Goal: Complete application form: Complete application form

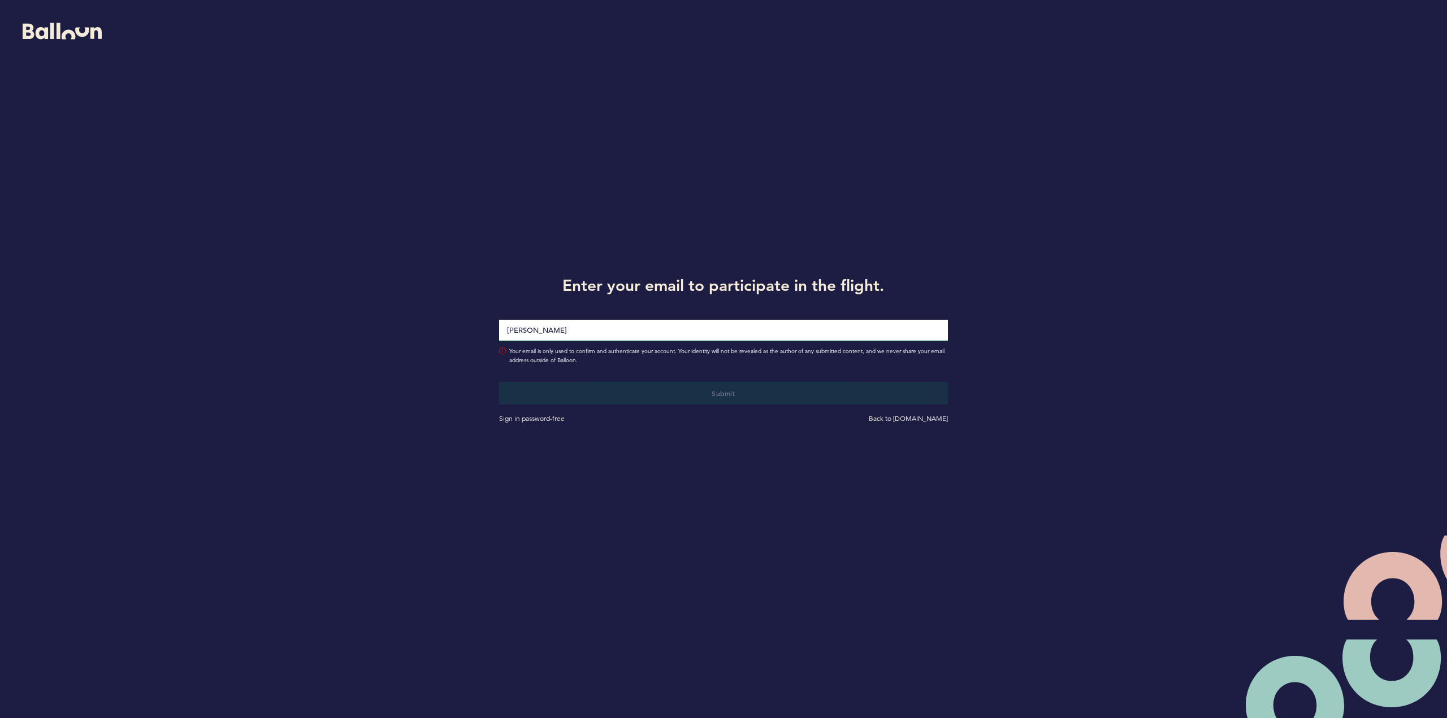
type input "[PERSON_NAME][EMAIL_ADDRESS][PERSON_NAME][DOMAIN_NAME]"
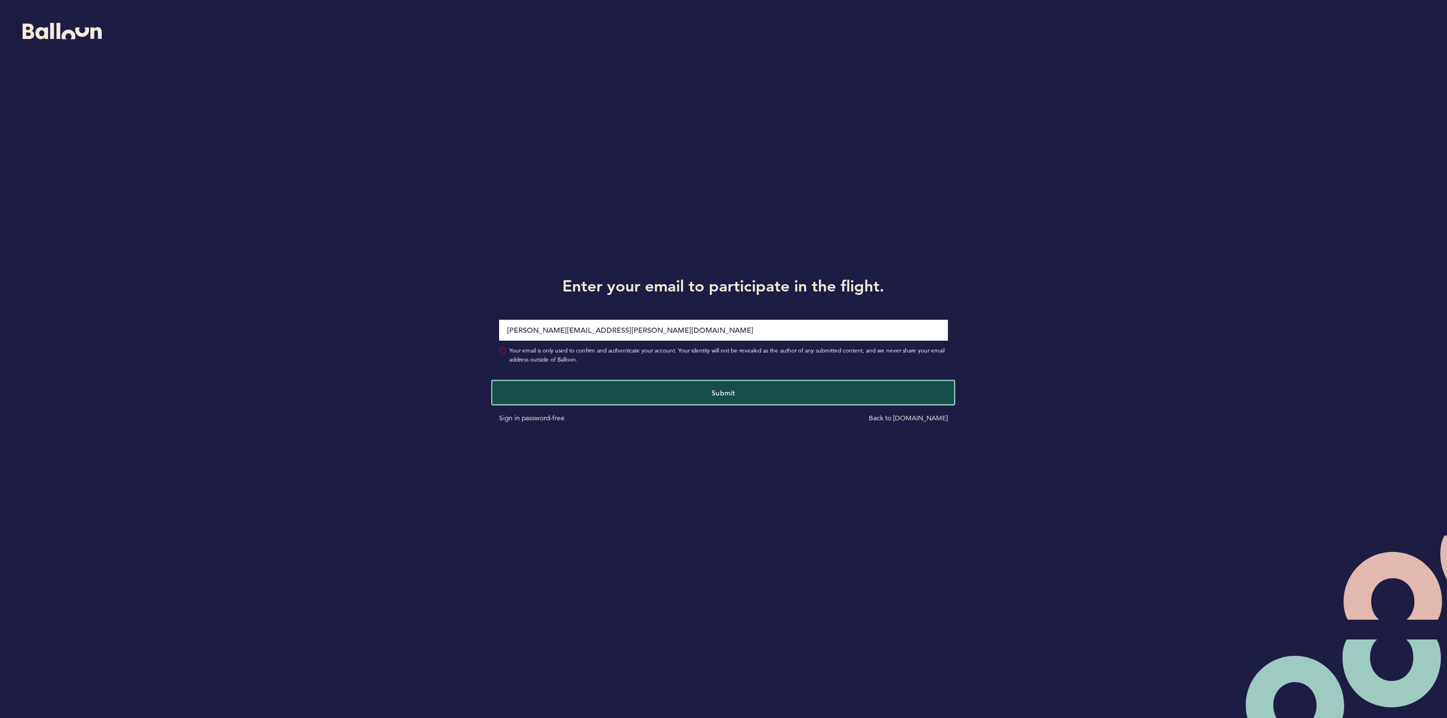
click at [735, 390] on button "Submit" at bounding box center [723, 392] width 462 height 23
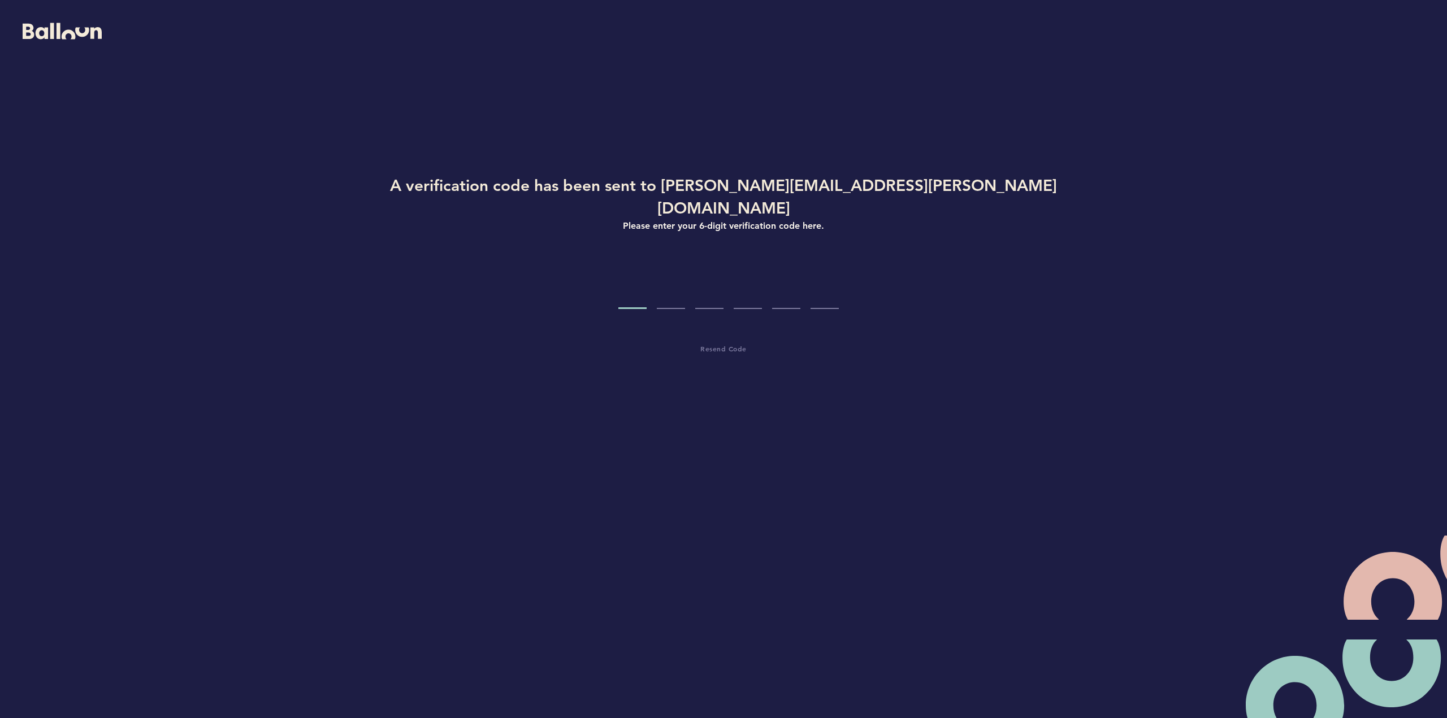
click at [632, 273] on input "Code digit 1" at bounding box center [632, 288] width 28 height 42
type input "8"
type input "1"
type input "0"
type input "5"
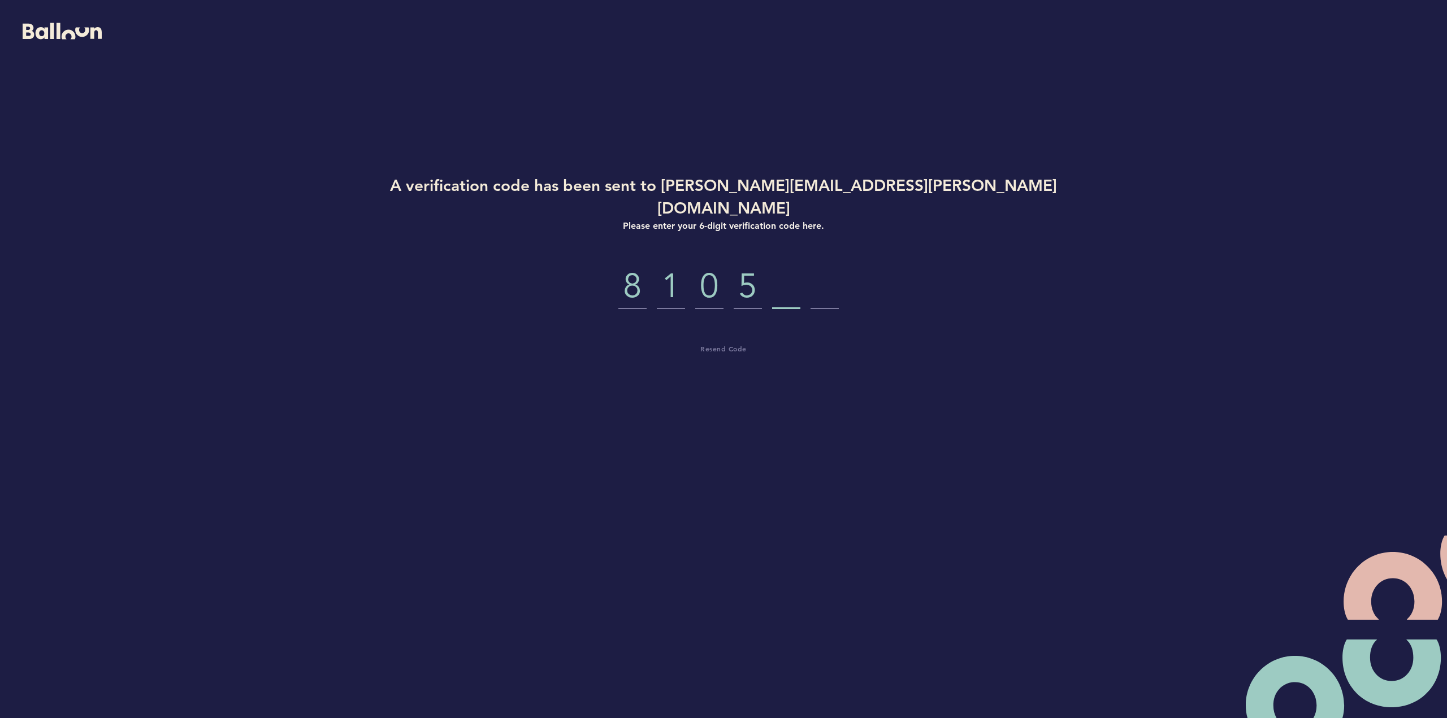
type input "8"
type input "5"
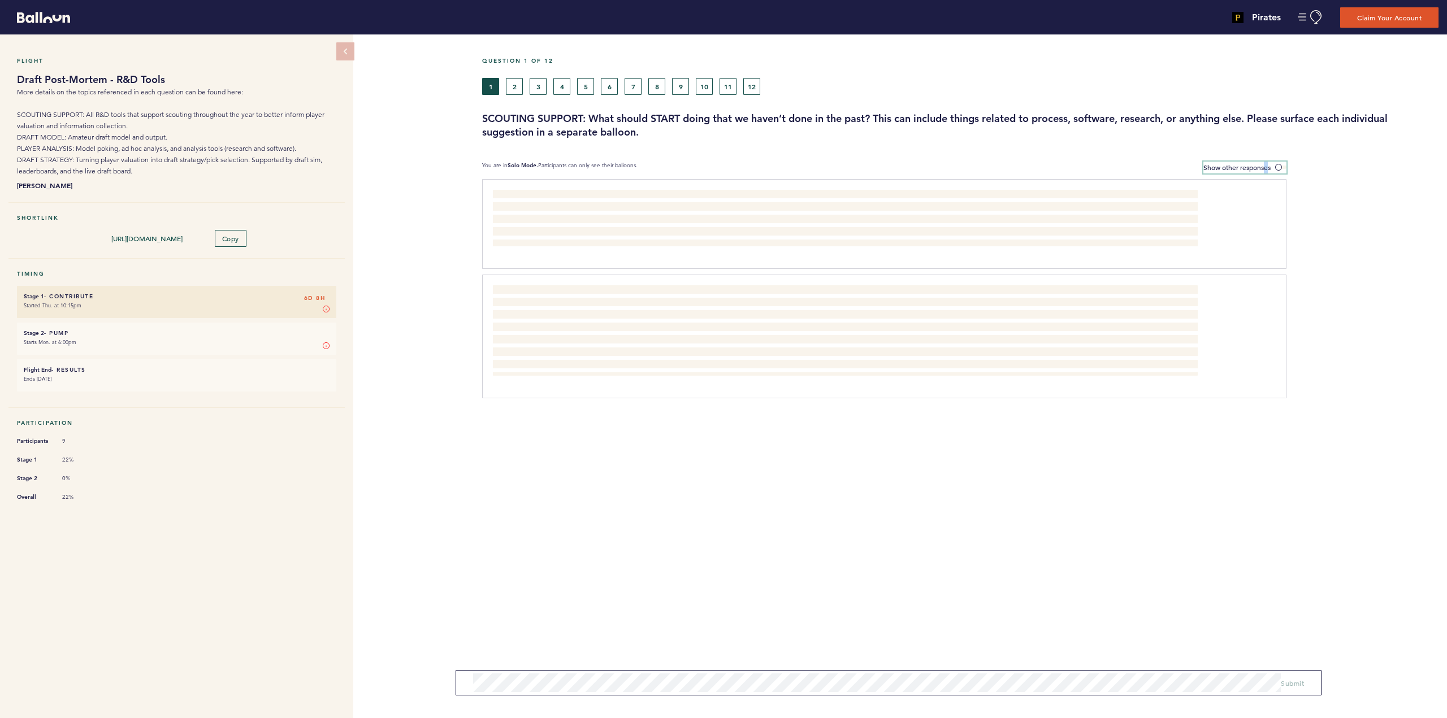
click at [1261, 167] on span "Show other responses" at bounding box center [1236, 167] width 67 height 9
click at [1278, 166] on span at bounding box center [1280, 167] width 11 height 3
click at [0, 0] on input "Show other responses" at bounding box center [0, 0] width 0 height 0
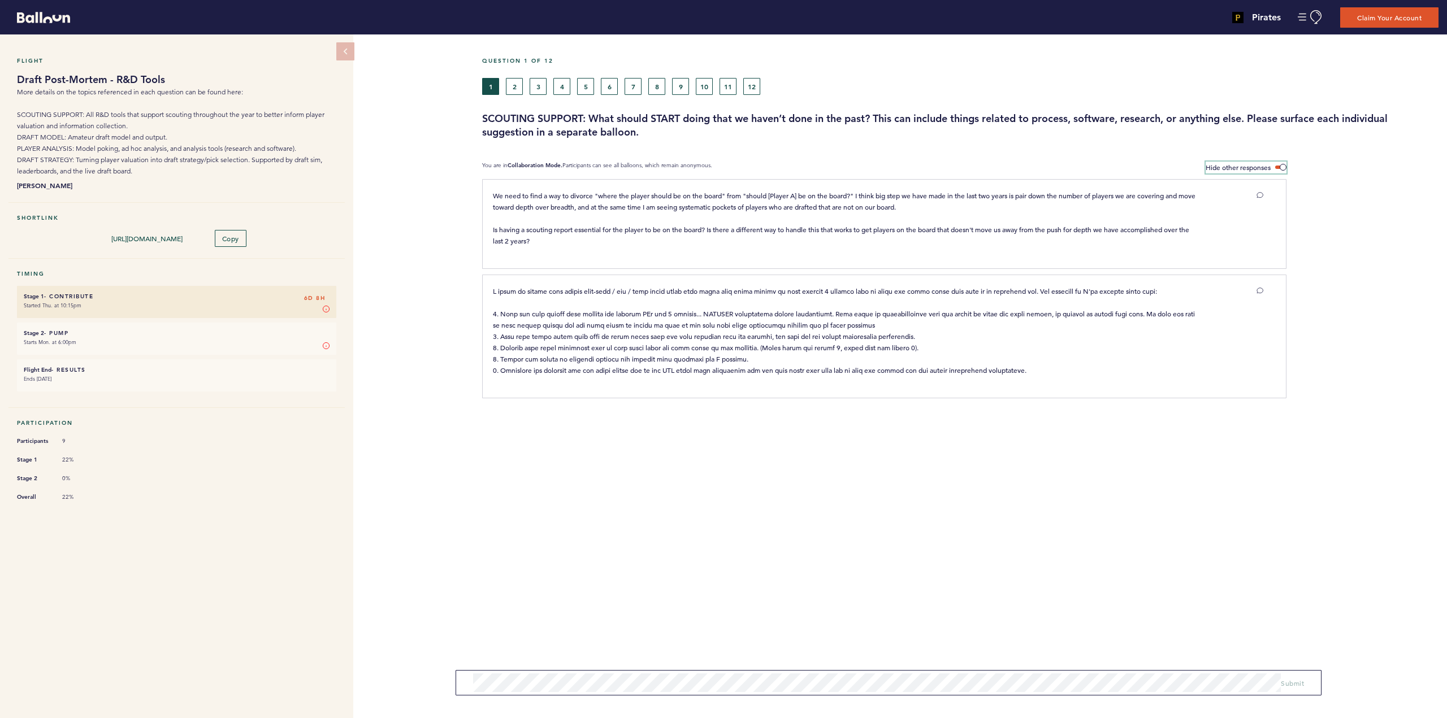
click at [1276, 166] on span at bounding box center [1280, 167] width 11 height 3
click at [0, 0] on input "Hide other responses" at bounding box center [0, 0] width 0 height 0
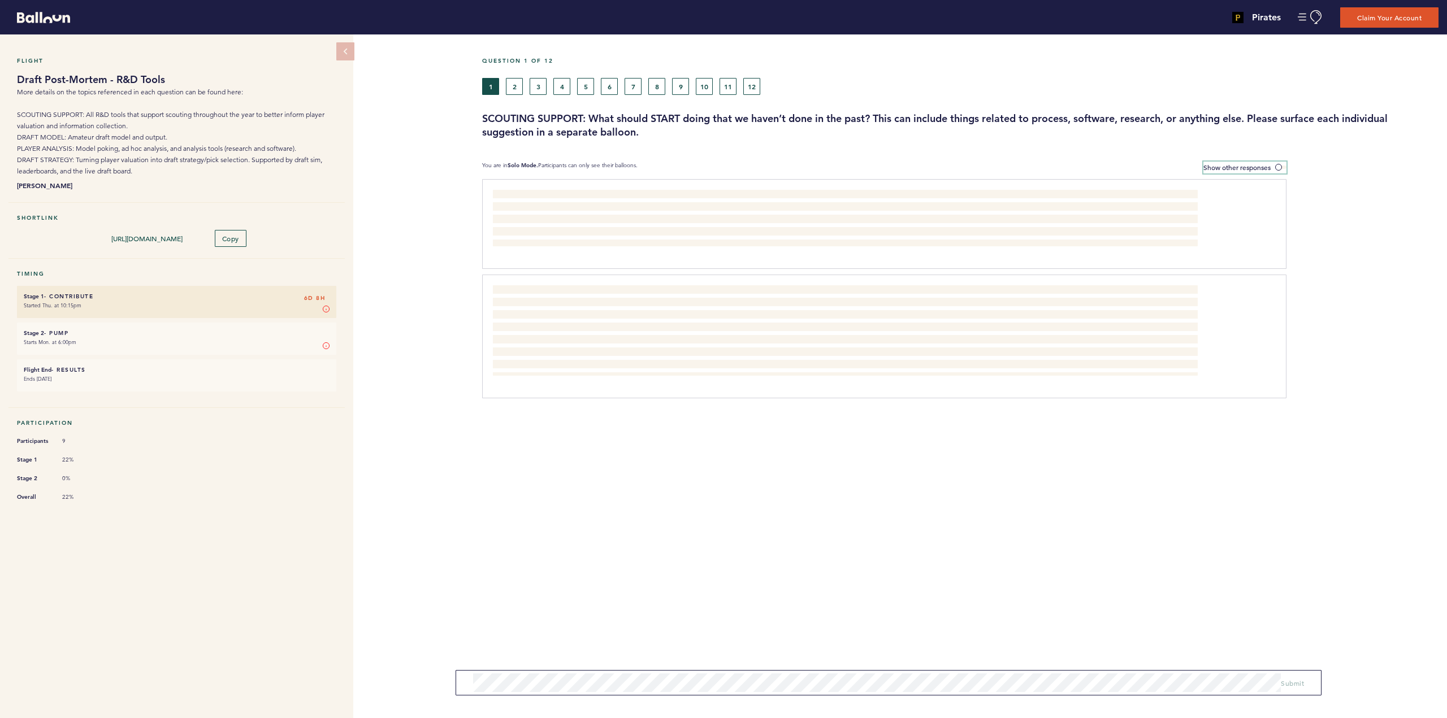
click at [1281, 167] on span at bounding box center [1280, 167] width 11 height 3
click at [0, 0] on input "Show other responses" at bounding box center [0, 0] width 0 height 0
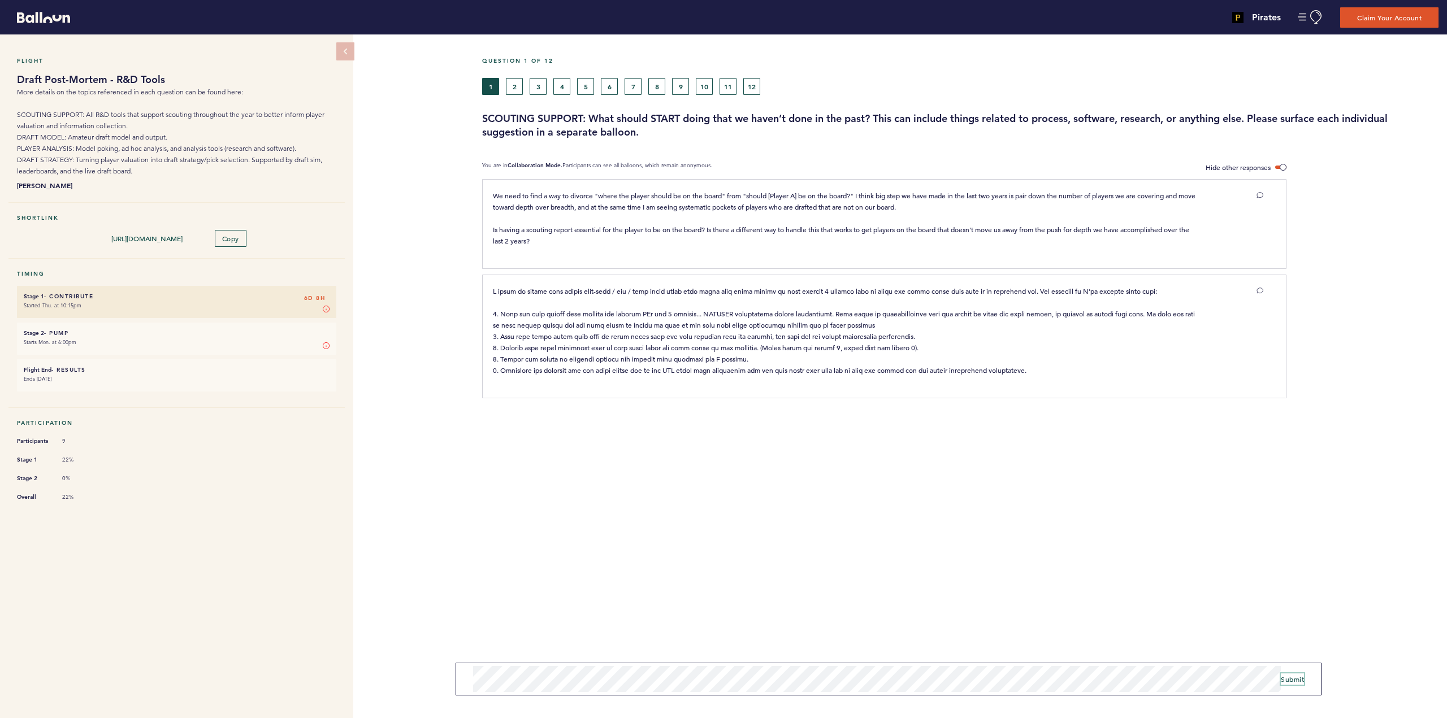
click at [1300, 680] on span "Submit" at bounding box center [1292, 679] width 23 height 9
click at [471, 682] on form "Submit" at bounding box center [889, 679] width 866 height 33
click at [1299, 681] on span "Submit" at bounding box center [1292, 679] width 23 height 9
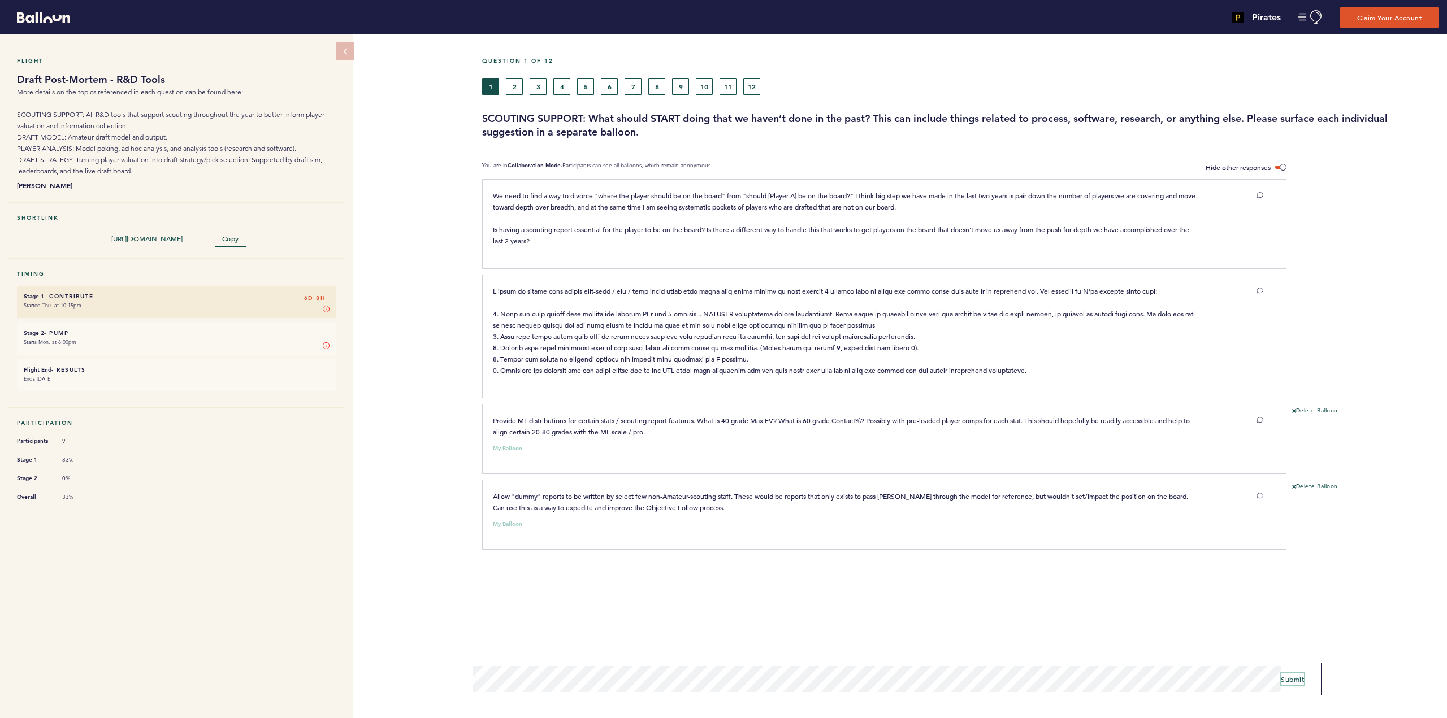
click at [1292, 679] on span "Submit" at bounding box center [1292, 679] width 23 height 9
click at [472, 682] on form "Submit" at bounding box center [889, 682] width 866 height 25
click at [1290, 684] on span "Submit" at bounding box center [1292, 683] width 23 height 9
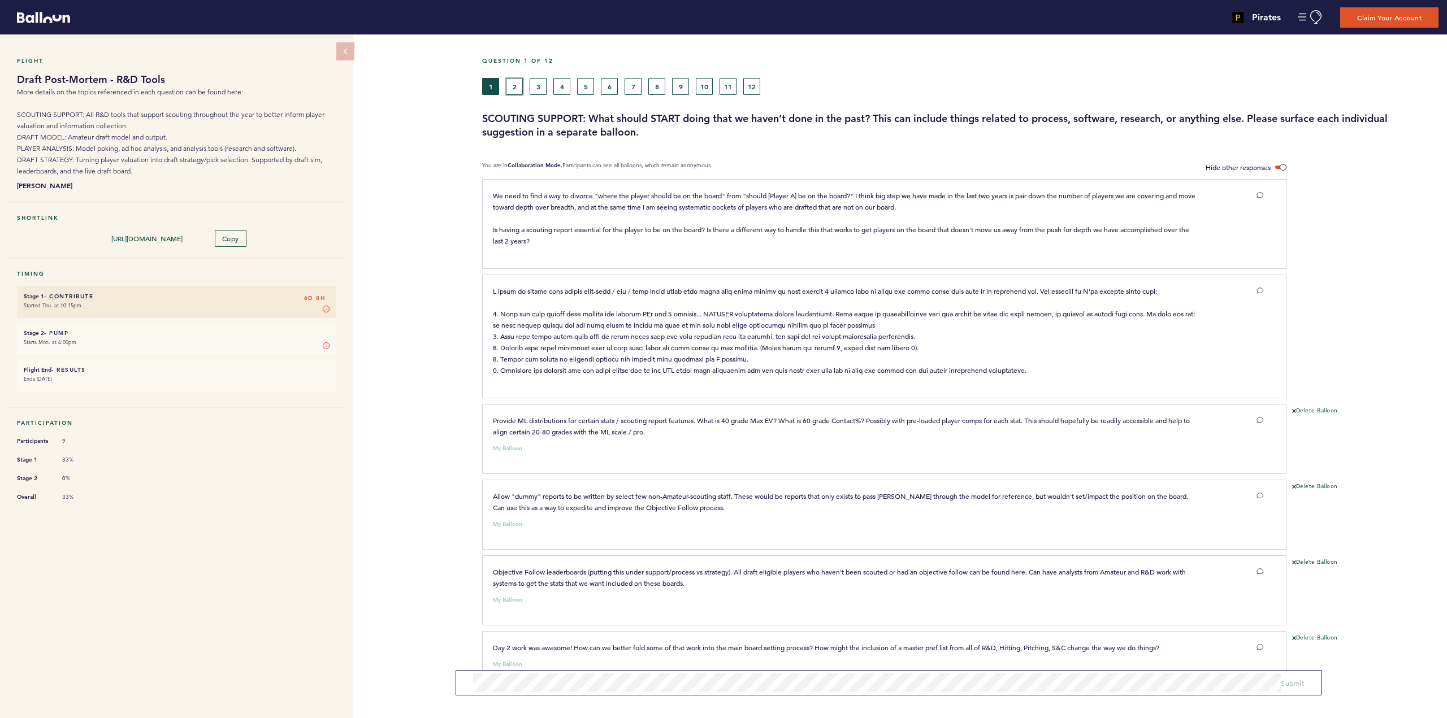
click at [511, 85] on button "2" at bounding box center [514, 86] width 17 height 17
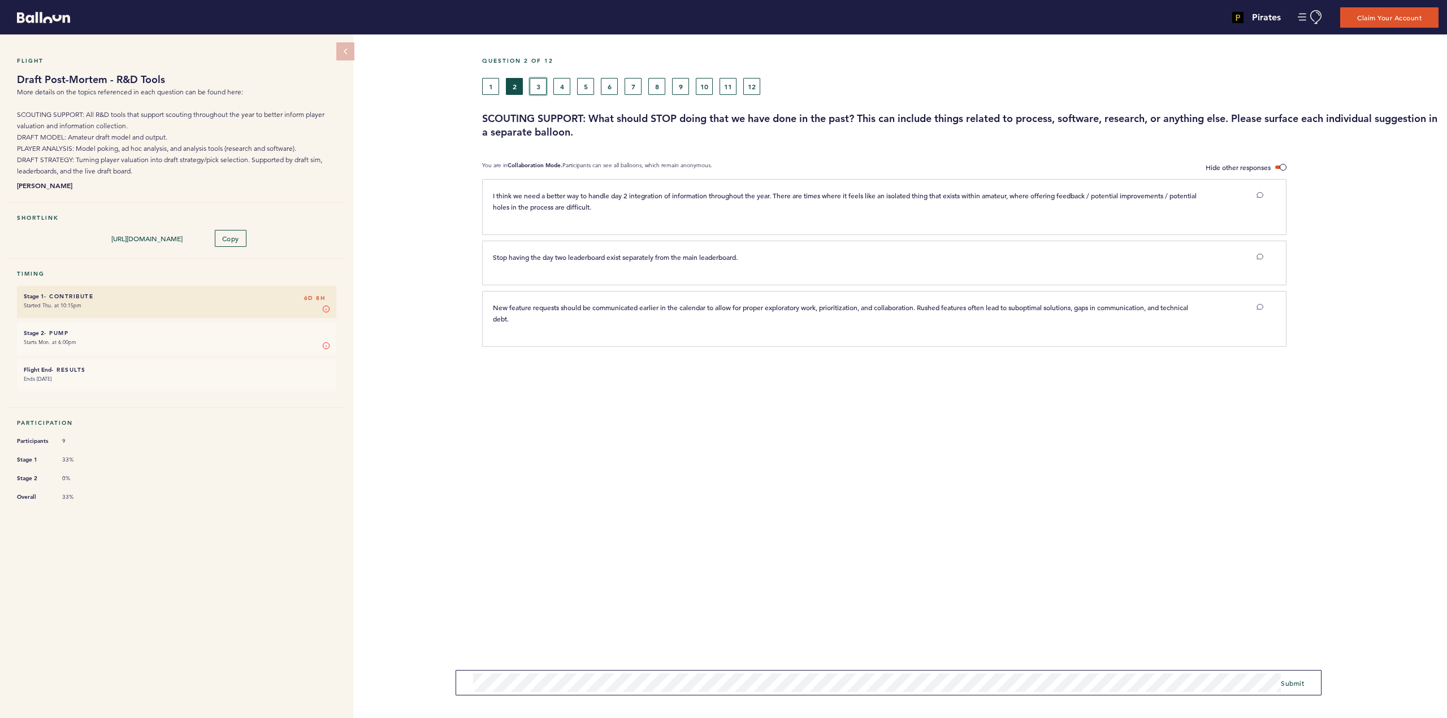
click at [540, 80] on button "3" at bounding box center [538, 86] width 17 height 17
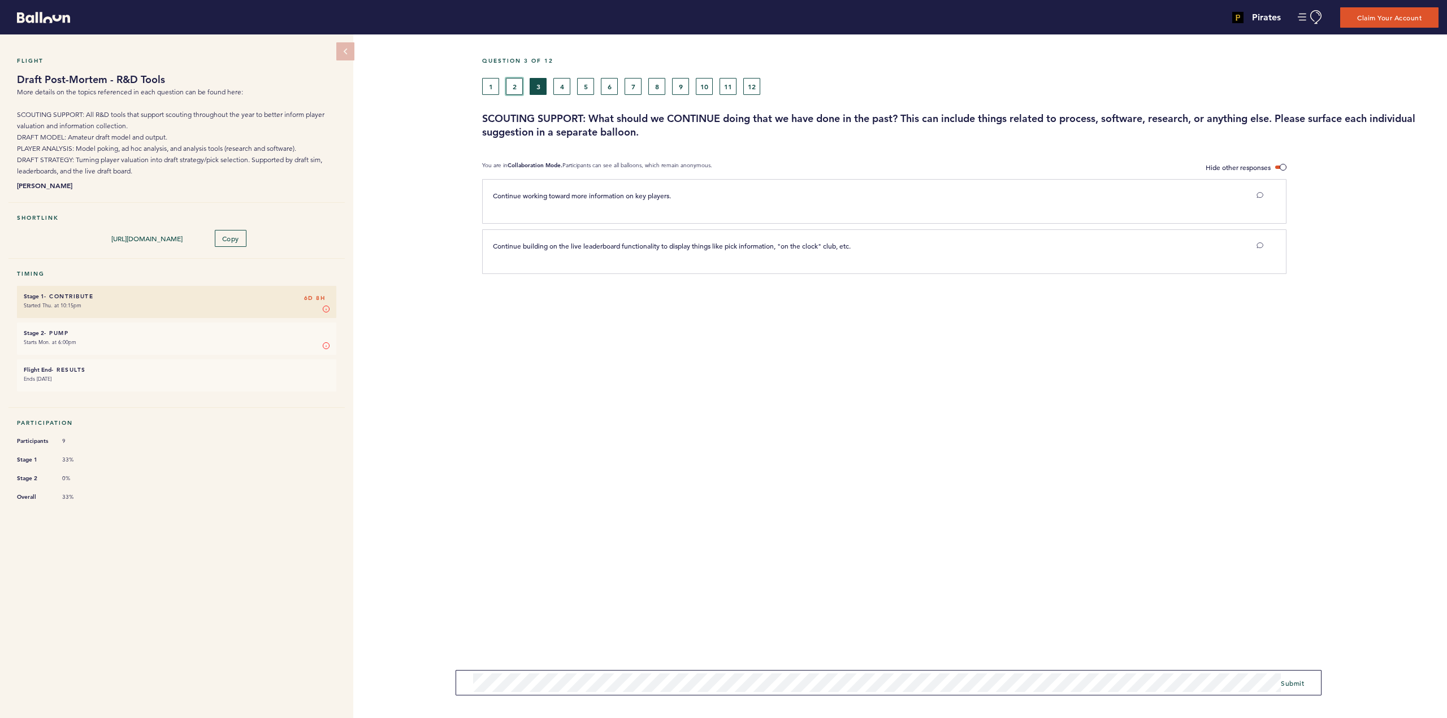
click at [514, 83] on button "2" at bounding box center [514, 86] width 17 height 17
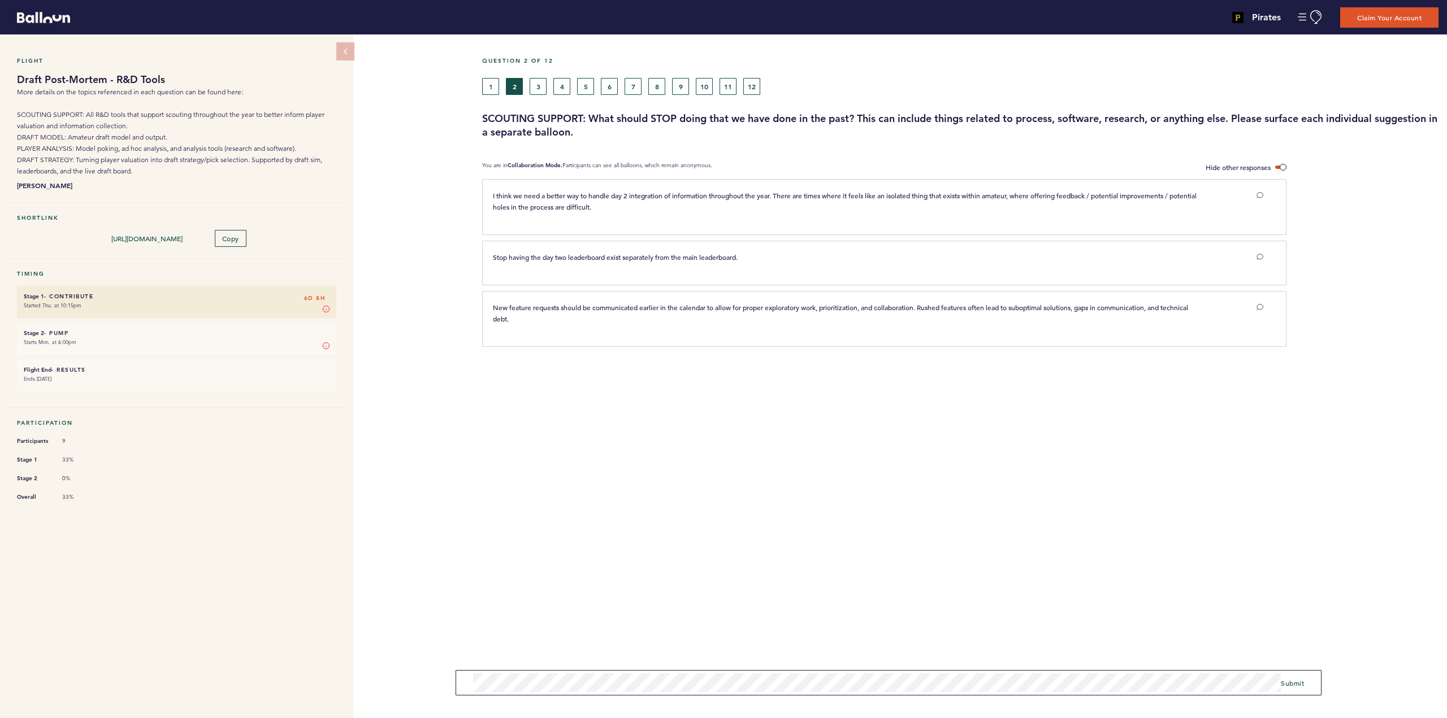
click at [451, 675] on div "Flight Draft Post-Mortem - R&D Tools More details on the topics referenced in e…" at bounding box center [723, 376] width 1447 height 684
click at [1296, 682] on span "Submit" at bounding box center [1292, 683] width 23 height 9
click at [1297, 679] on span "Submit" at bounding box center [1292, 679] width 23 height 9
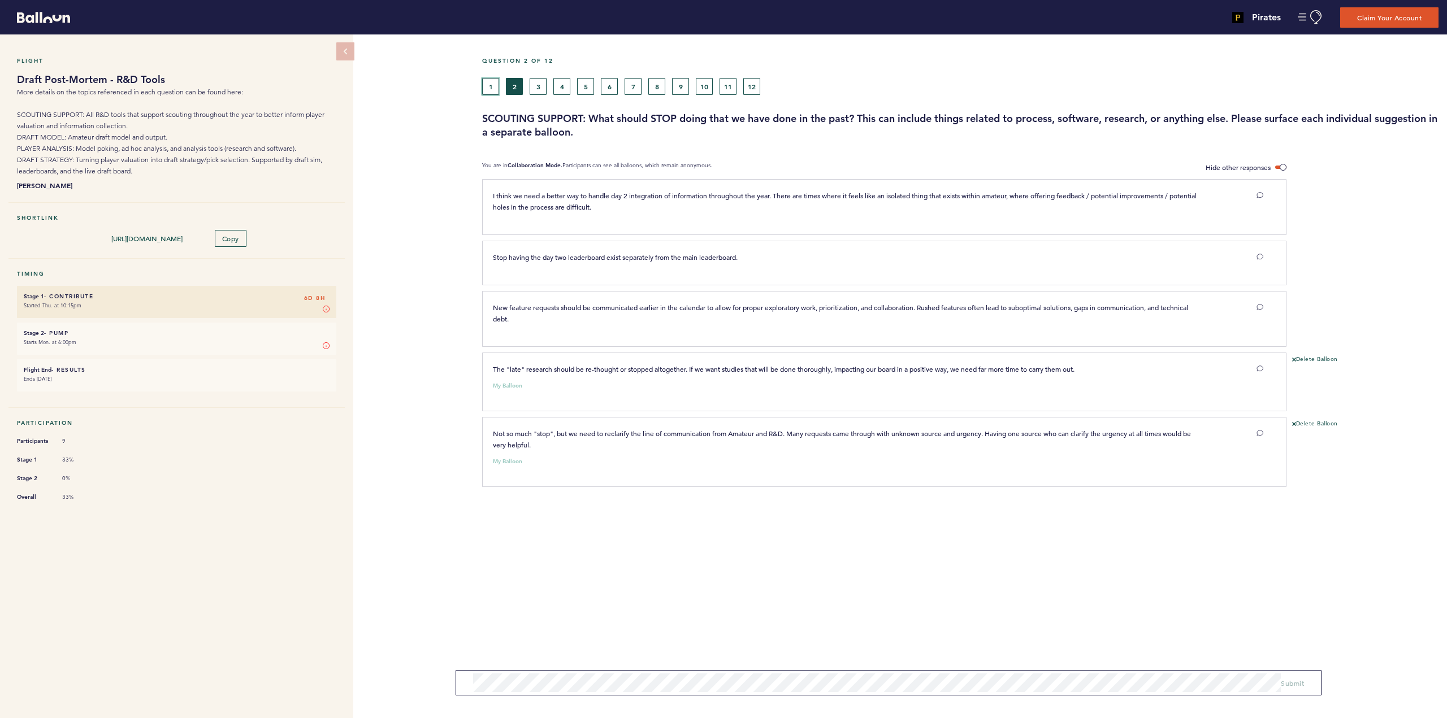
click at [491, 84] on button "1" at bounding box center [490, 86] width 17 height 17
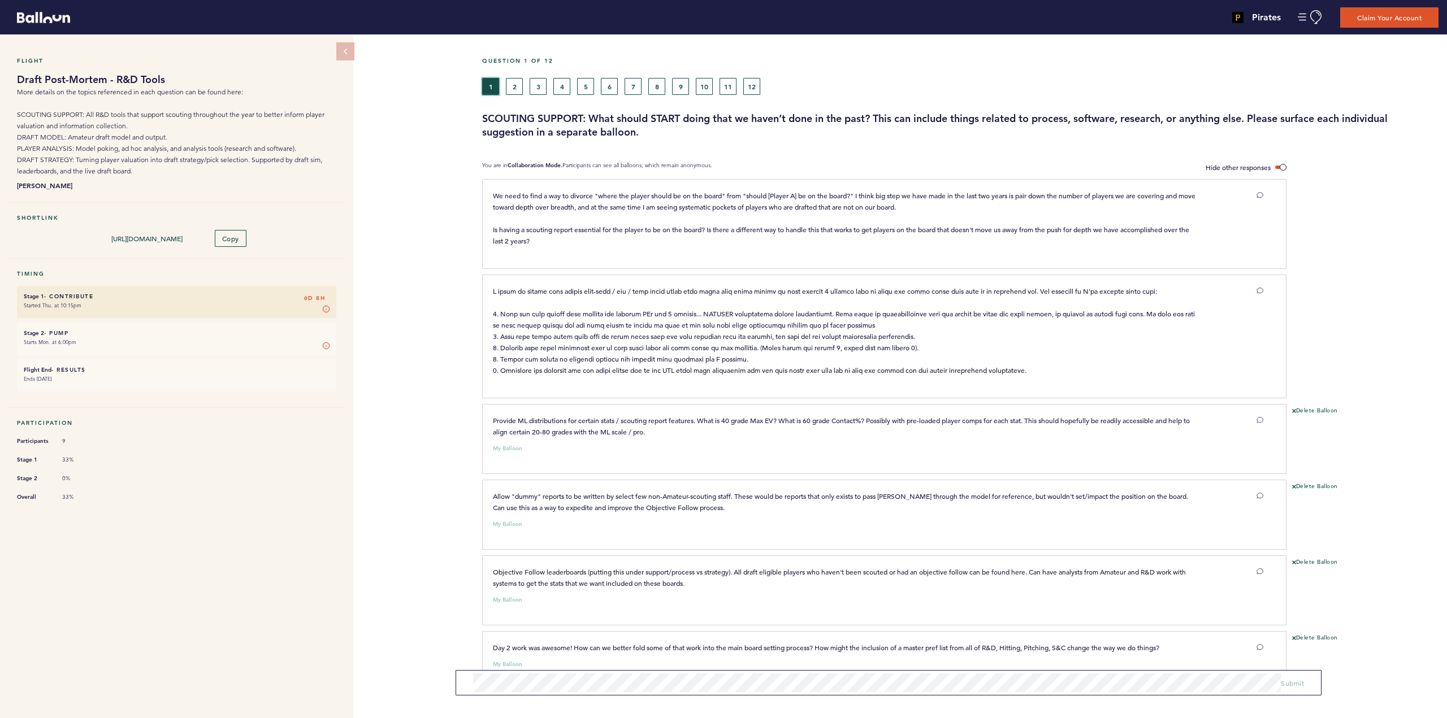
scroll to position [31, 0]
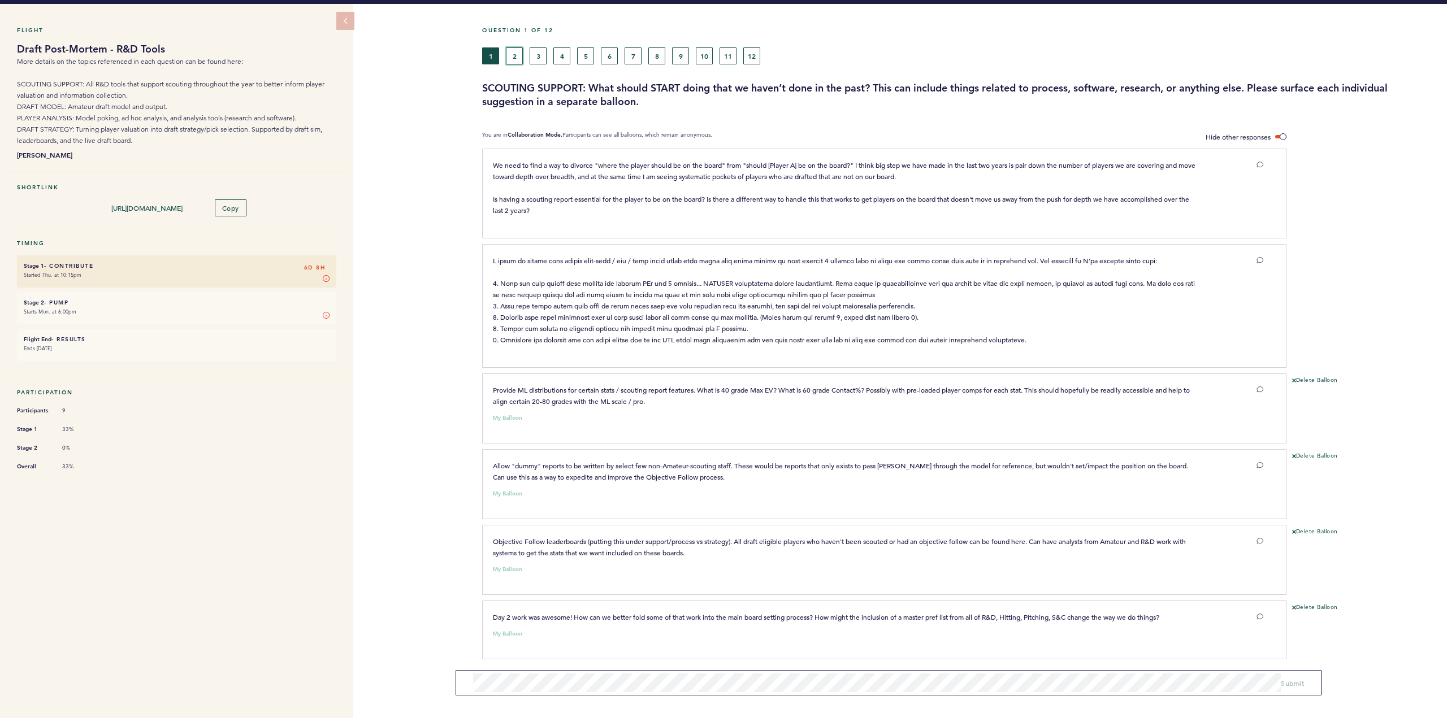
click at [514, 57] on button "2" at bounding box center [514, 55] width 17 height 17
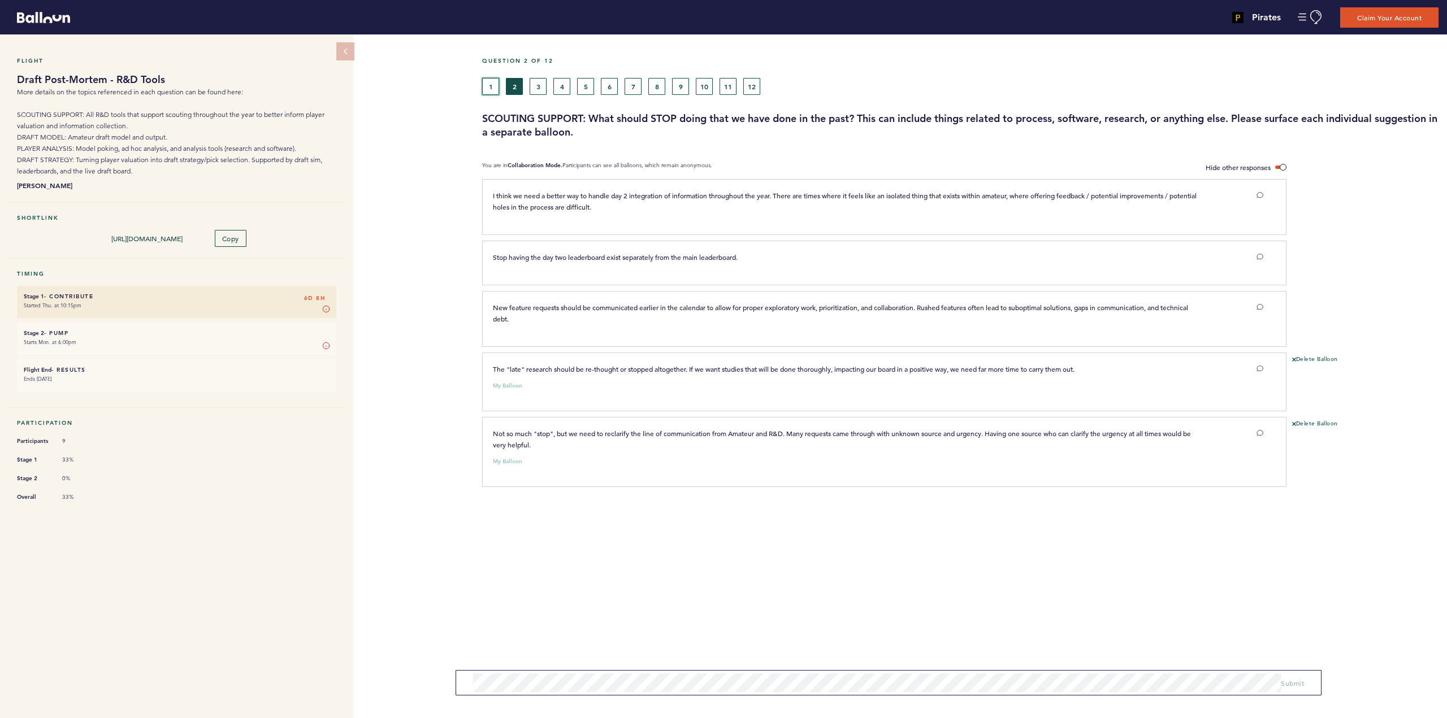
click at [491, 85] on button "1" at bounding box center [490, 86] width 17 height 17
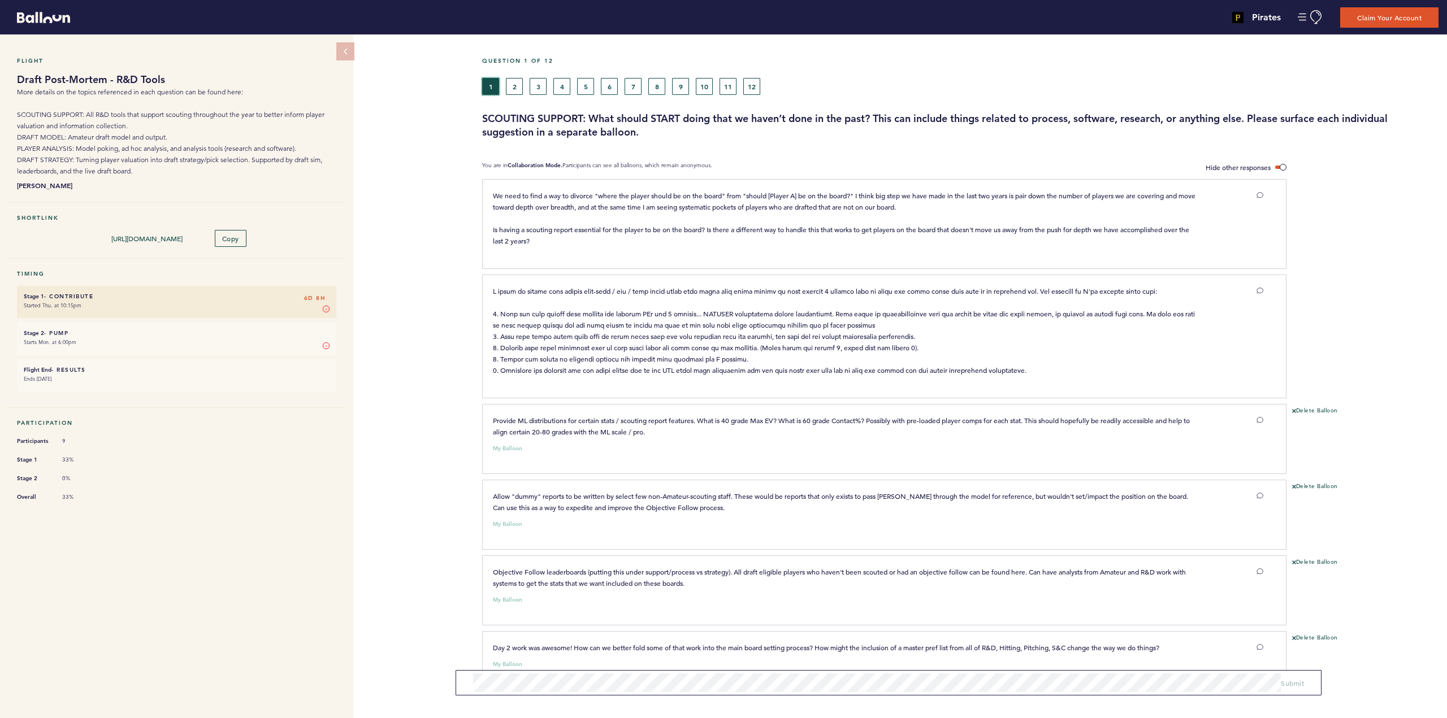
scroll to position [31, 0]
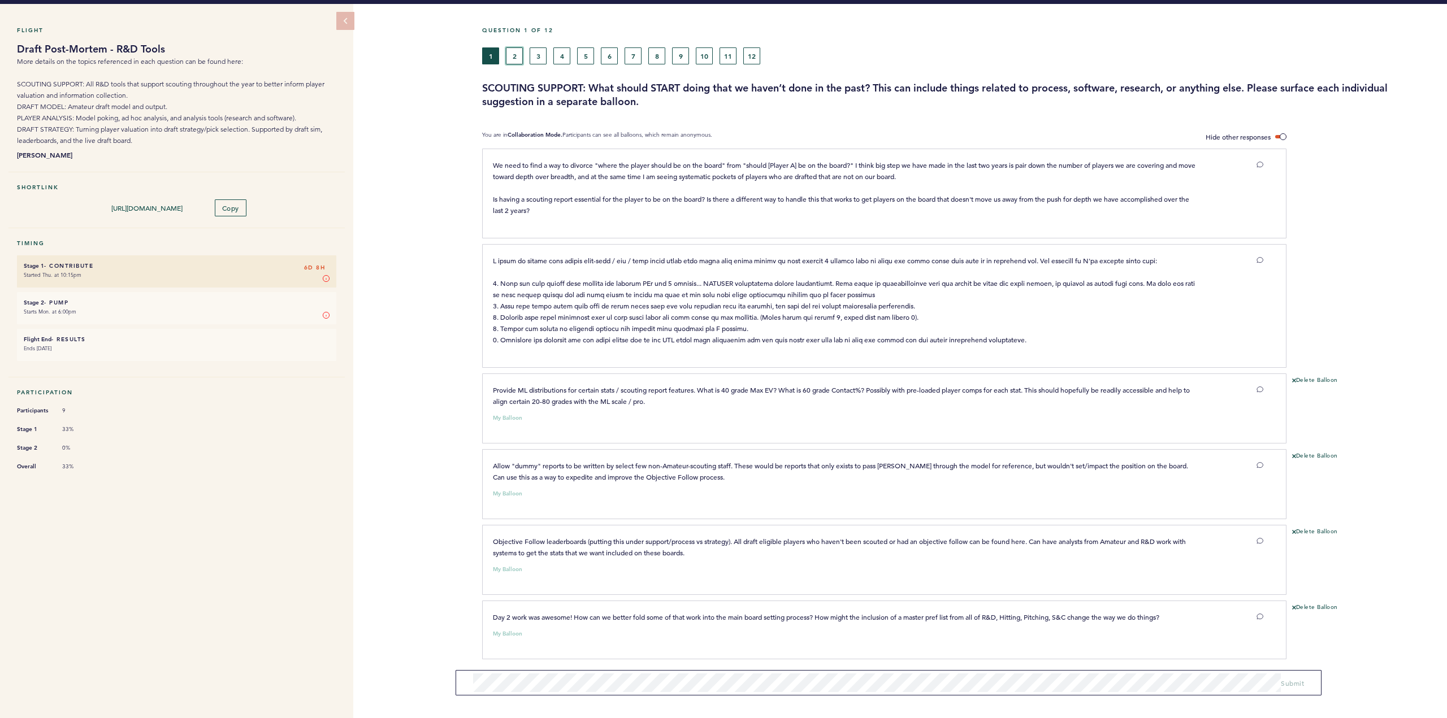
click at [517, 55] on button "2" at bounding box center [514, 55] width 17 height 17
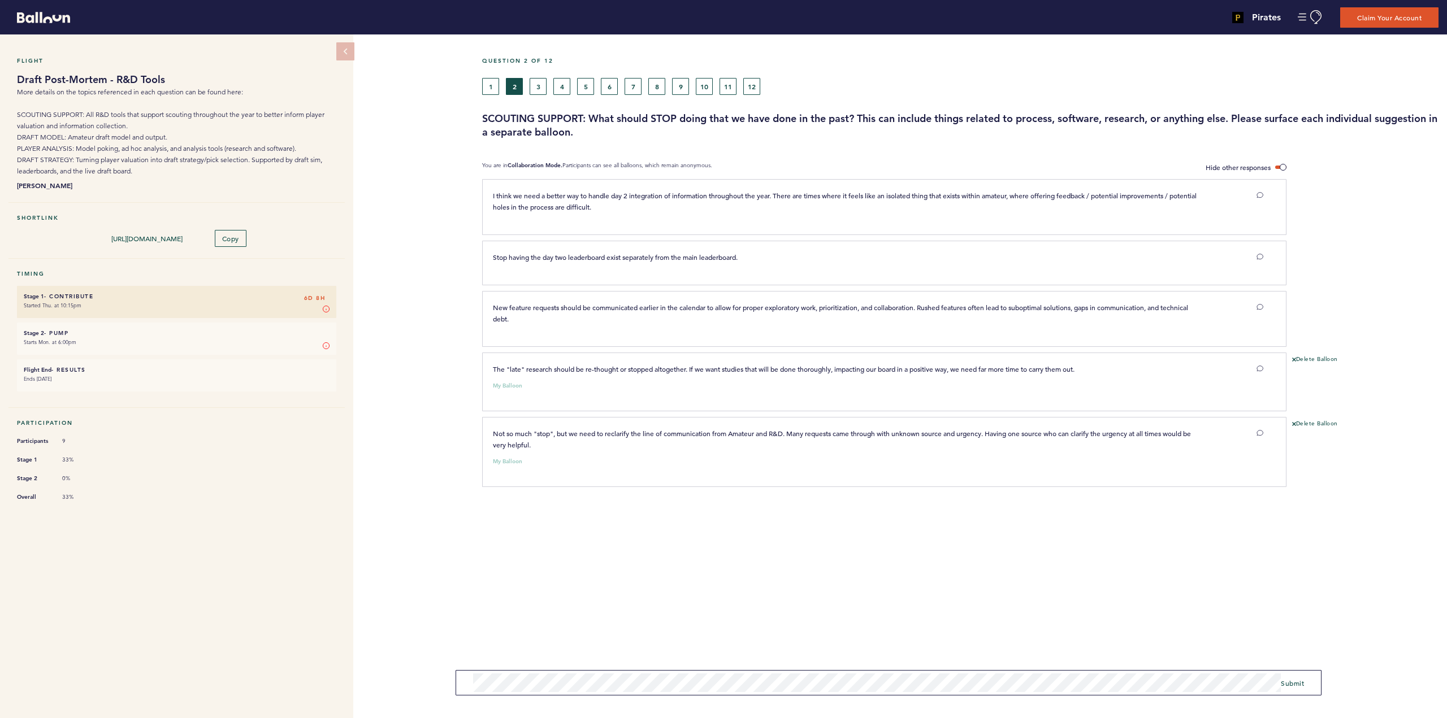
click at [452, 684] on div "Flight Draft Post-Mortem - R&D Tools More details on the topics referenced in e…" at bounding box center [723, 376] width 1447 height 684
click at [538, 85] on button "3" at bounding box center [538, 86] width 17 height 17
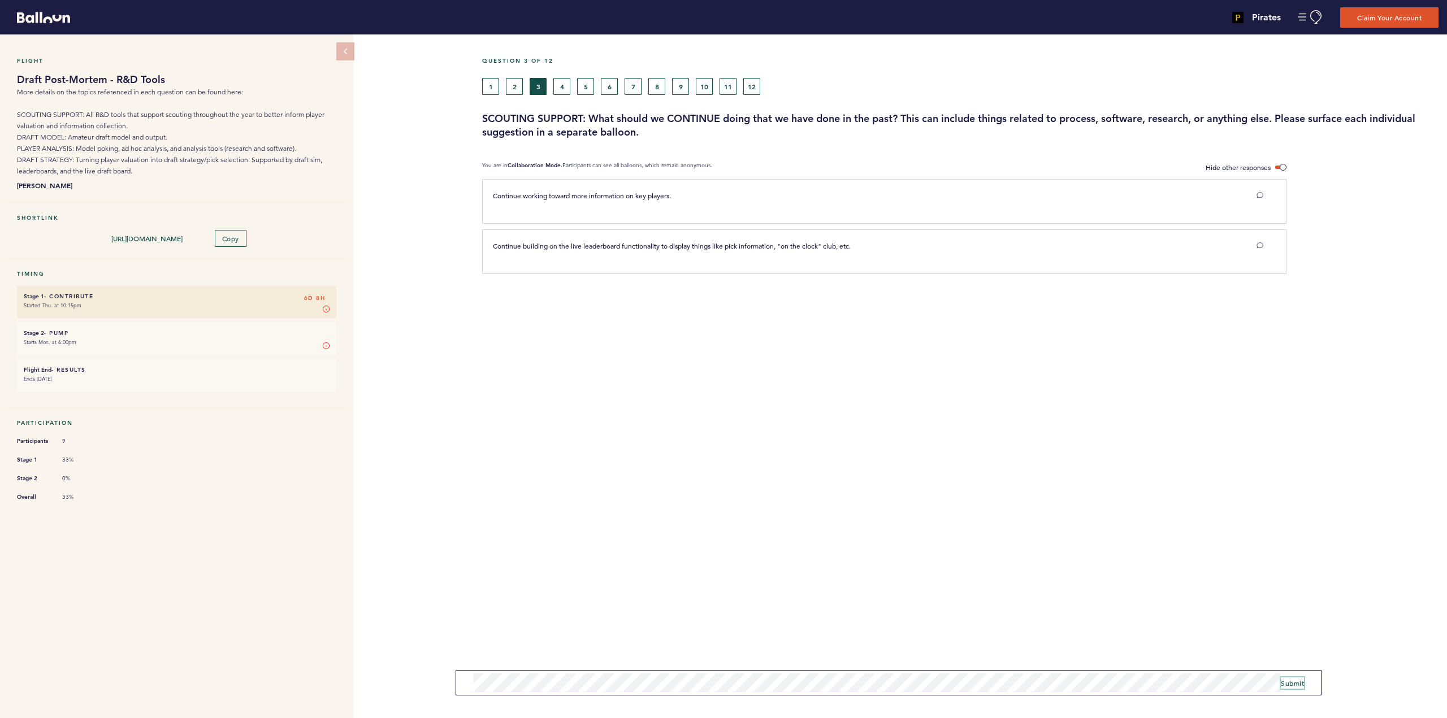
click at [1296, 682] on span "Submit" at bounding box center [1292, 683] width 23 height 9
click at [1294, 682] on span "Submit" at bounding box center [1292, 683] width 23 height 9
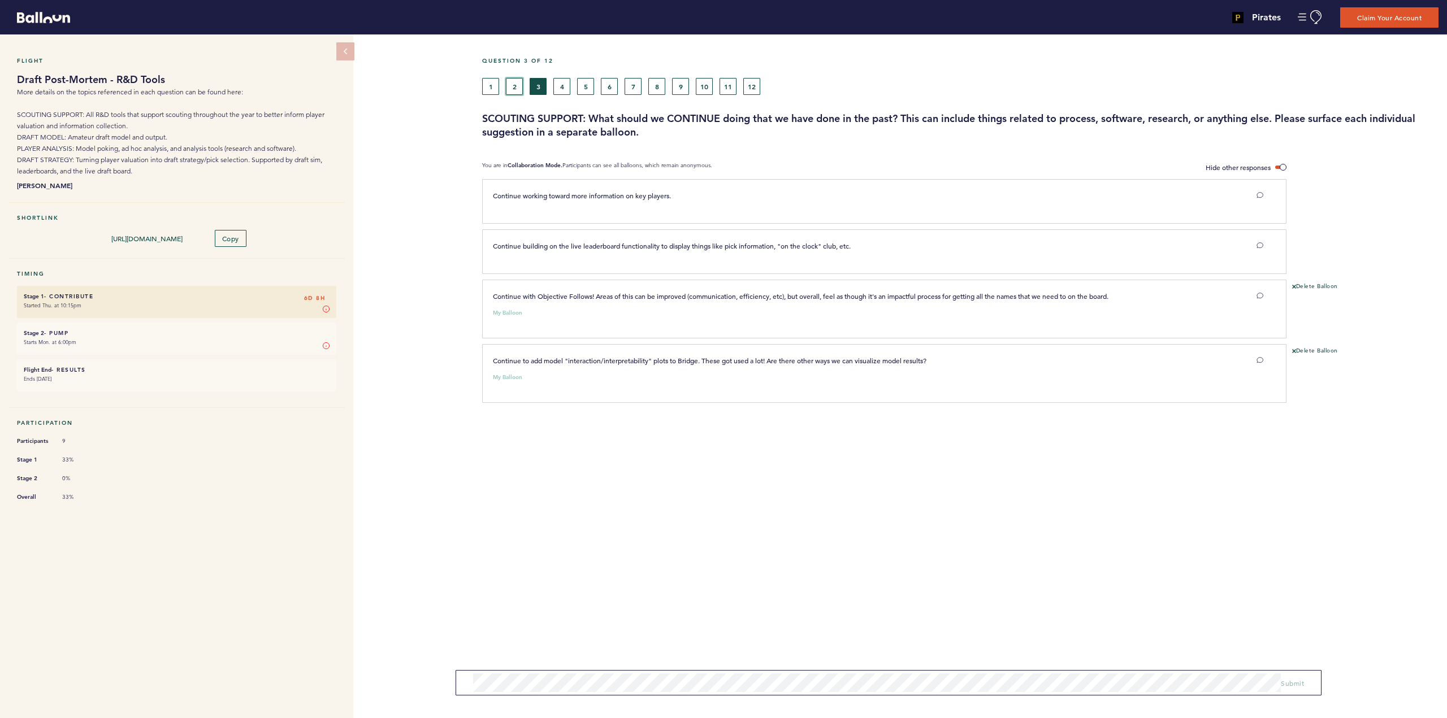
click at [507, 85] on button "2" at bounding box center [514, 86] width 17 height 17
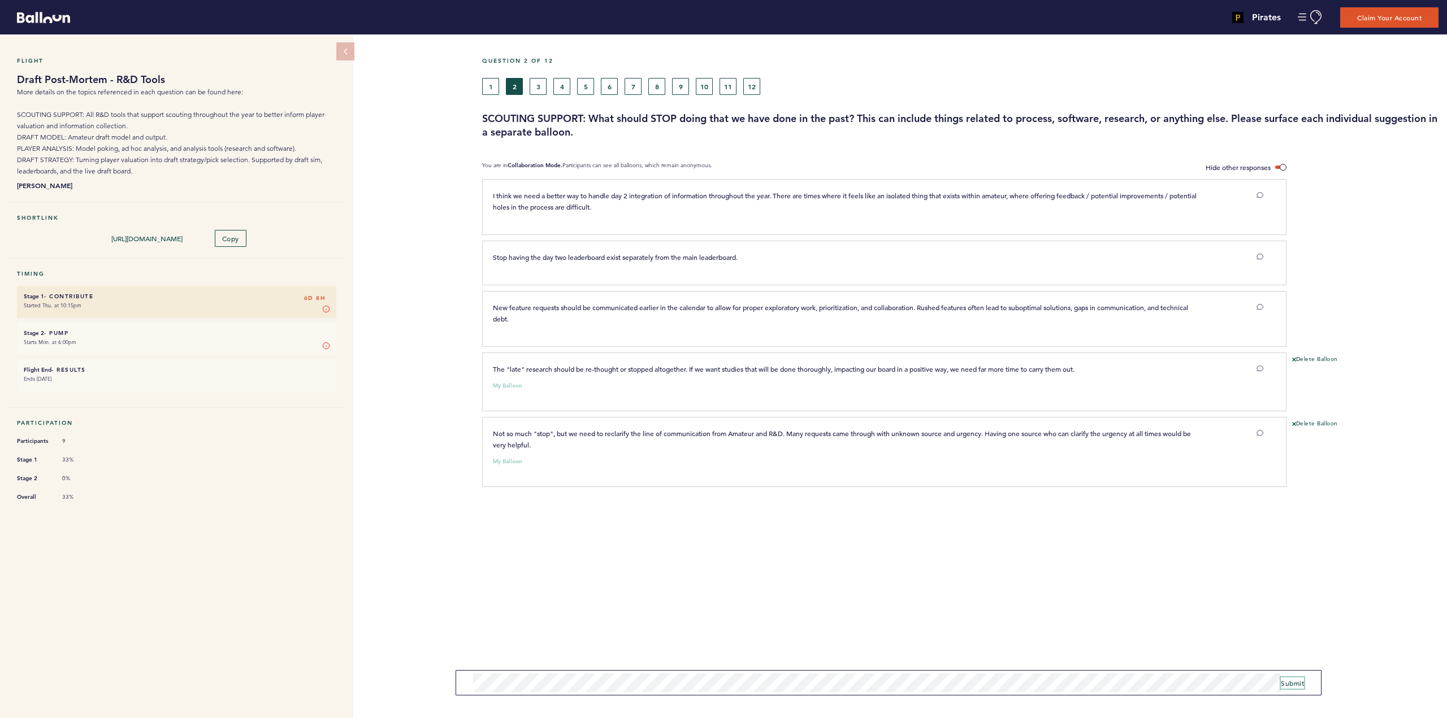
click at [1294, 684] on span "Submit" at bounding box center [1292, 683] width 23 height 9
drag, startPoint x: 491, startPoint y: 89, endPoint x: 497, endPoint y: 99, distance: 12.4
click at [491, 89] on button "1" at bounding box center [490, 86] width 17 height 17
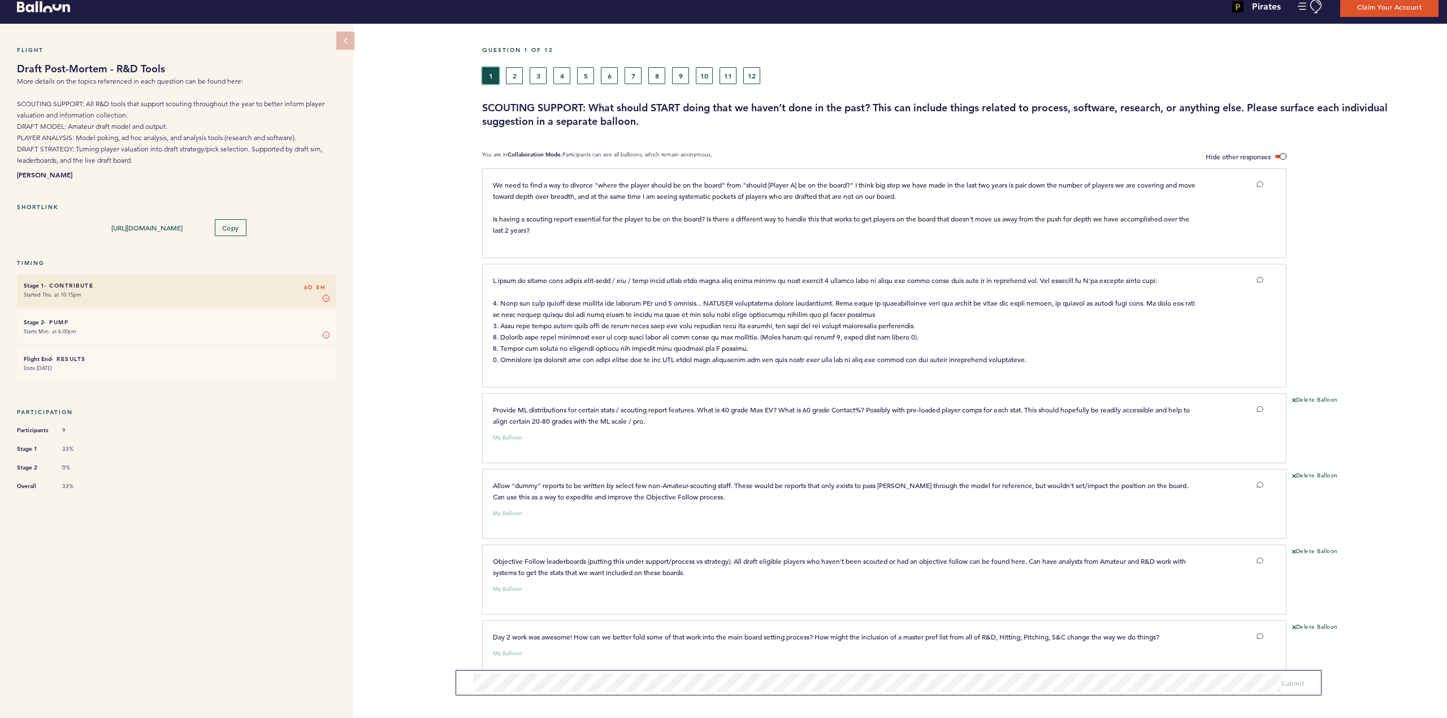
scroll to position [31, 0]
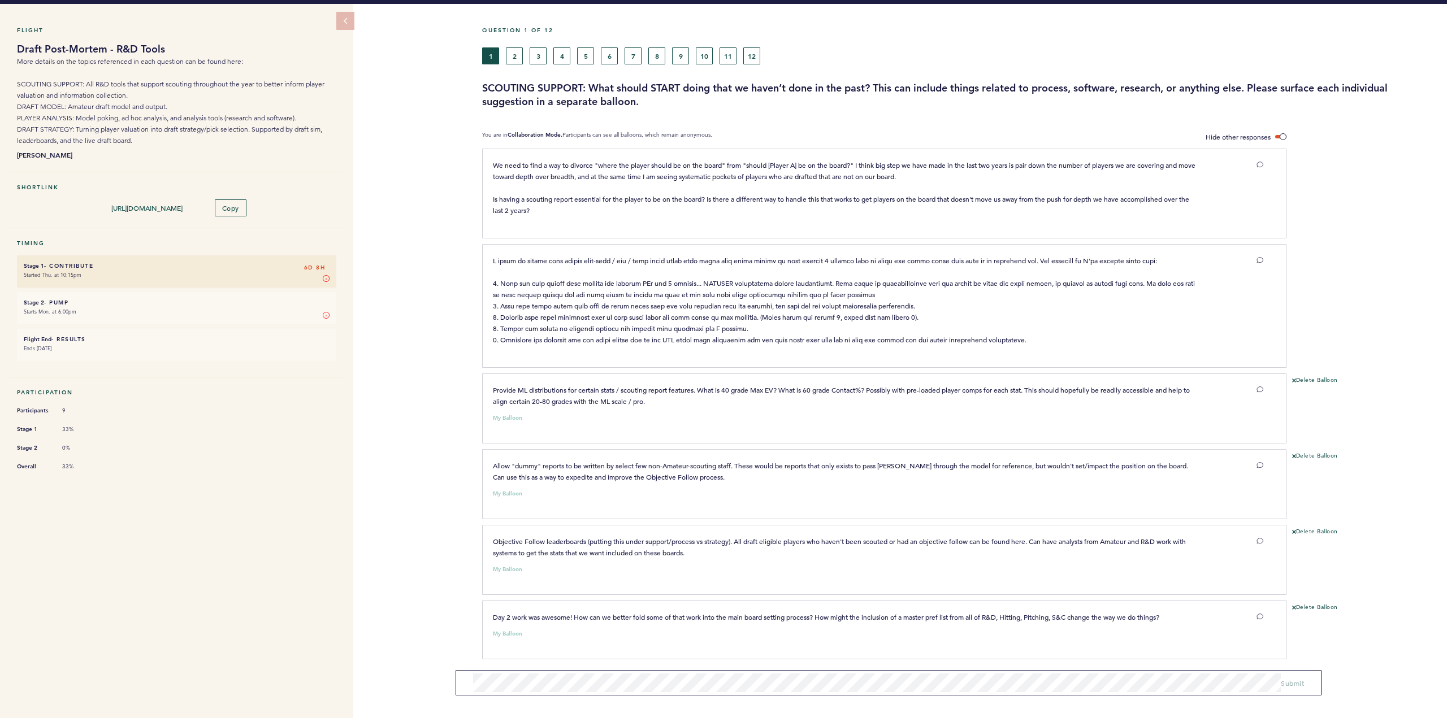
click at [610, 693] on form "Submit" at bounding box center [889, 682] width 866 height 25
click at [1296, 686] on span "Submit" at bounding box center [1292, 683] width 23 height 9
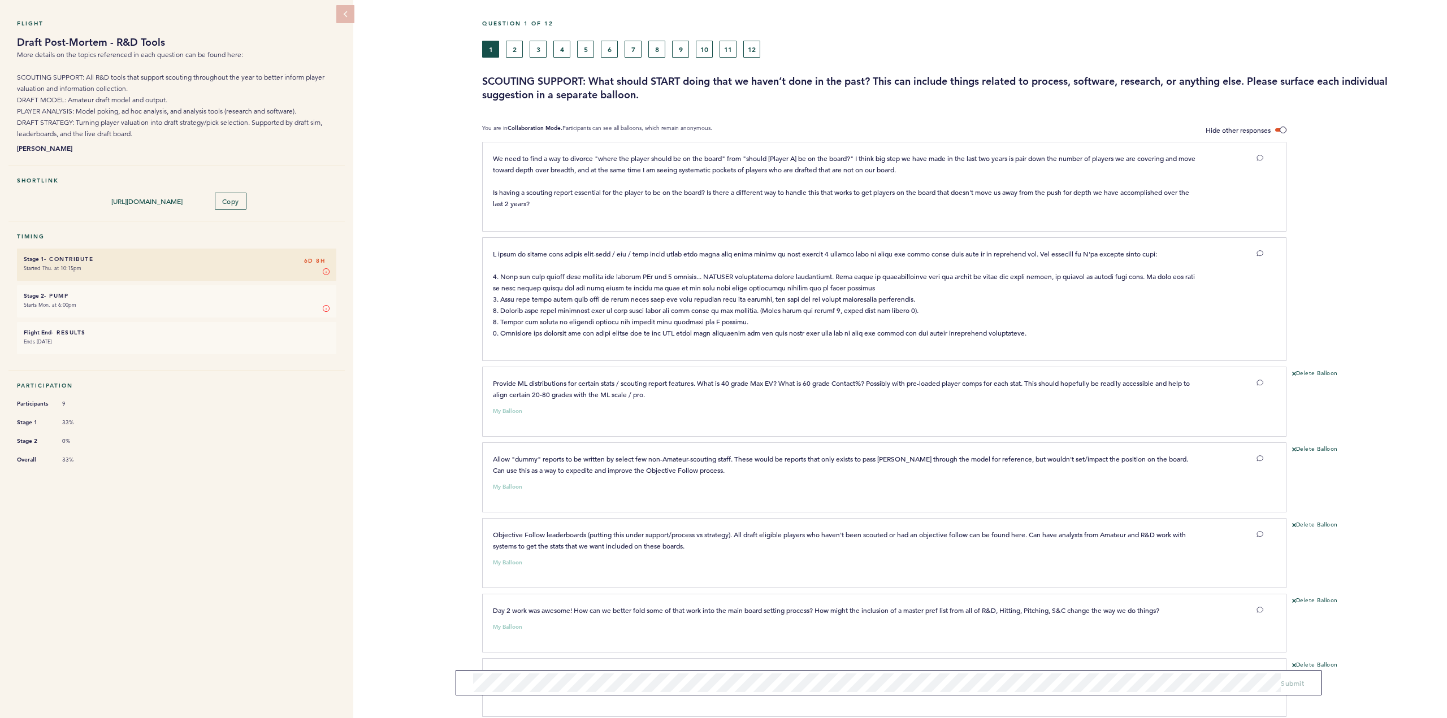
scroll to position [0, 0]
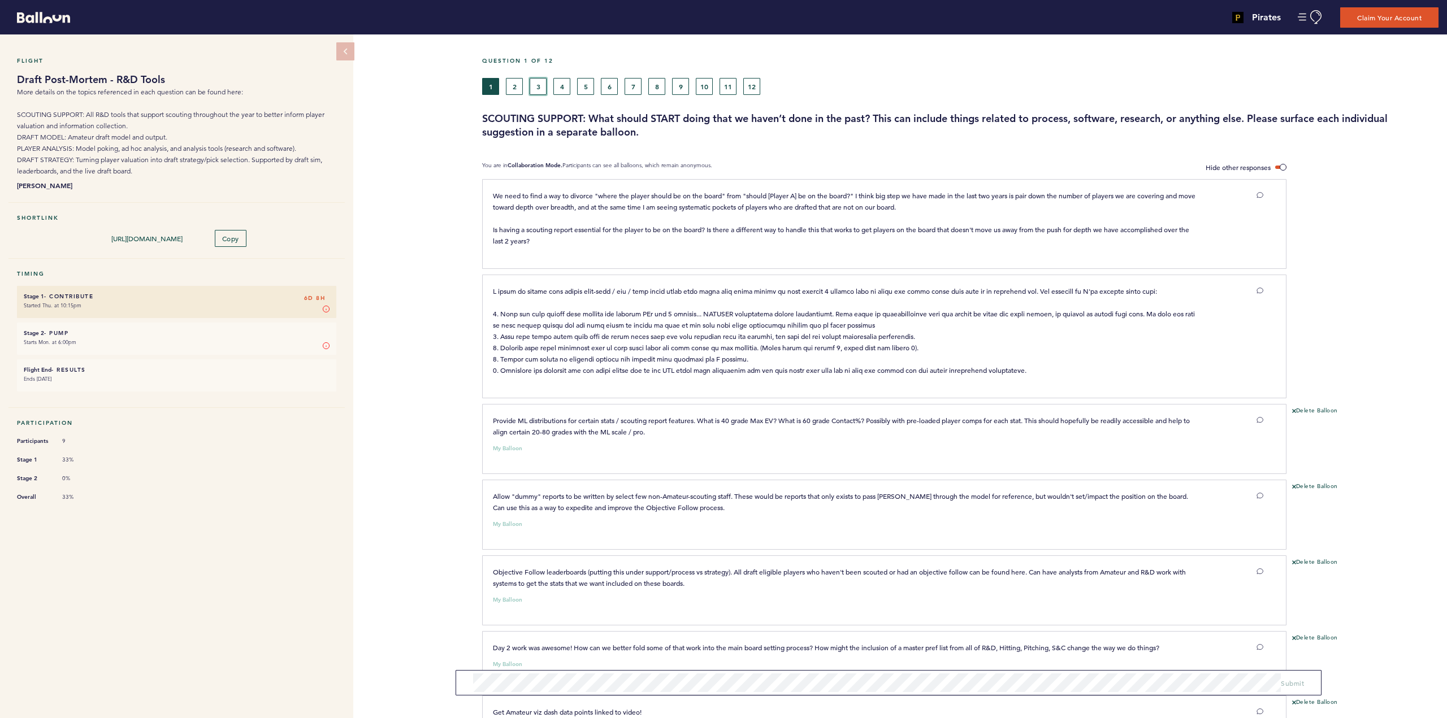
click at [538, 84] on button "3" at bounding box center [538, 86] width 17 height 17
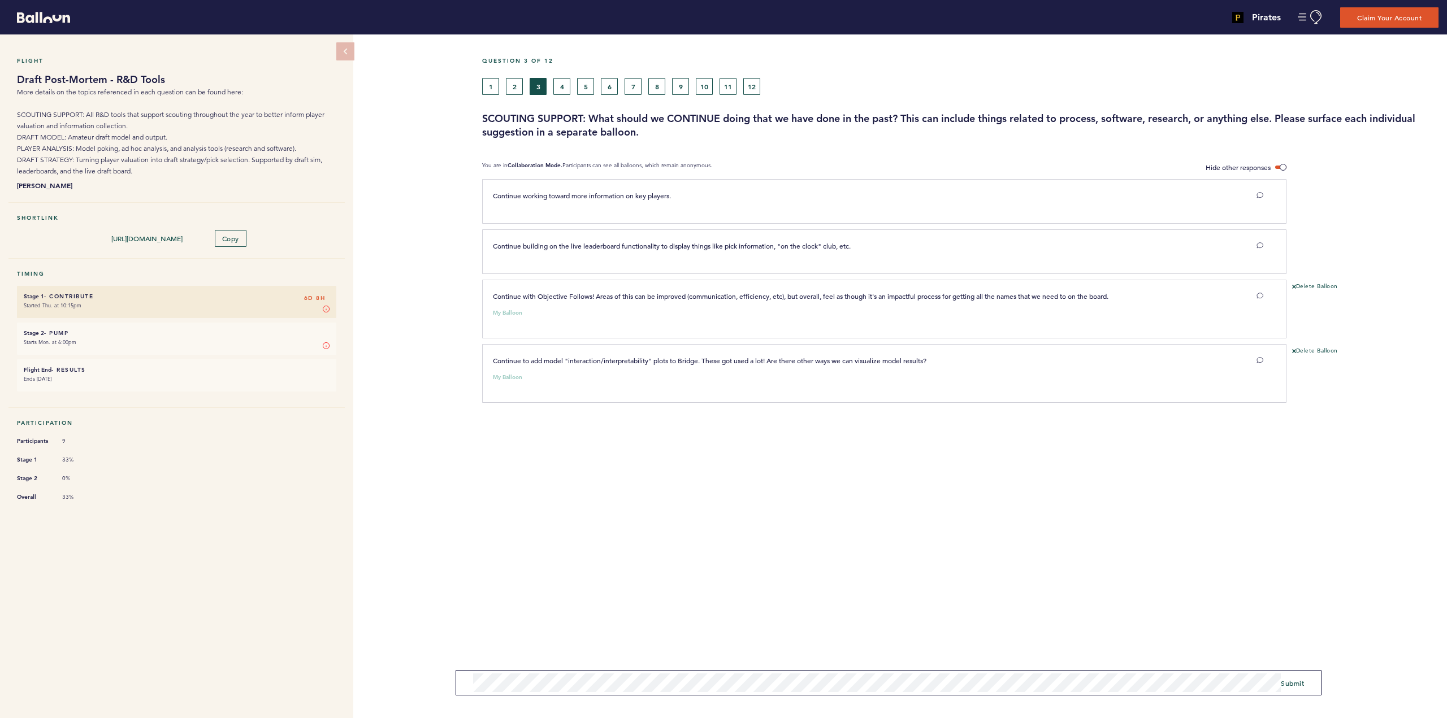
click at [459, 676] on form "Submit" at bounding box center [889, 682] width 866 height 25
click at [564, 84] on button "4" at bounding box center [561, 86] width 17 height 17
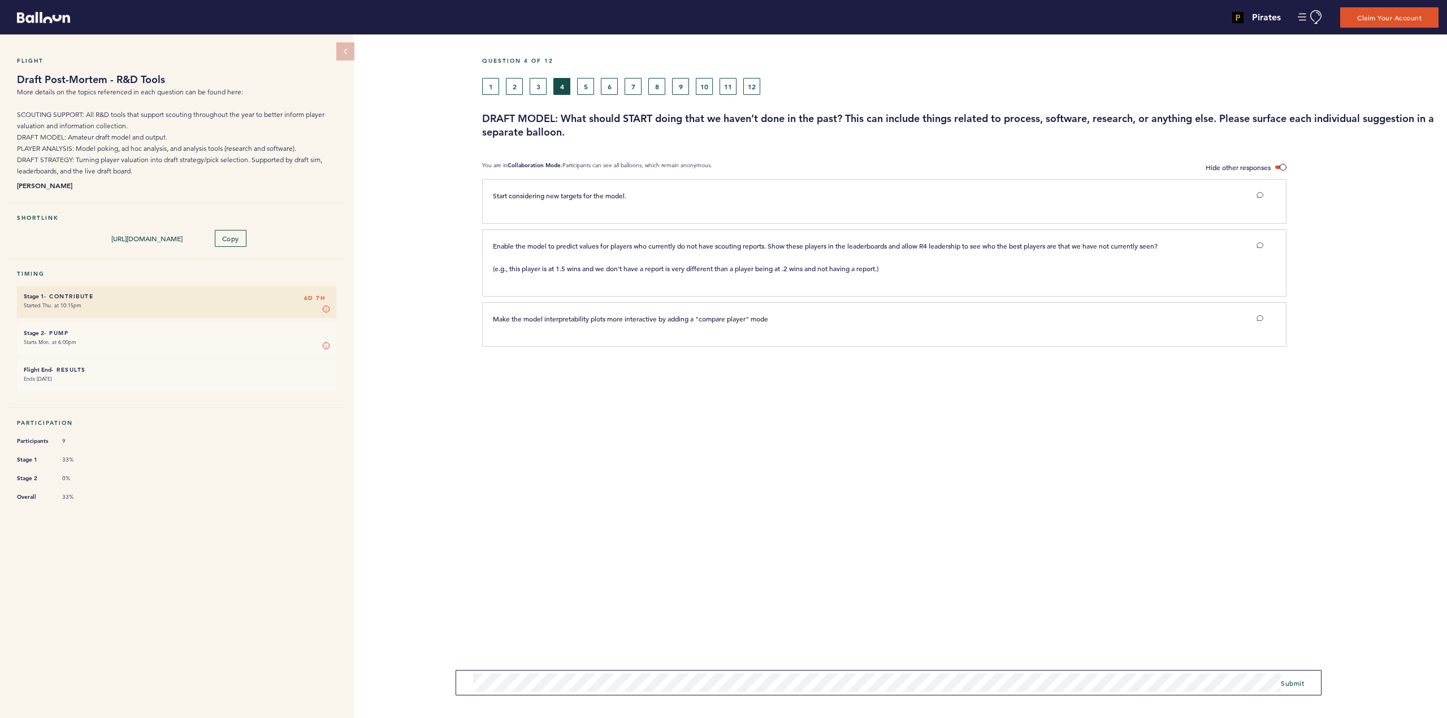
click at [437, 680] on div "Flight Draft Post-Mortem - R&D Tools More details on the topics referenced in e…" at bounding box center [723, 376] width 1447 height 684
click at [1291, 680] on span "Submit" at bounding box center [1292, 683] width 23 height 9
click at [616, 316] on span "Make the model interpretability plots more interactive by adding a "compare pla…" at bounding box center [630, 318] width 275 height 9
drag, startPoint x: 614, startPoint y: 365, endPoint x: 489, endPoint y: 366, distance: 124.9
click at [489, 366] on div "Condense college performance models to one model (instead of 1-2 for hitters an…" at bounding box center [844, 368] width 721 height 11
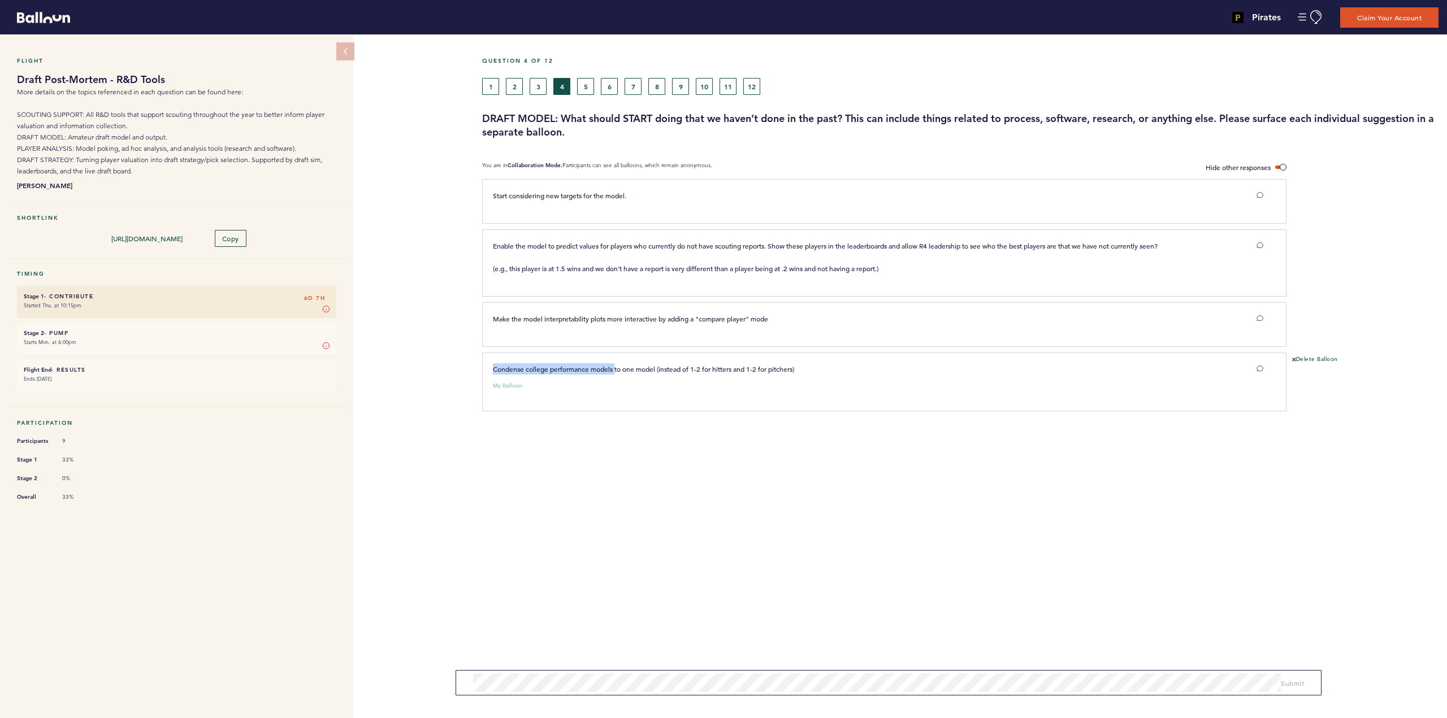
copy span "Condense college performance models"
click at [802, 367] on p "Condense college performance models to one model (instead of 1-2 for hitters an…" at bounding box center [845, 368] width 704 height 11
drag, startPoint x: 788, startPoint y: 365, endPoint x: 490, endPoint y: 368, distance: 298.4
click at [488, 367] on div "Condense college performance models to one model (instead of 1-2 for hitters an…" at bounding box center [844, 368] width 721 height 11
copy span "Condense college performance models to one model (instead of 1-2 for hitters an…"
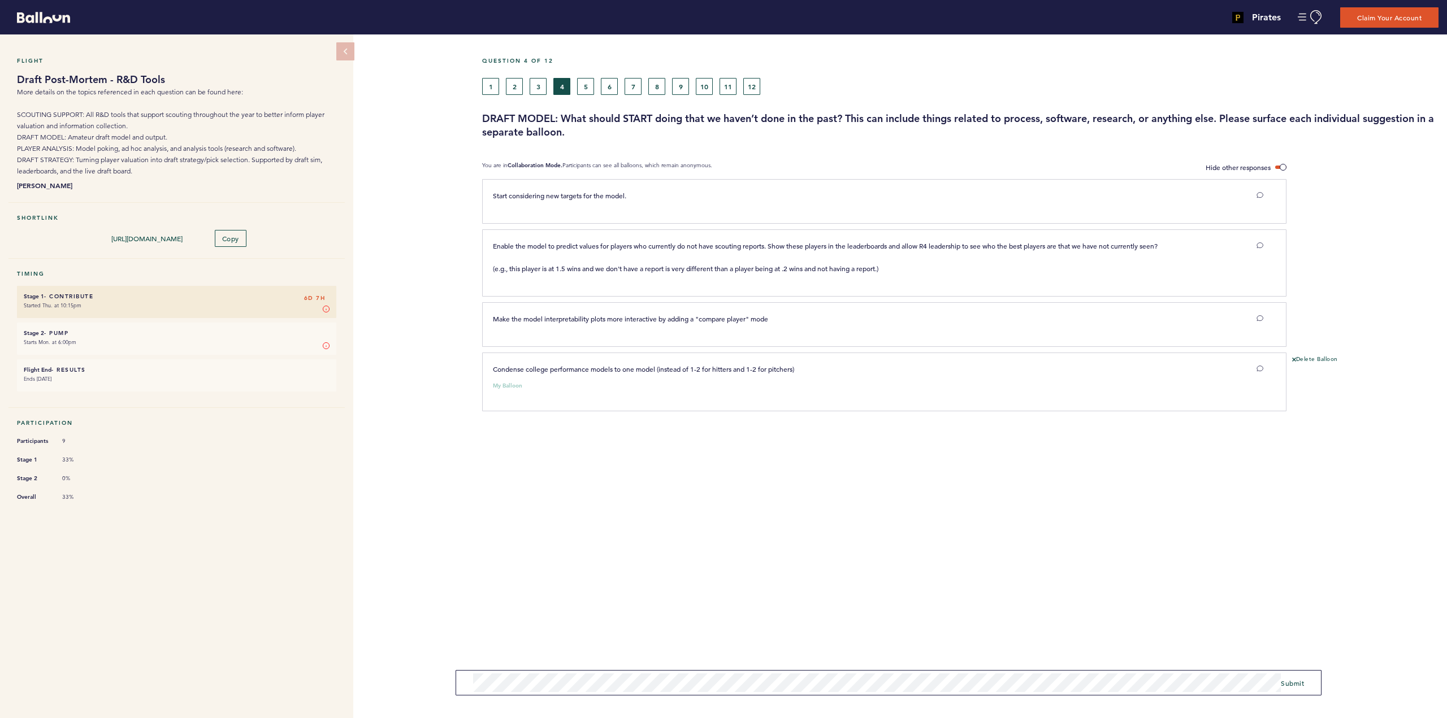
click at [973, 588] on div "Question 4 of 12 1 2 3 4 5 6 7 8 9 10 11 12 DRAFT MODEL: What should START doin…" at bounding box center [964, 376] width 965 height 684
click at [1291, 684] on span "Submit" at bounding box center [1292, 683] width 23 height 9
click at [1291, 687] on span "Submit" at bounding box center [1292, 683] width 23 height 9
click at [588, 83] on button "5" at bounding box center [585, 86] width 17 height 17
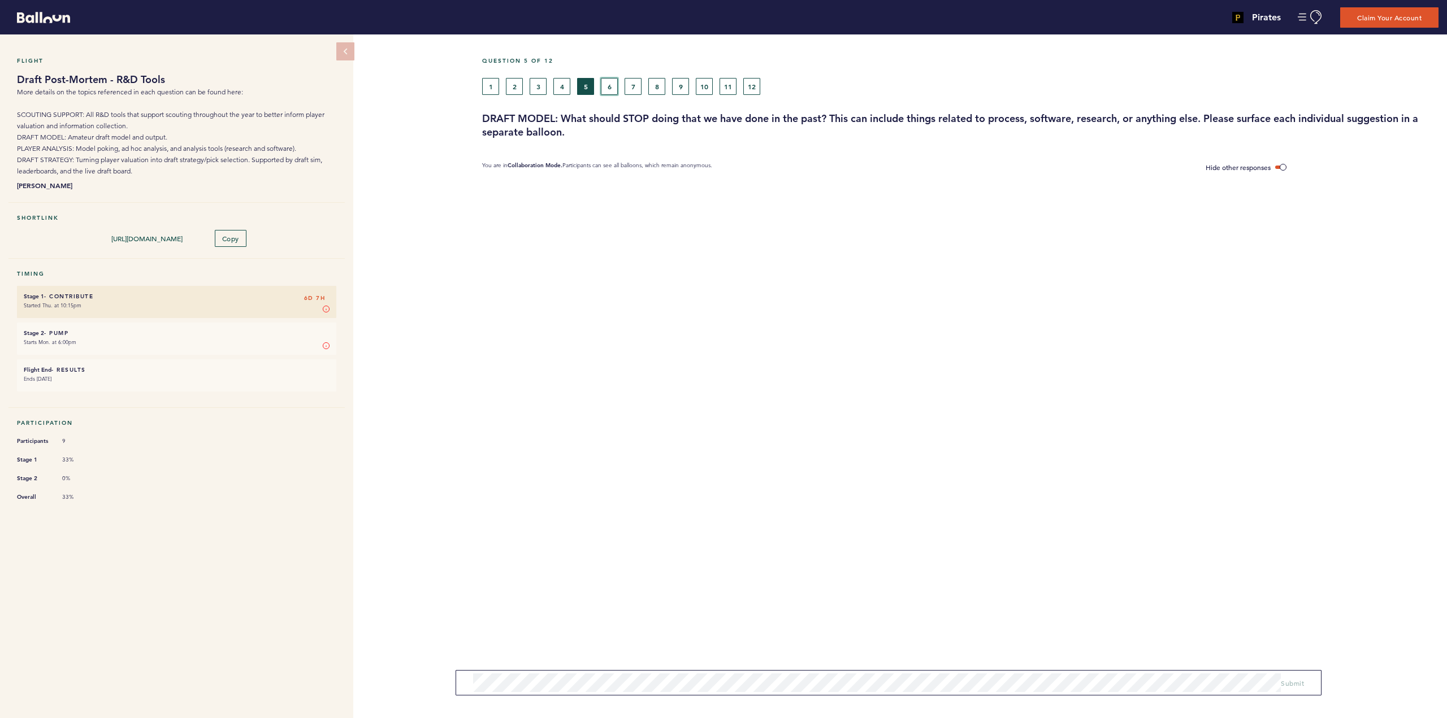
click at [613, 83] on button "6" at bounding box center [609, 86] width 17 height 17
click at [566, 85] on button "4" at bounding box center [561, 86] width 17 height 17
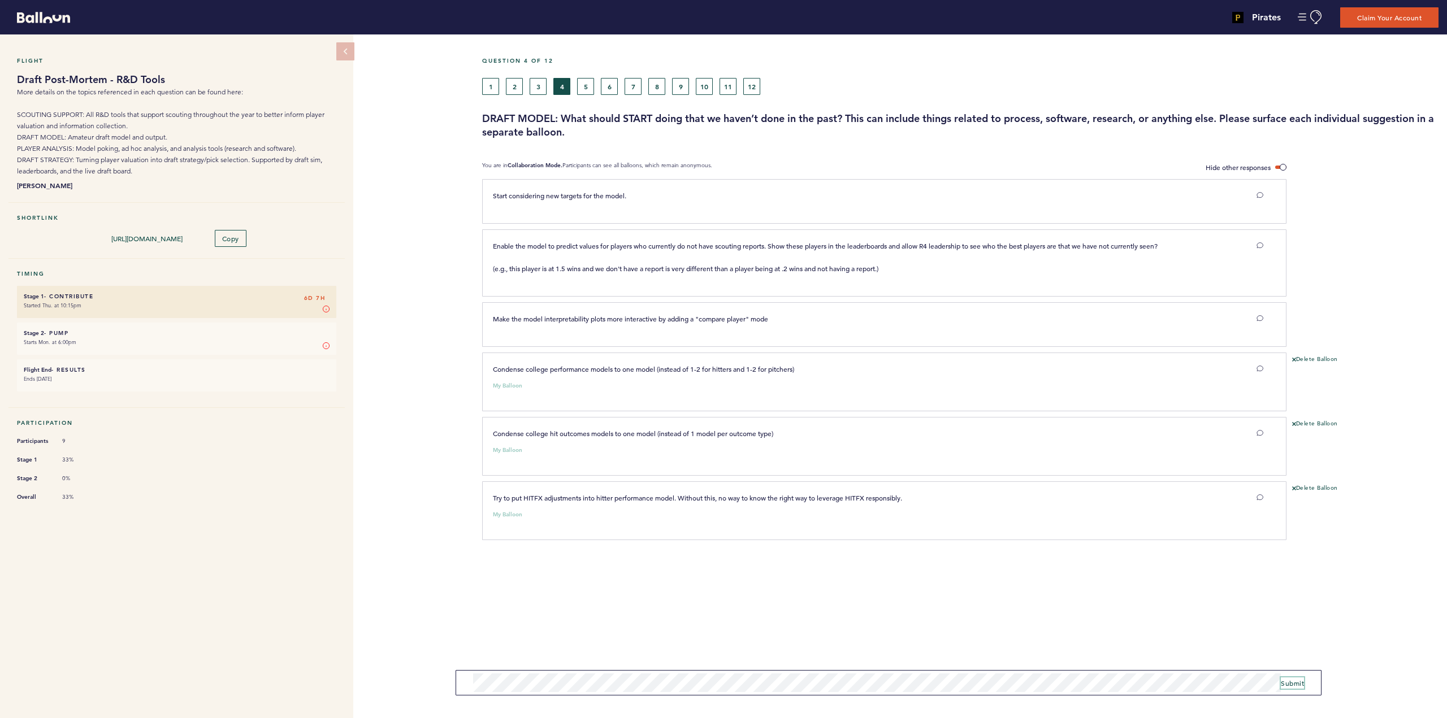
click at [1291, 681] on span "Submit" at bounding box center [1292, 683] width 23 height 9
click at [1299, 683] on span "Submit" at bounding box center [1292, 683] width 23 height 9
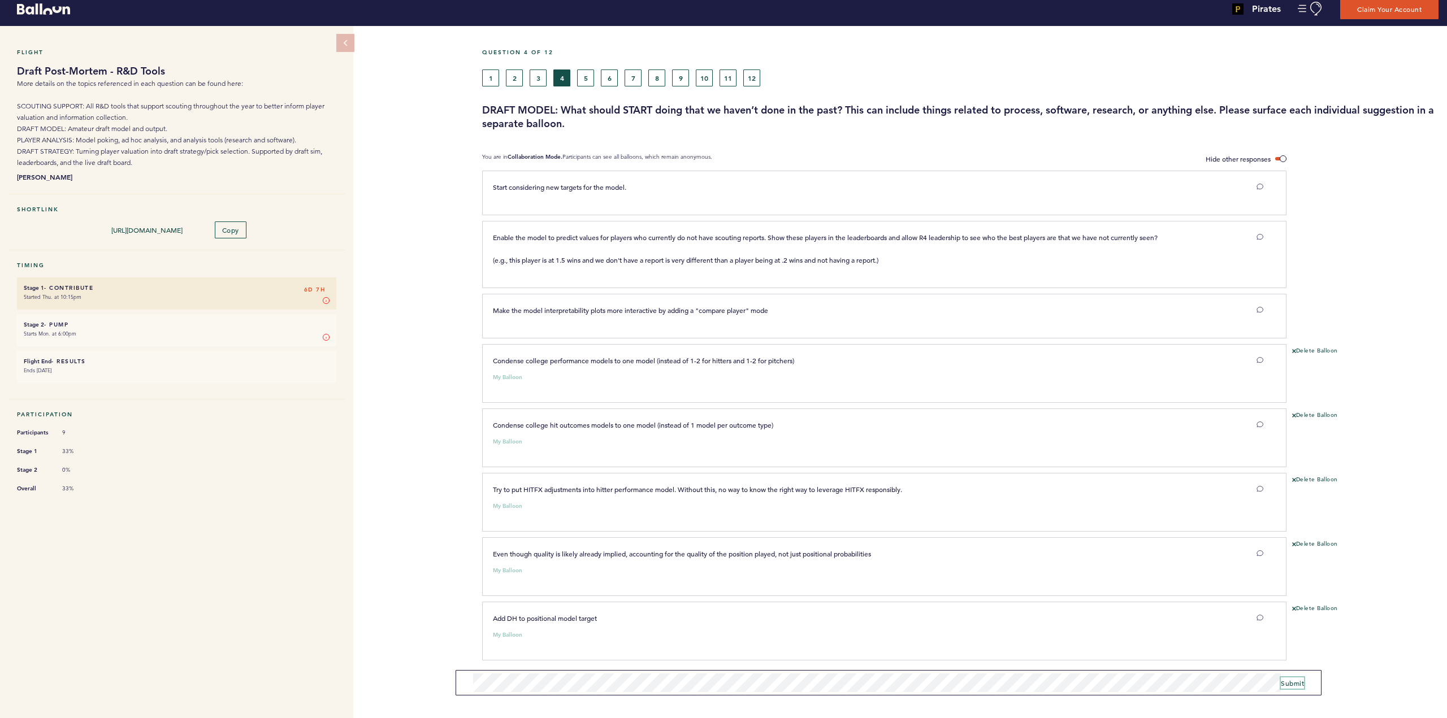
click at [1294, 686] on span "Submit" at bounding box center [1292, 683] width 23 height 9
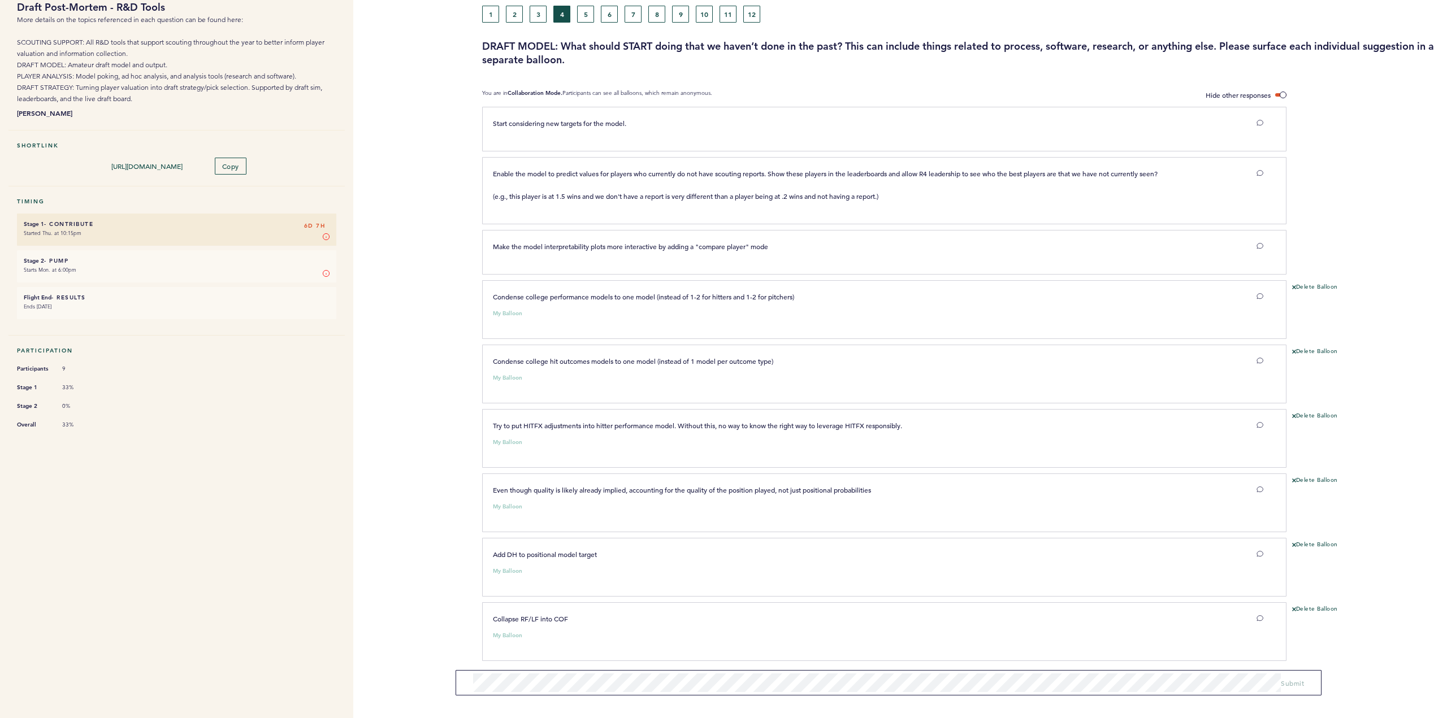
scroll to position [72, 0]
drag, startPoint x: 572, startPoint y: 615, endPoint x: 494, endPoint y: 613, distance: 78.0
click at [494, 613] on p "Collapse RF/LF into COF" at bounding box center [845, 618] width 704 height 11
copy span "Collapse RF/LF into COF"
click at [1326, 606] on button "Delete Balloon" at bounding box center [1315, 609] width 46 height 9
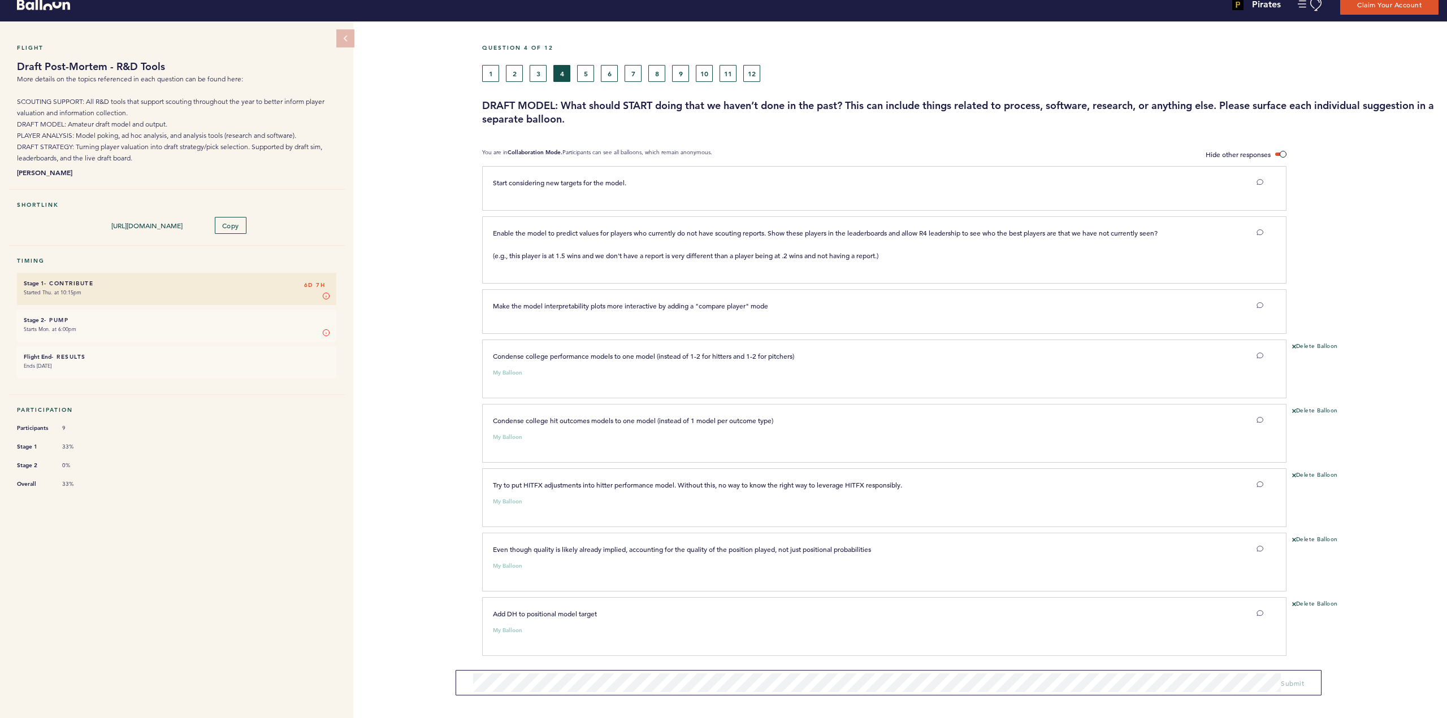
scroll to position [8, 0]
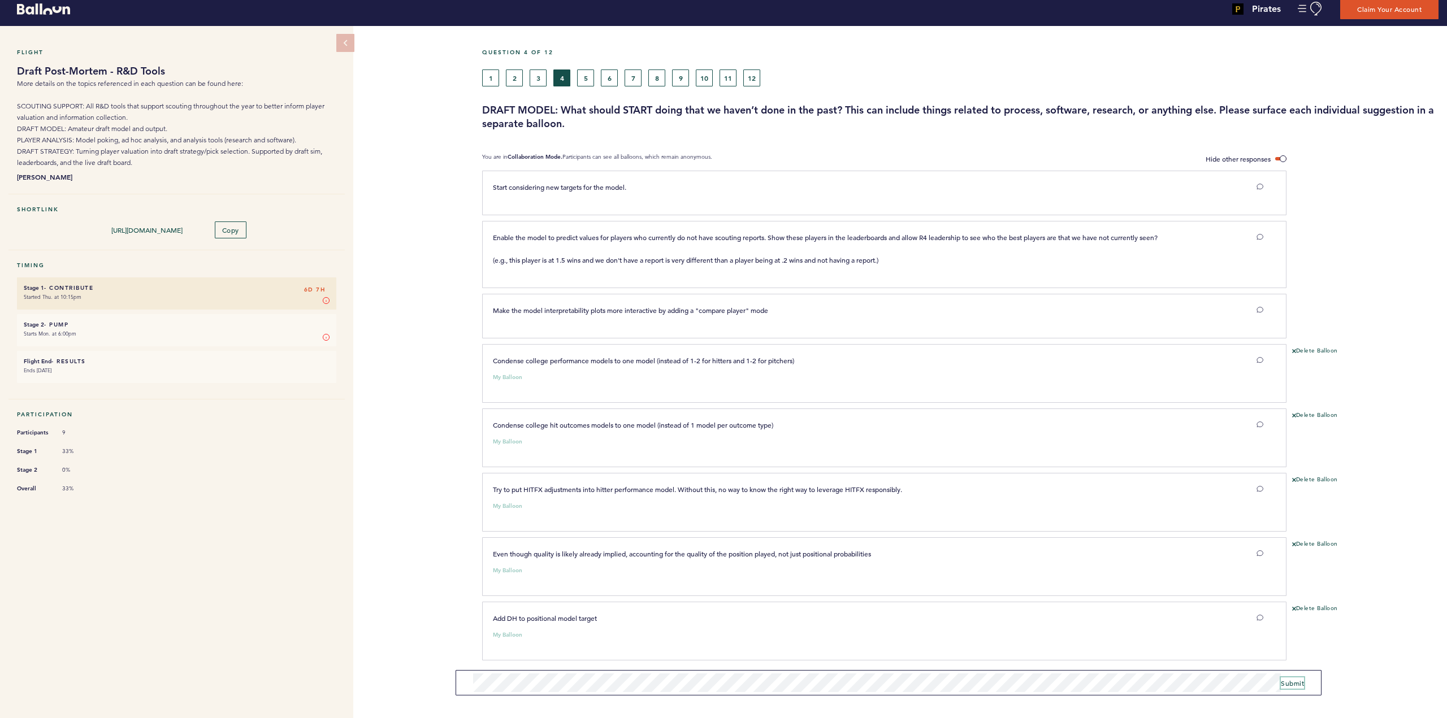
click at [1300, 682] on span "Submit" at bounding box center [1292, 683] width 23 height 9
click at [631, 79] on button "7" at bounding box center [632, 78] width 17 height 17
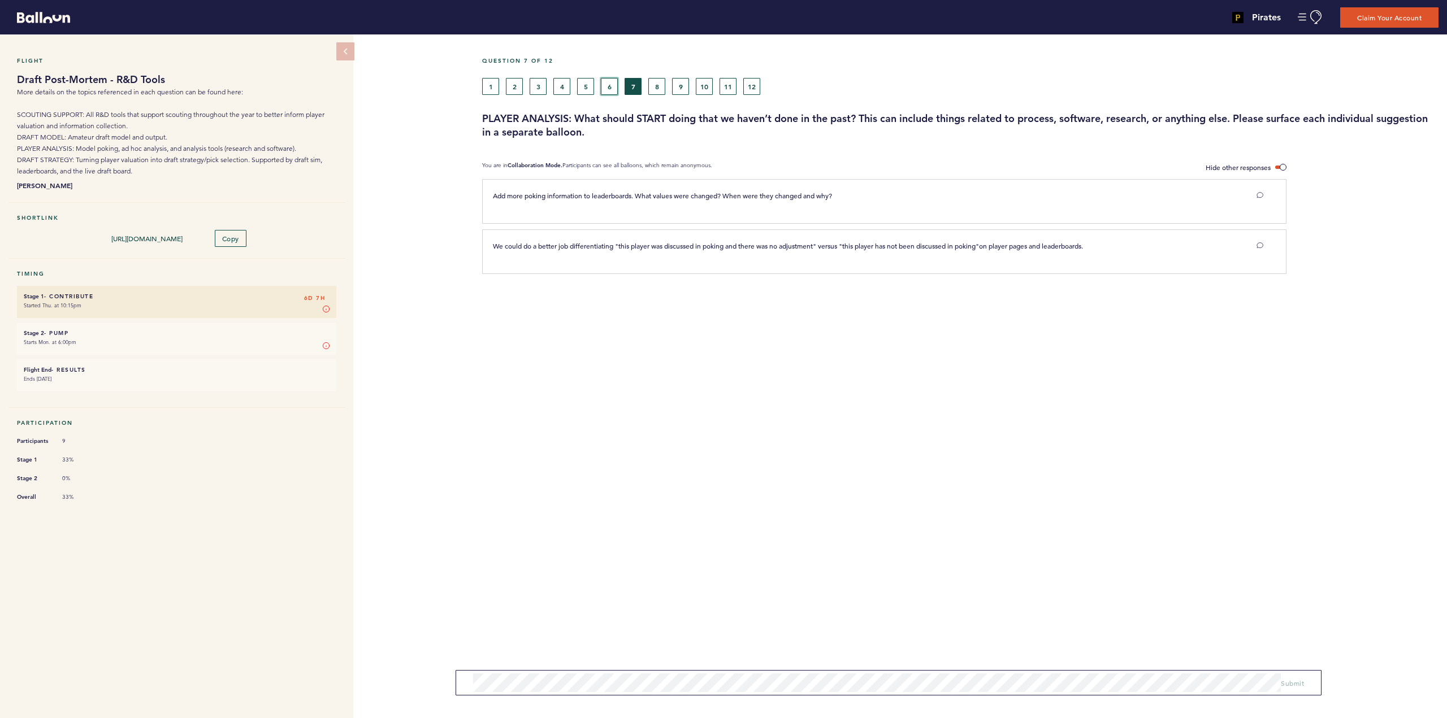
click at [607, 89] on button "6" at bounding box center [609, 86] width 17 height 17
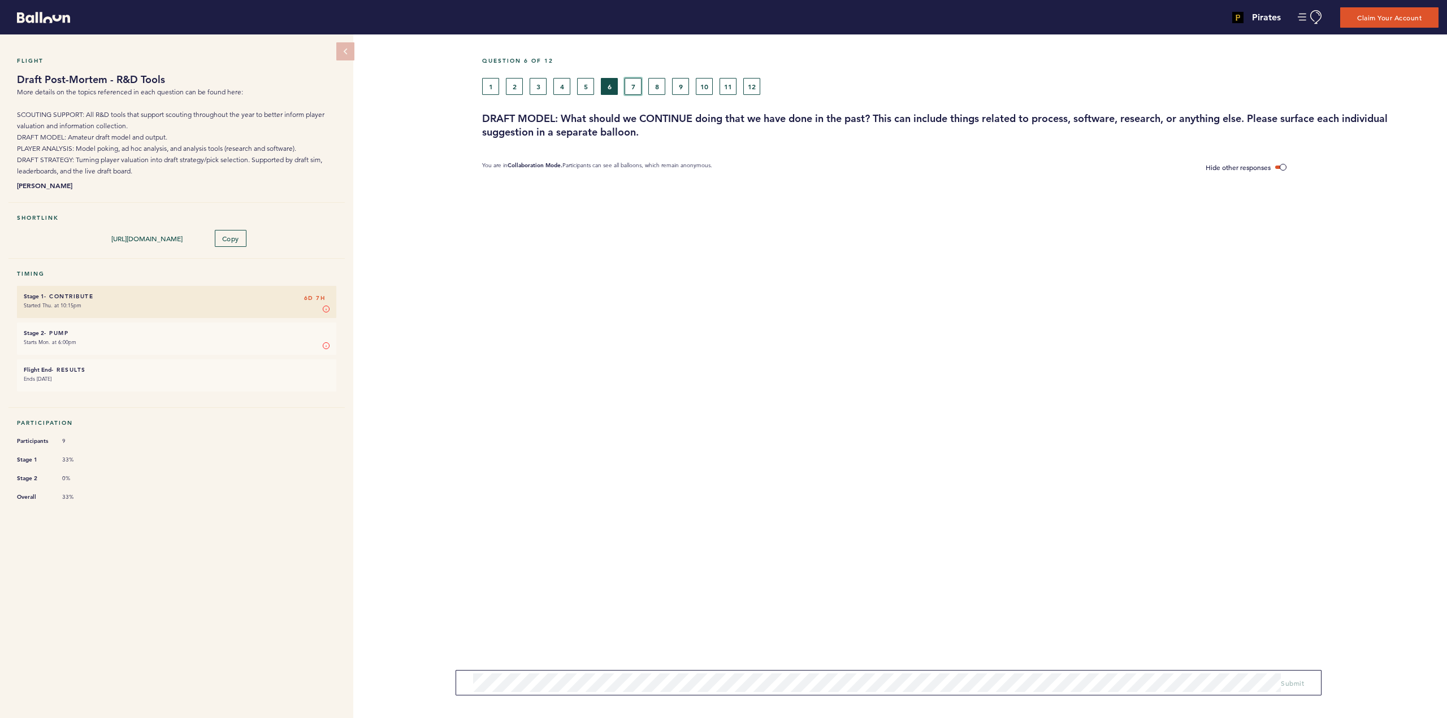
click at [631, 84] on button "7" at bounding box center [632, 86] width 17 height 17
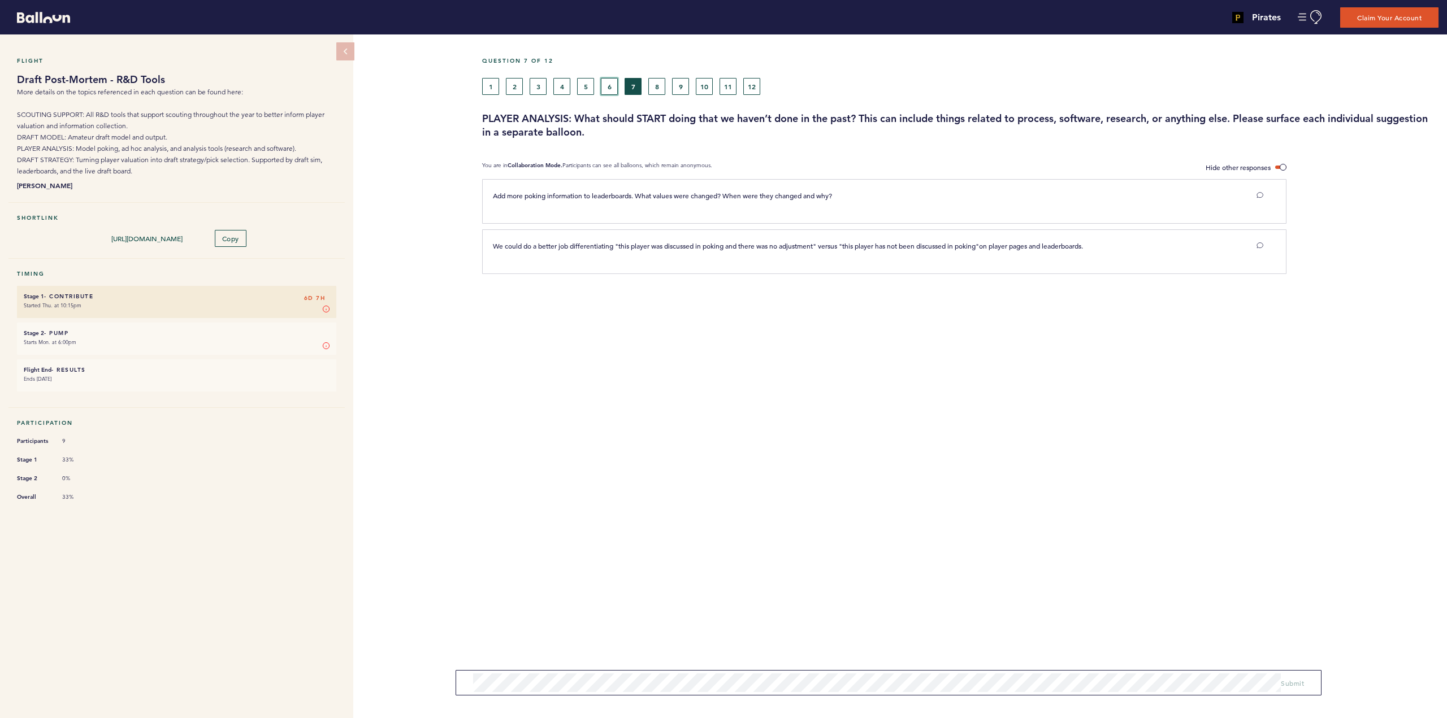
click at [611, 84] on button "6" at bounding box center [609, 86] width 17 height 17
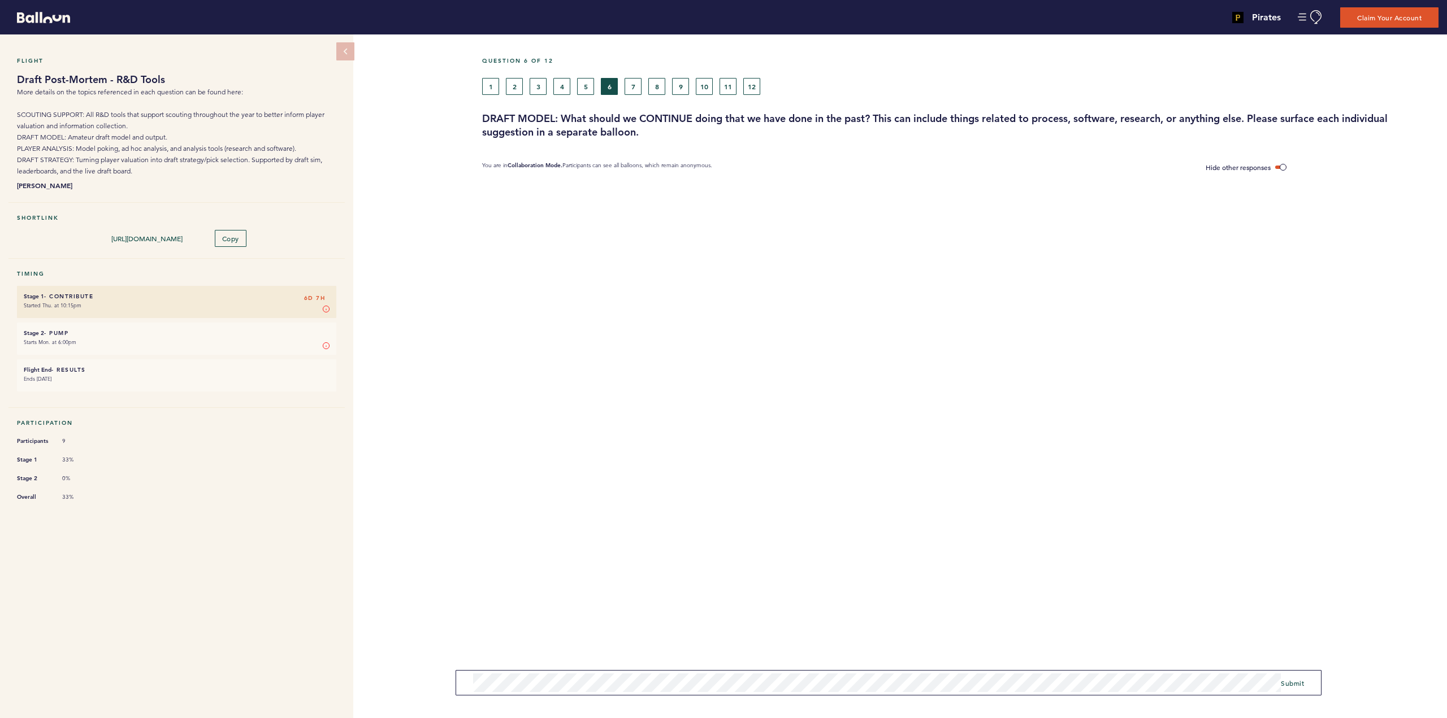
click at [513, 693] on form "Submit" at bounding box center [889, 682] width 866 height 25
click at [1293, 686] on span "Submit" at bounding box center [1292, 683] width 23 height 9
click at [586, 90] on button "5" at bounding box center [585, 86] width 17 height 17
click at [564, 88] on button "4" at bounding box center [561, 86] width 17 height 17
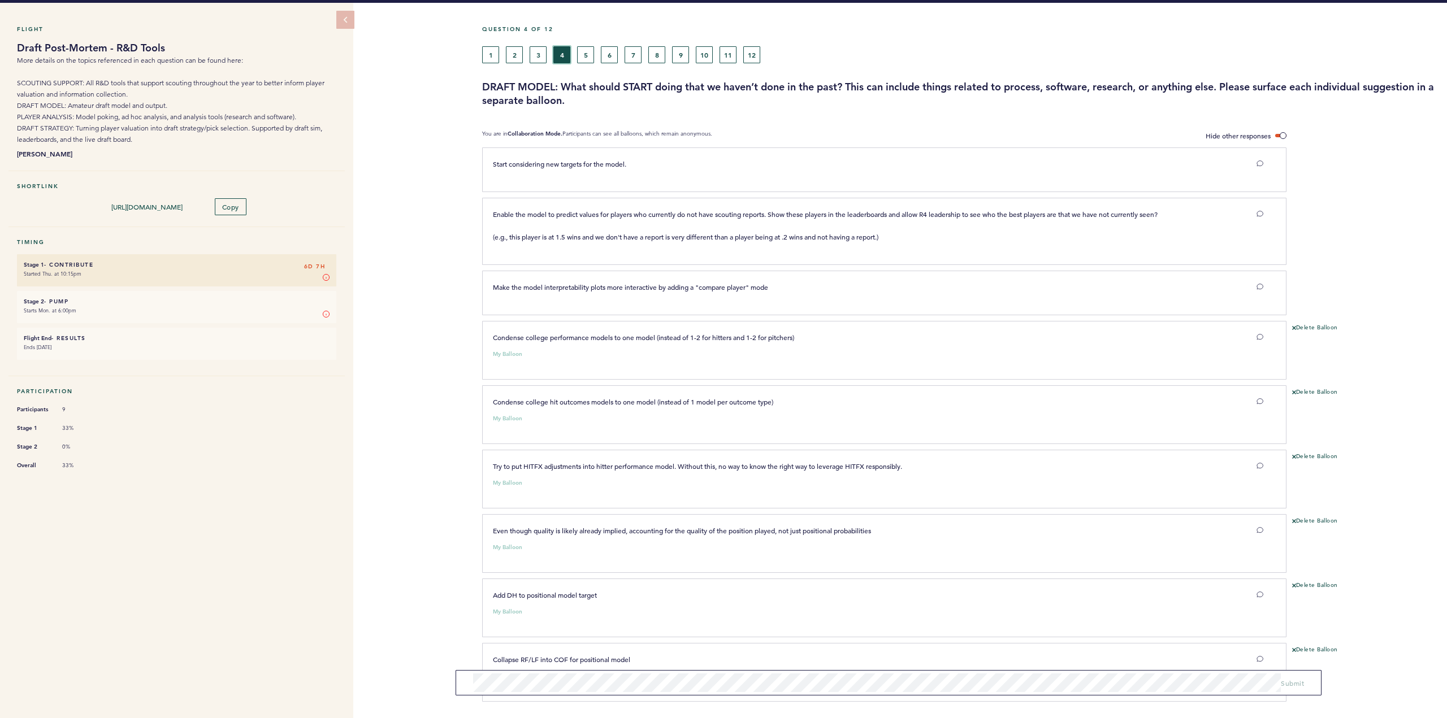
scroll to position [72, 0]
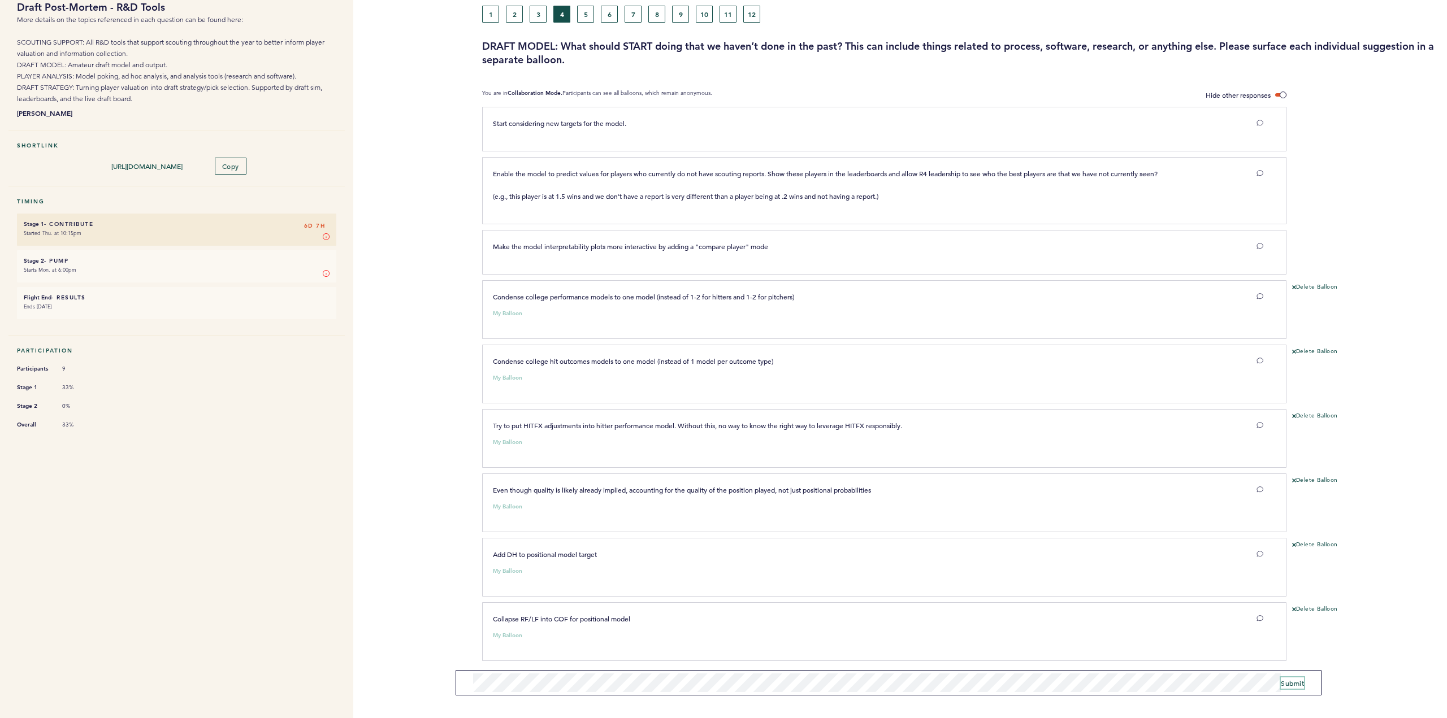
click at [1295, 685] on span "Submit" at bounding box center [1292, 683] width 23 height 9
click at [587, 13] on button "5" at bounding box center [585, 14] width 17 height 17
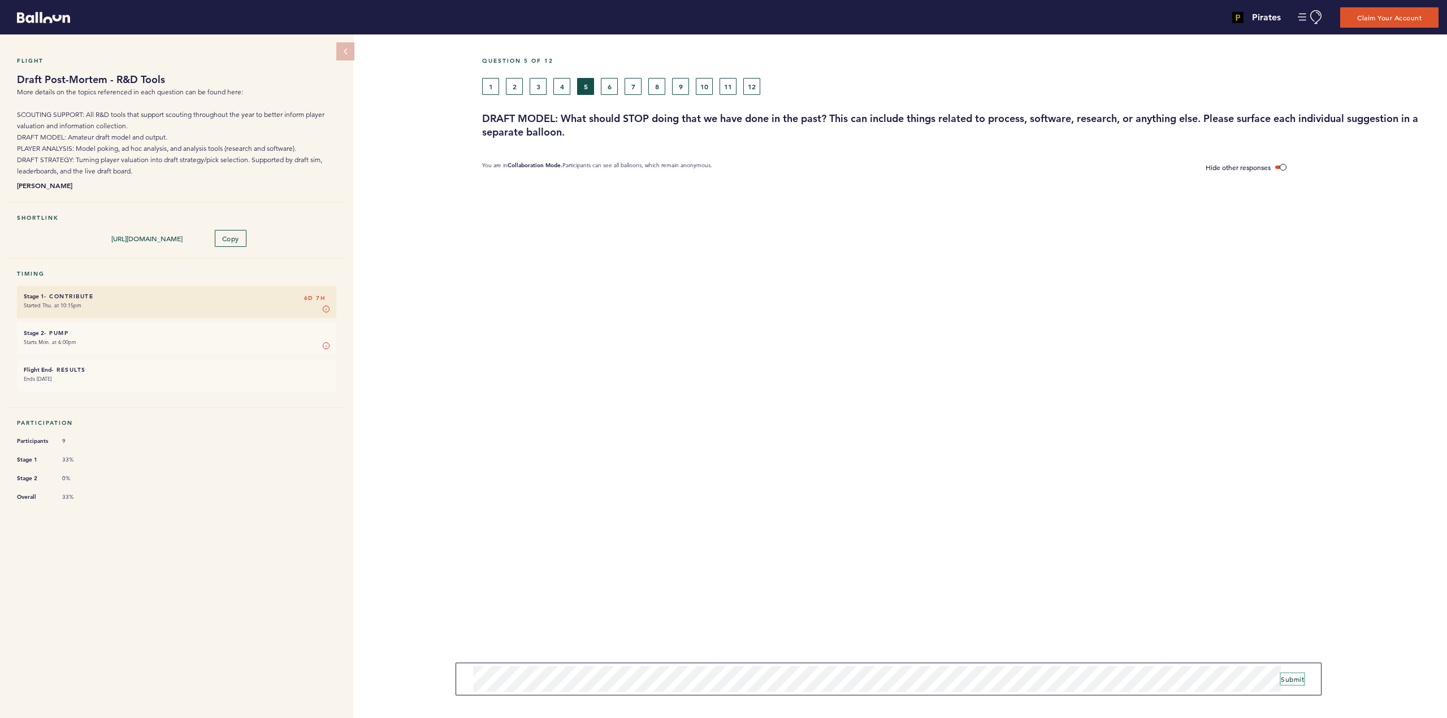
click at [1296, 678] on span "Submit" at bounding box center [1292, 679] width 23 height 9
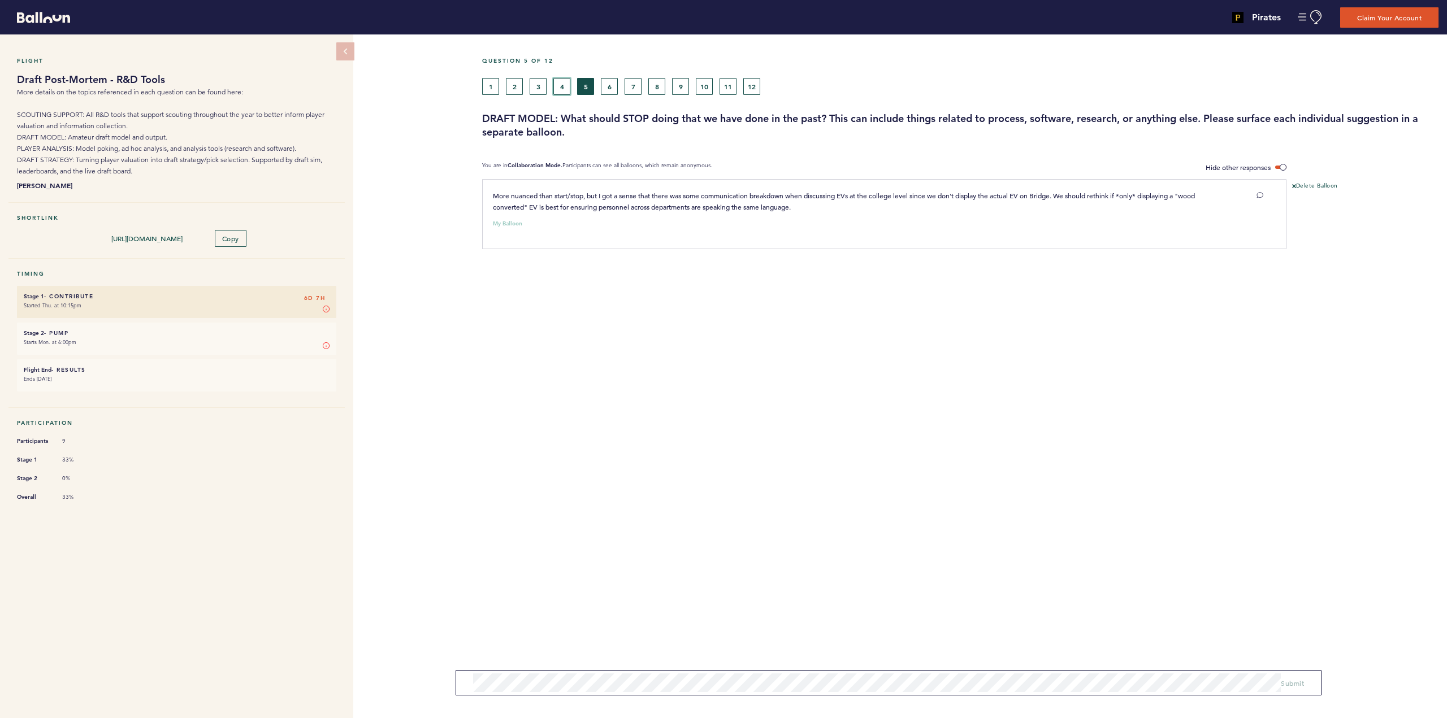
click at [562, 79] on button "4" at bounding box center [561, 86] width 17 height 17
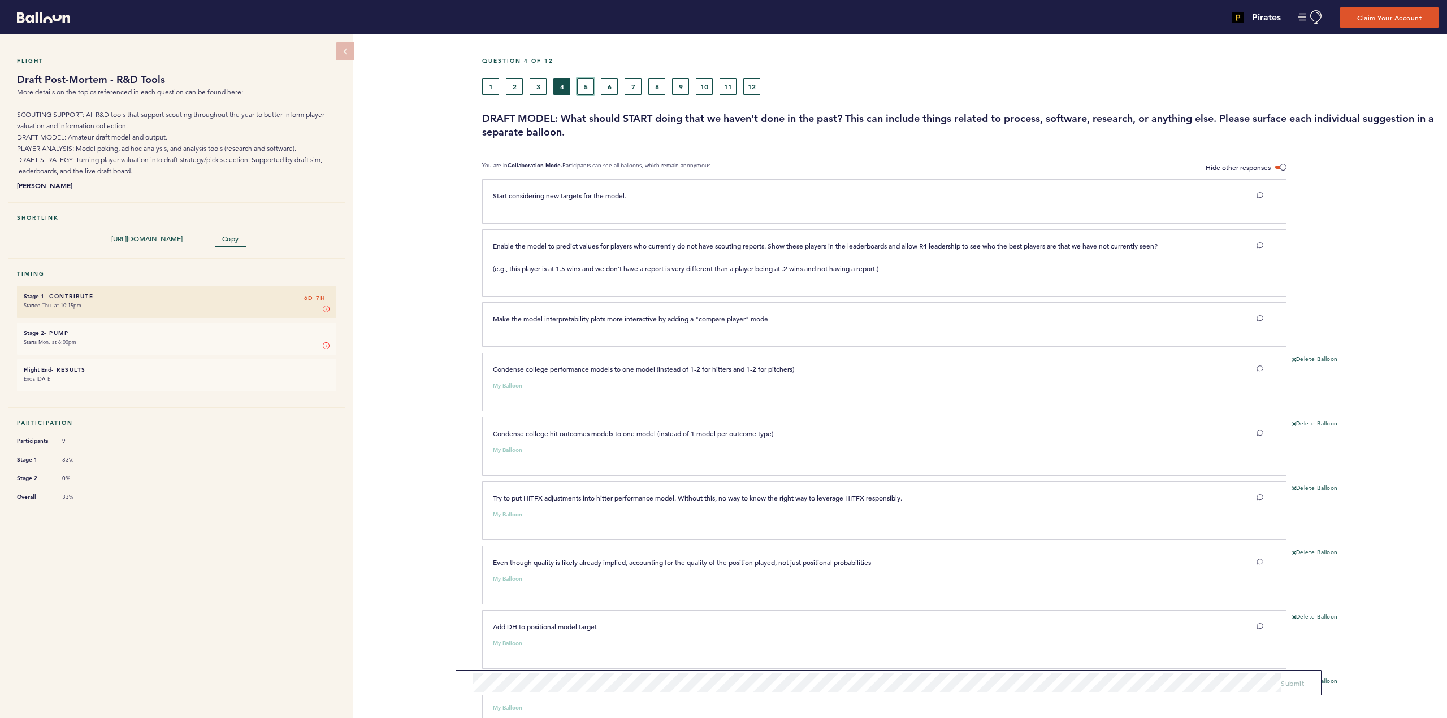
click at [589, 85] on button "5" at bounding box center [585, 86] width 17 height 17
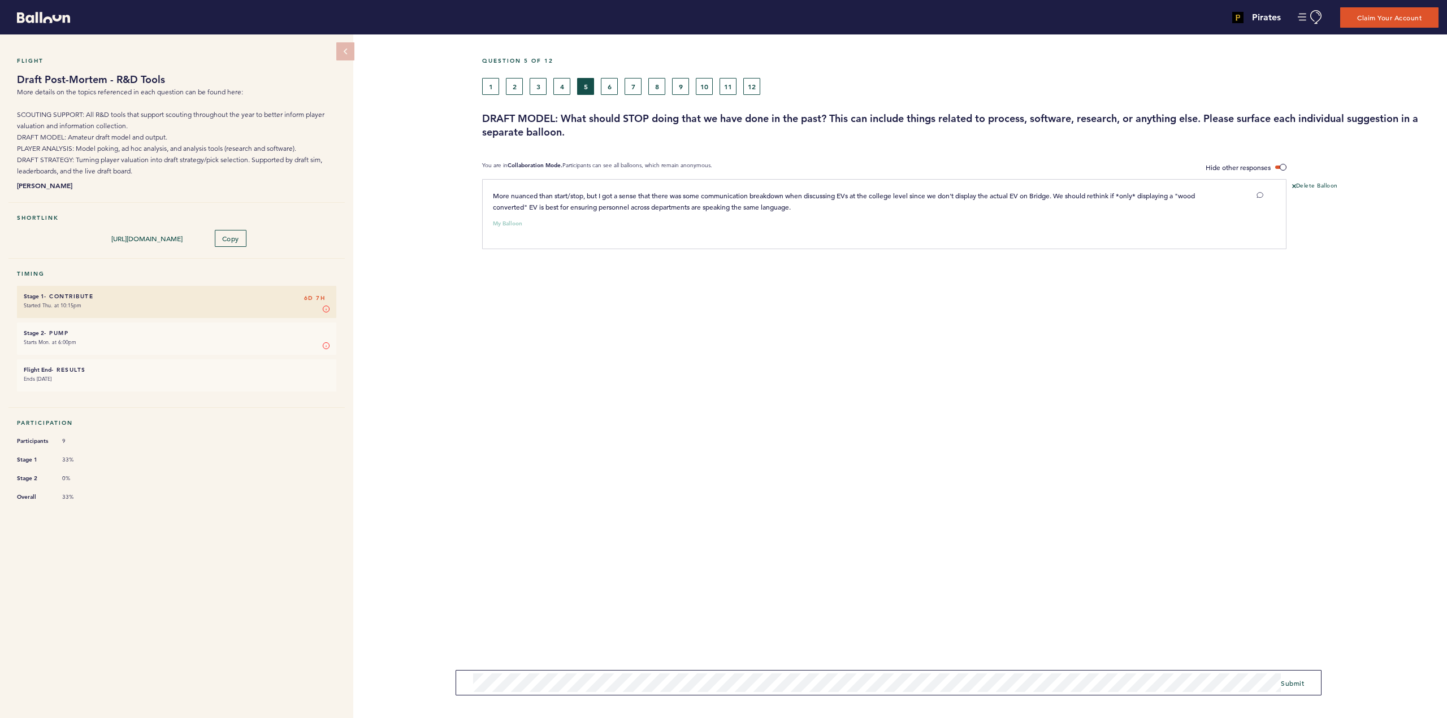
click at [474, 709] on div "Flight Draft Post-Mortem - R&D Tools More details on the topics referenced in e…" at bounding box center [723, 376] width 1447 height 684
drag, startPoint x: 680, startPoint y: 695, endPoint x: 687, endPoint y: 692, distance: 7.1
click at [680, 694] on form "Submit" at bounding box center [889, 682] width 866 height 25
click at [856, 467] on div "Question 5 of 12 1 2 3 4 5 6 7 8 9 10 11 12 DRAFT MODEL: What should STOP doing…" at bounding box center [964, 376] width 965 height 684
click at [1298, 684] on span "Submit" at bounding box center [1292, 683] width 23 height 9
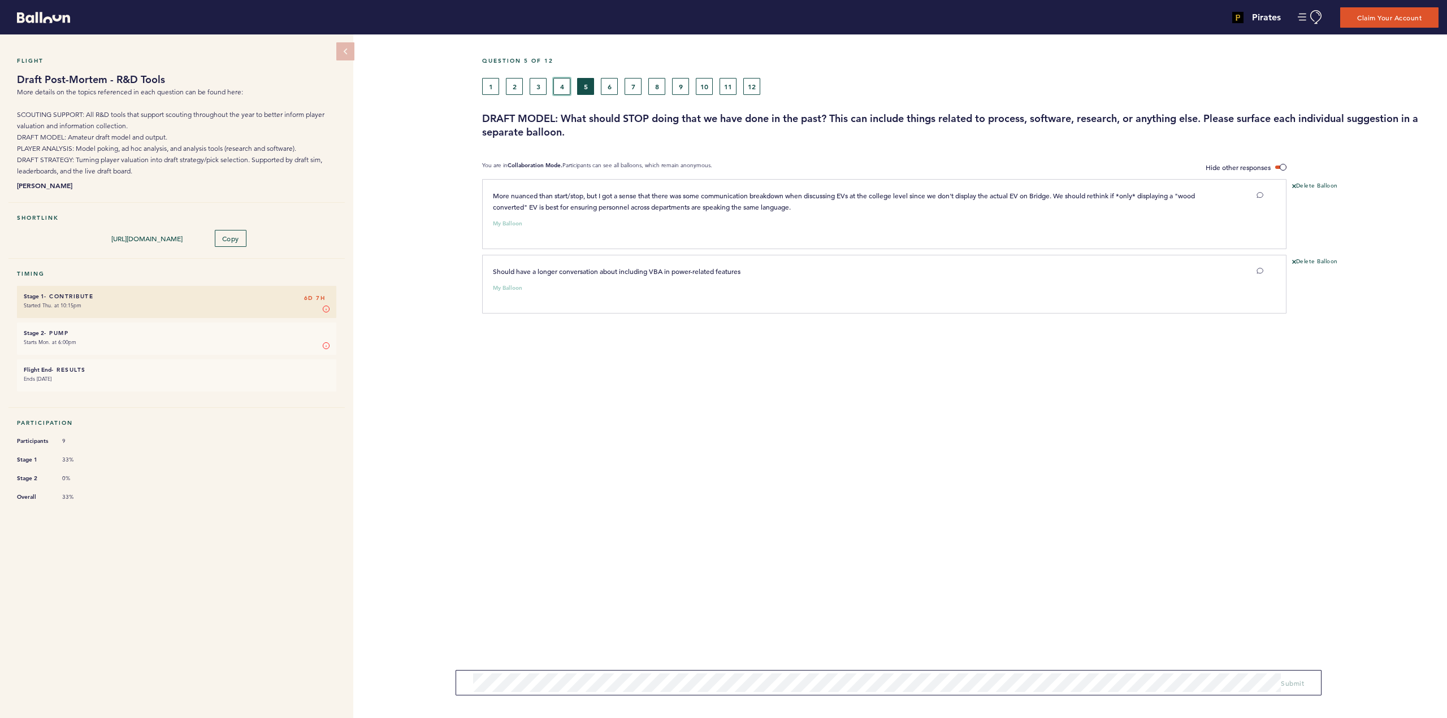
click at [565, 82] on button "4" at bounding box center [561, 86] width 17 height 17
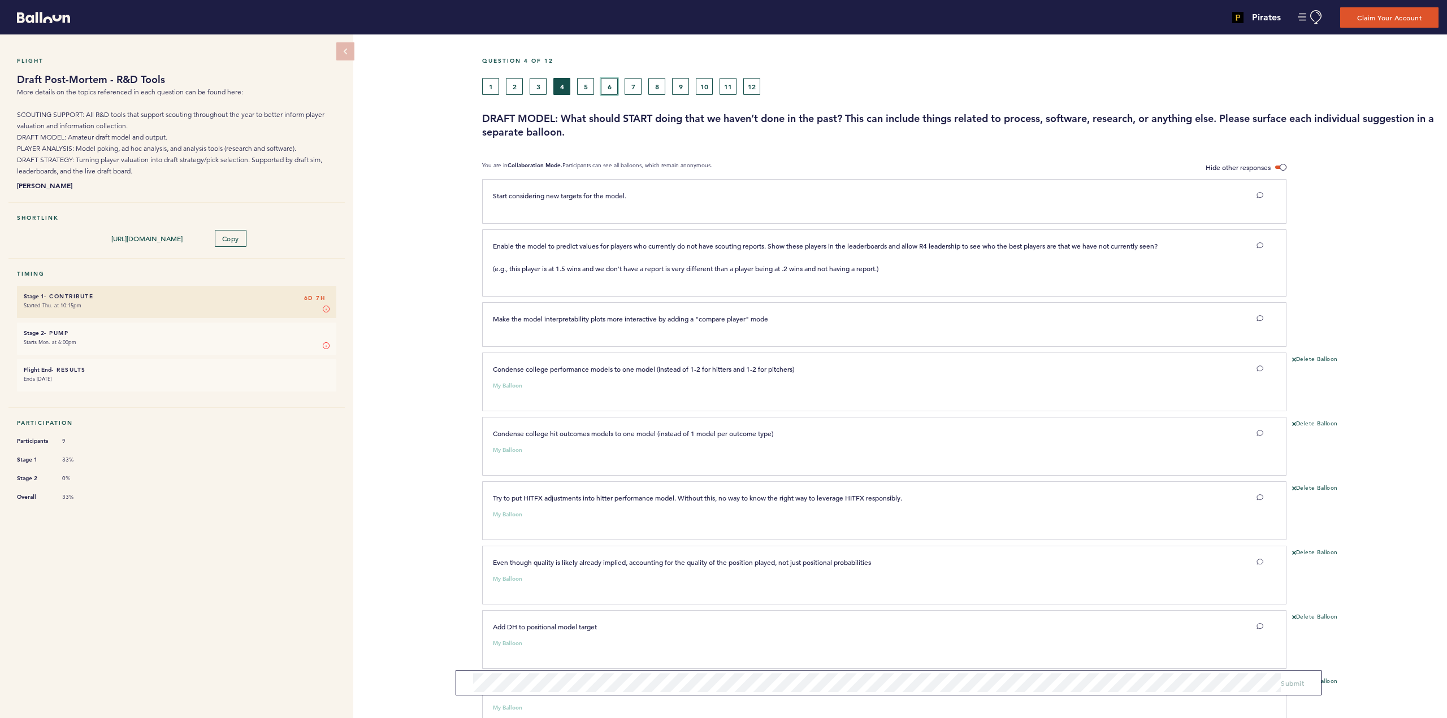
click at [606, 86] on button "6" at bounding box center [609, 86] width 17 height 17
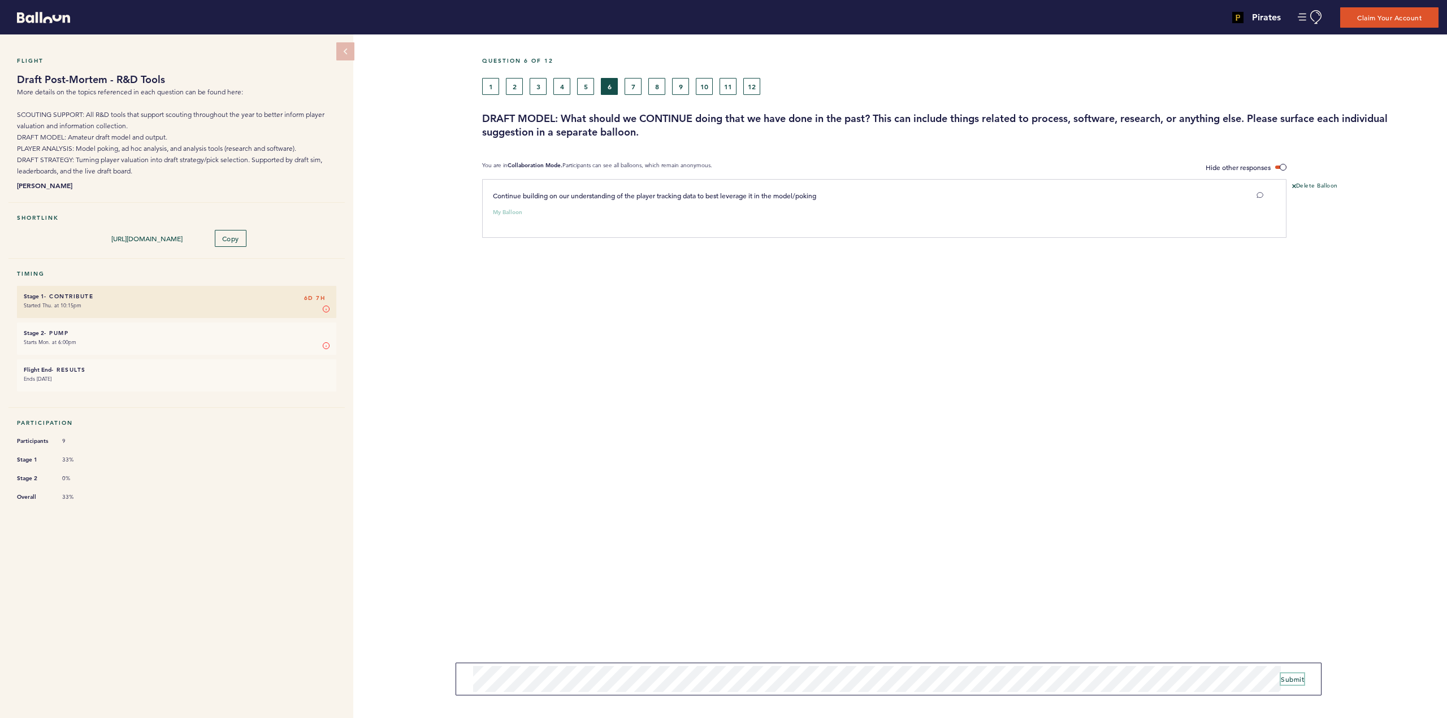
click at [1297, 684] on button "Submit" at bounding box center [1292, 679] width 23 height 11
click at [1301, 681] on span "Submit" at bounding box center [1292, 683] width 23 height 9
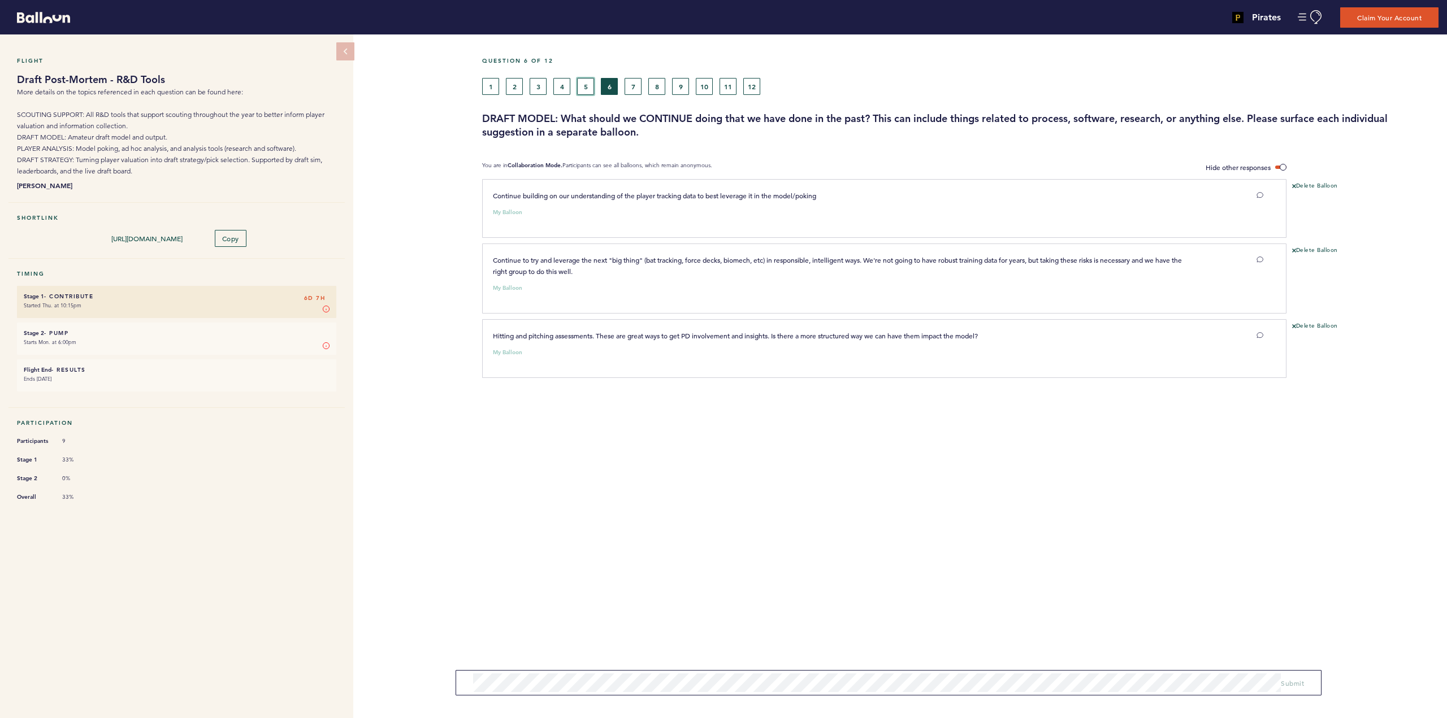
click at [590, 83] on button "5" at bounding box center [585, 86] width 17 height 17
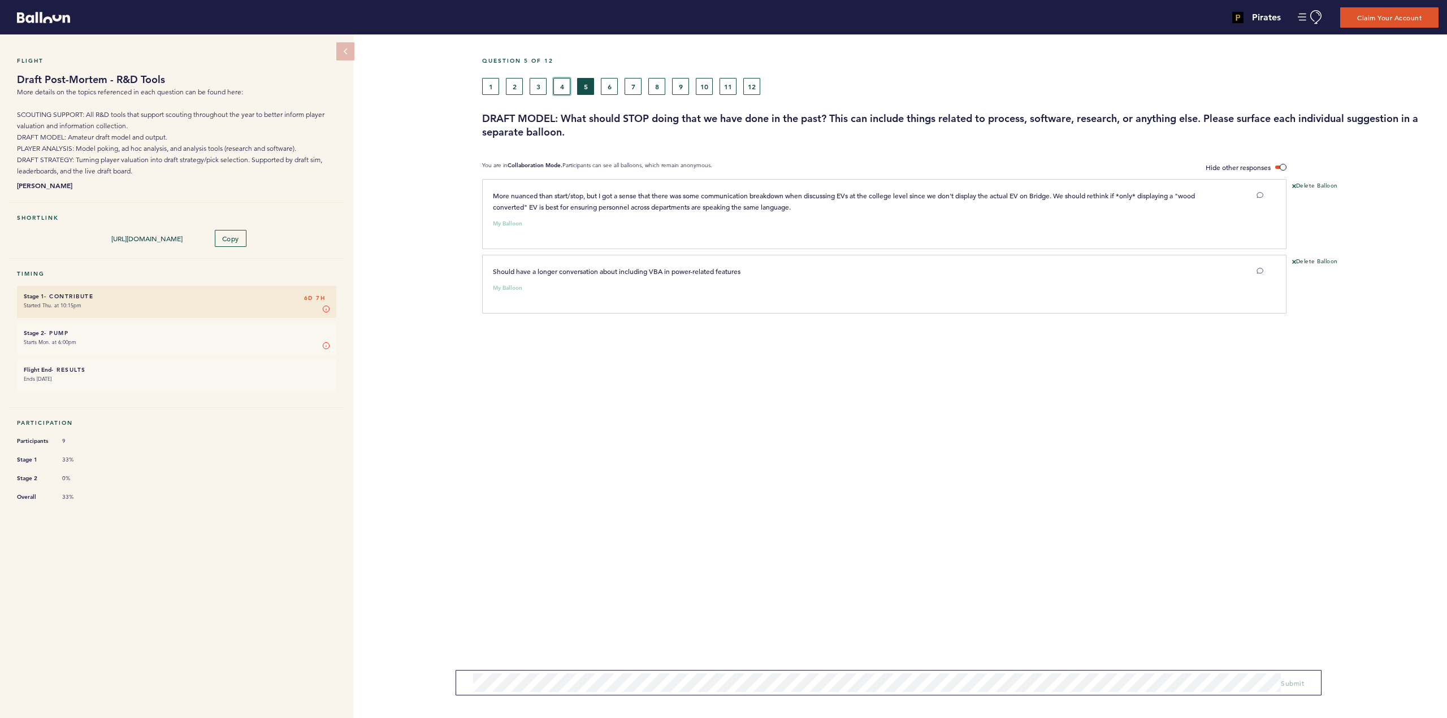
click at [564, 86] on button "4" at bounding box center [561, 86] width 17 height 17
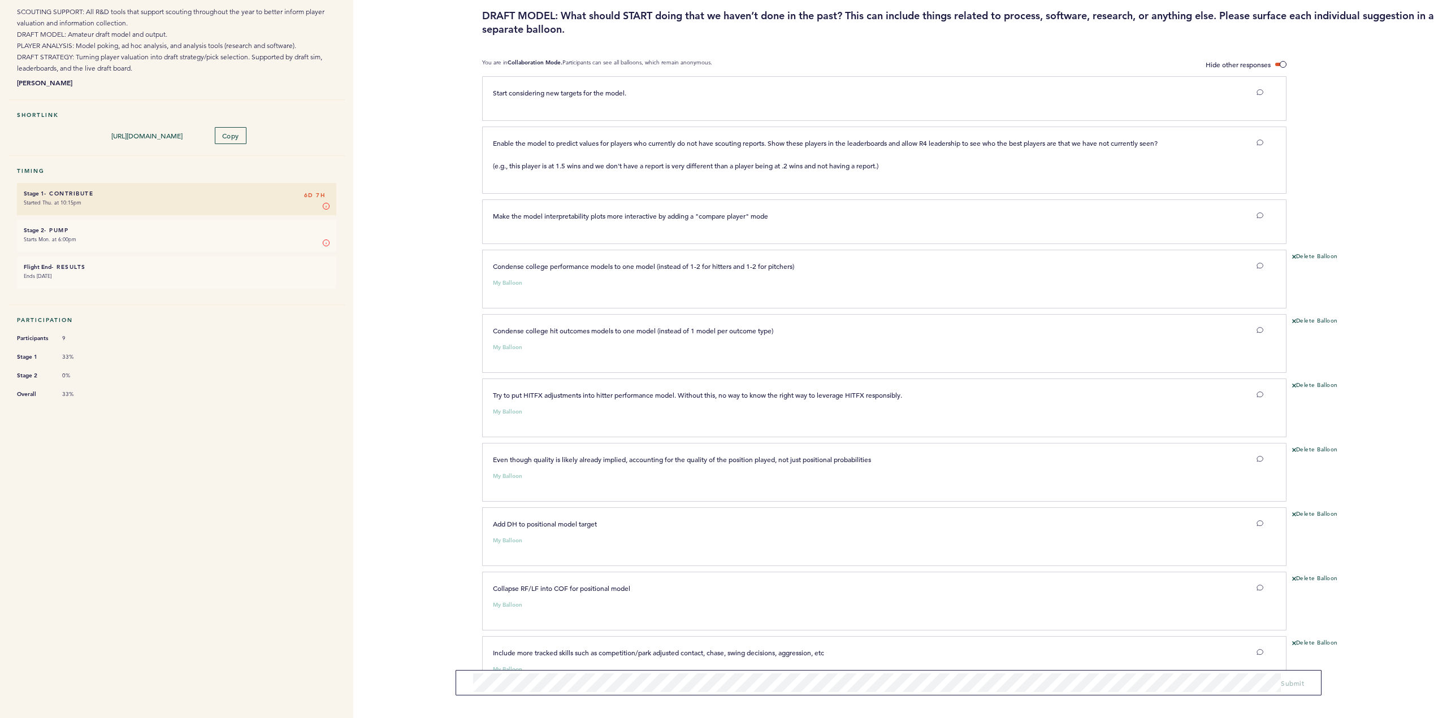
scroll to position [137, 0]
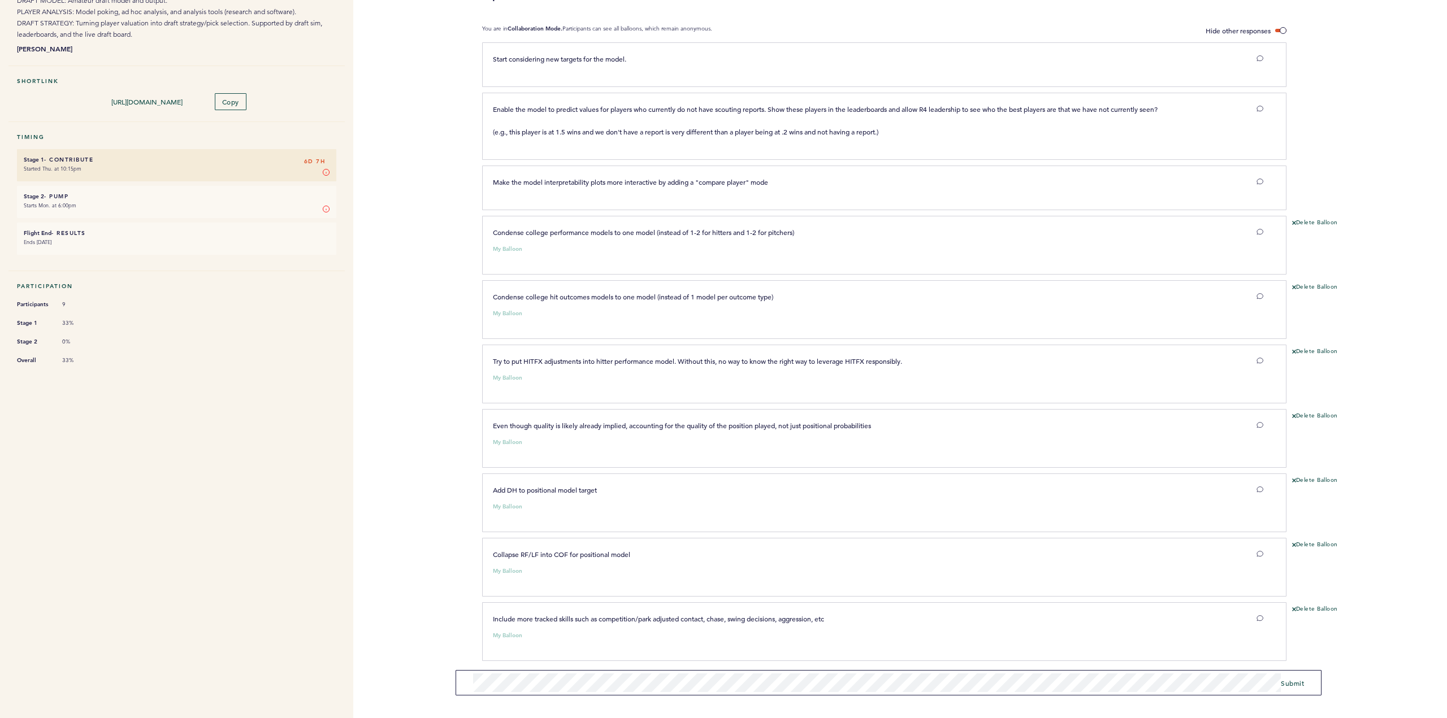
click at [375, 678] on div "Pirates [PERSON_NAME][EMAIL_ADDRESS][PERSON_NAME][DOMAIN_NAME] Team Domain: pir…" at bounding box center [723, 359] width 1447 height 718
click at [1296, 683] on span "Submit" at bounding box center [1292, 683] width 23 height 9
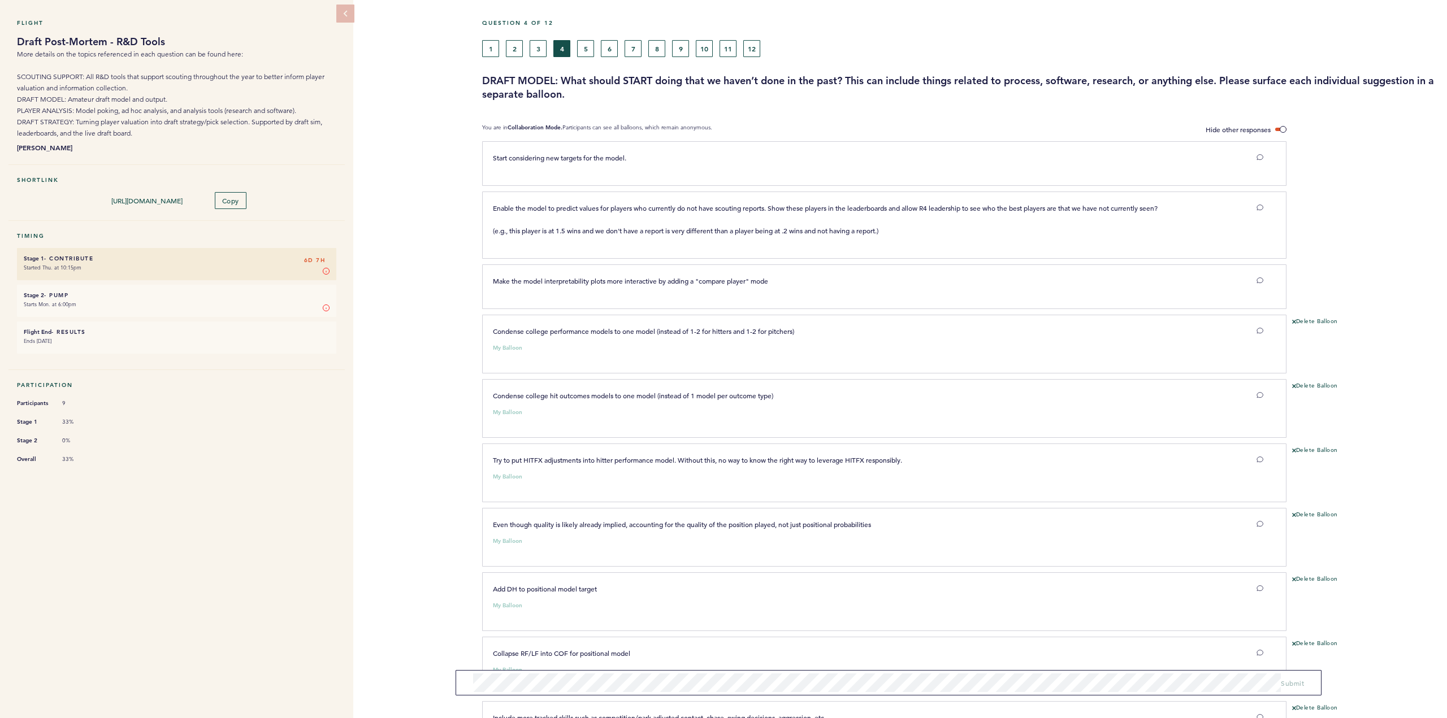
scroll to position [0, 0]
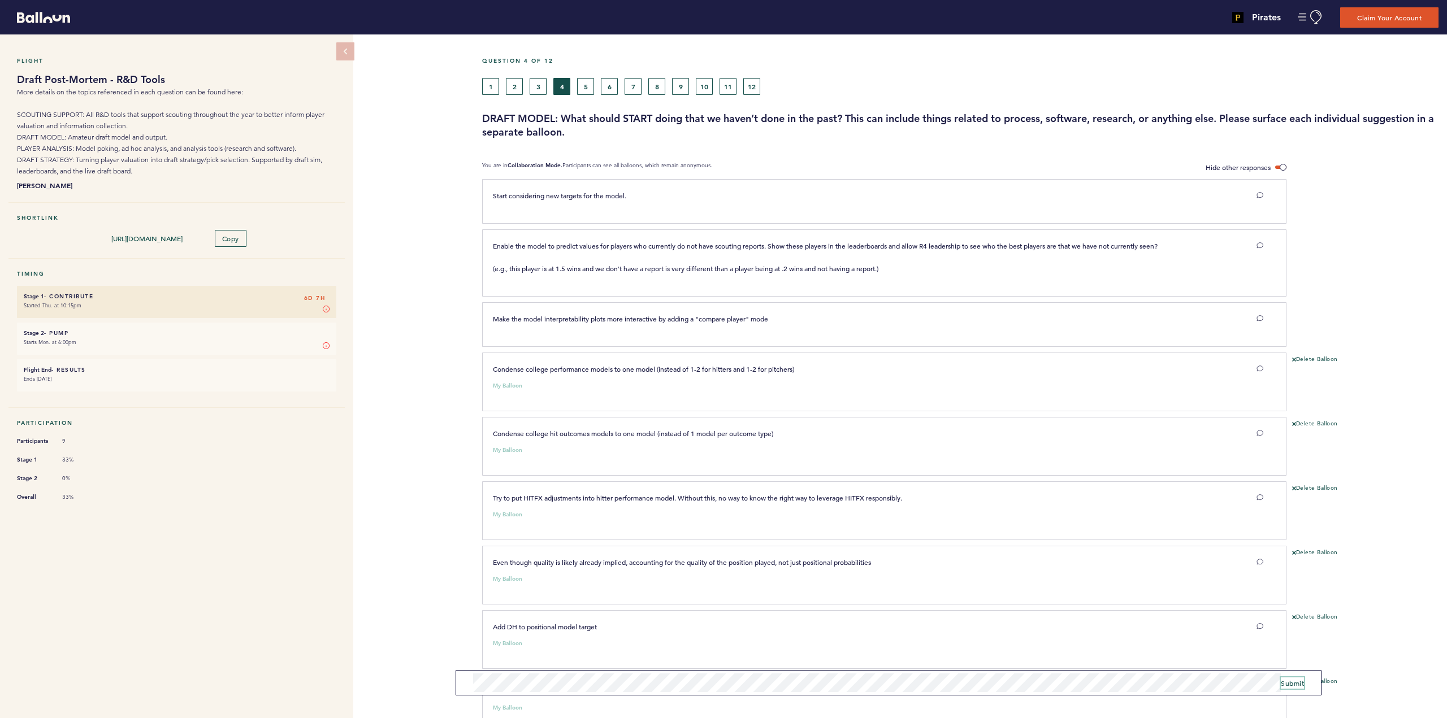
click at [1299, 682] on span "Submit" at bounding box center [1292, 683] width 23 height 9
click at [587, 85] on button "5" at bounding box center [585, 86] width 17 height 17
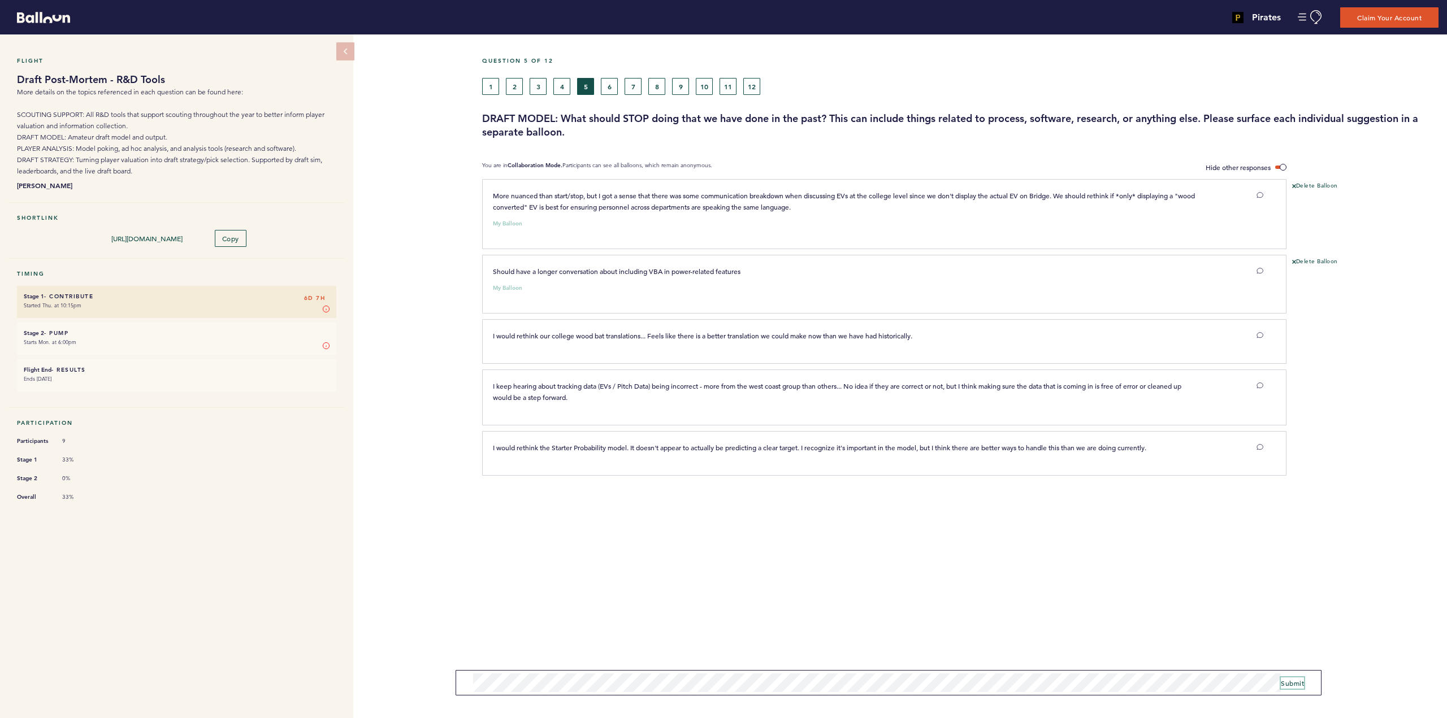
click at [1291, 679] on span "Submit" at bounding box center [1292, 683] width 23 height 9
click at [609, 87] on button "6" at bounding box center [609, 86] width 17 height 17
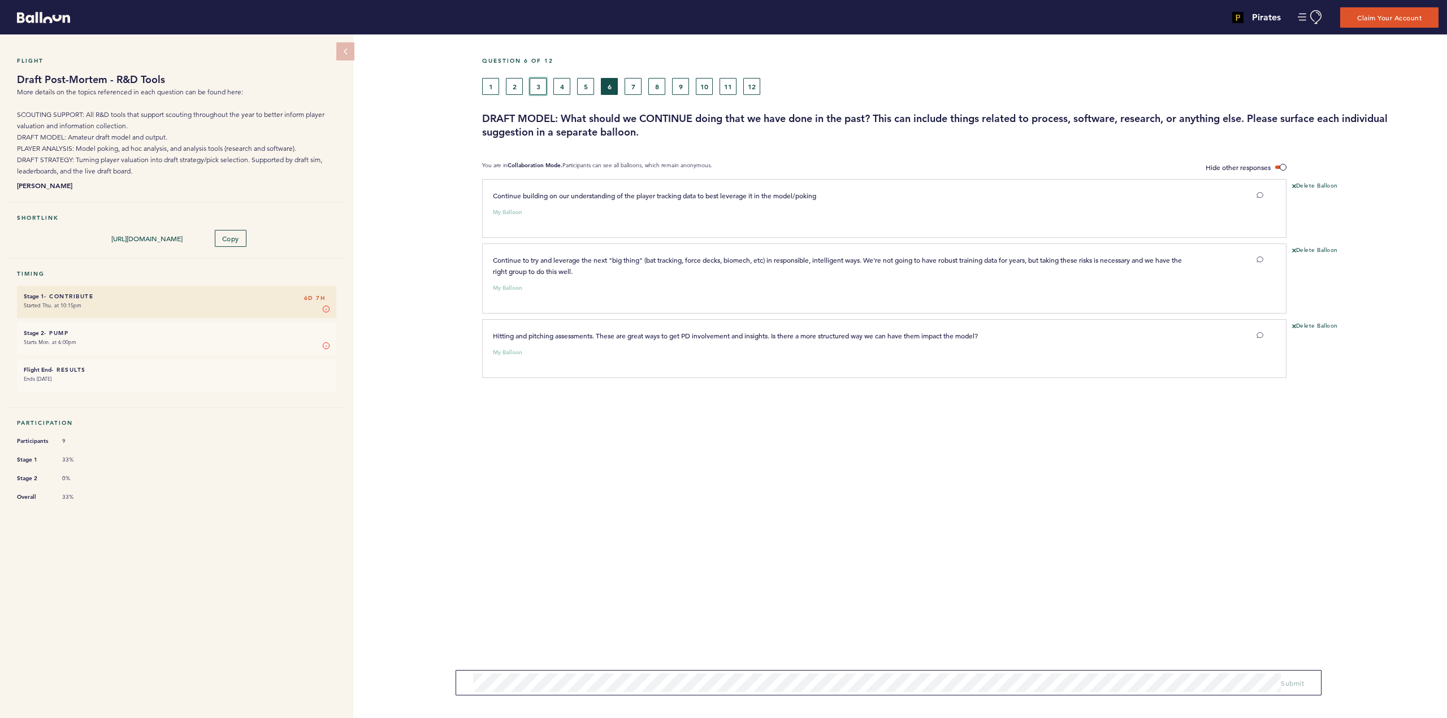
click at [539, 87] on button "3" at bounding box center [538, 86] width 17 height 17
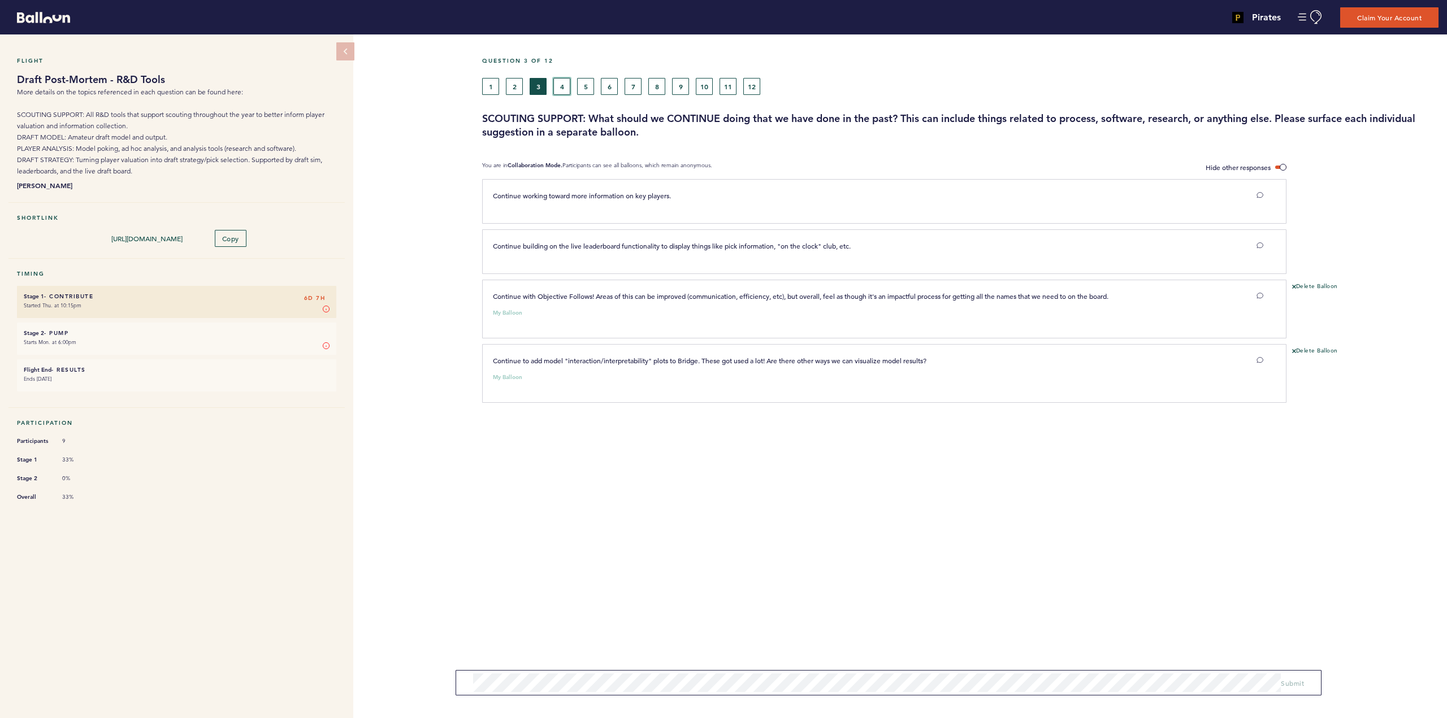
click at [563, 84] on button "4" at bounding box center [561, 86] width 17 height 17
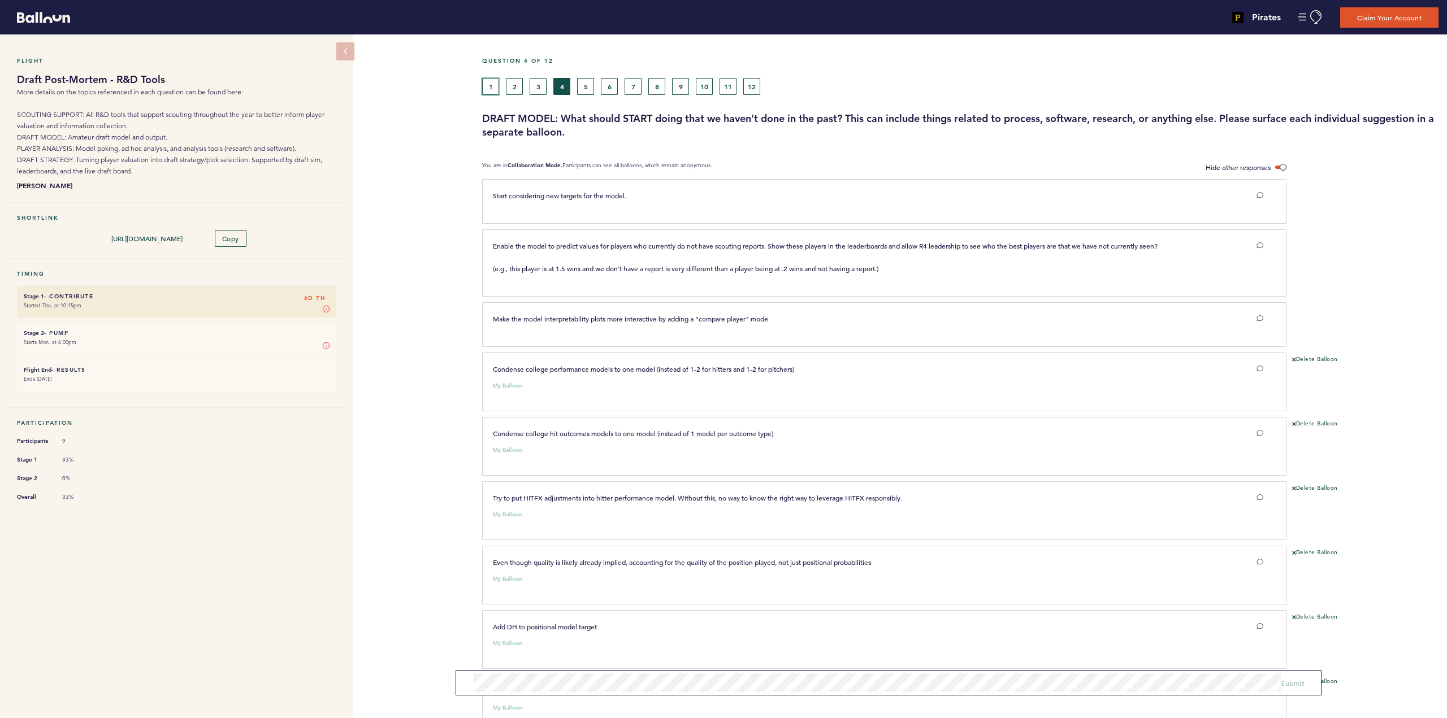
click at [487, 84] on button "1" at bounding box center [490, 86] width 17 height 17
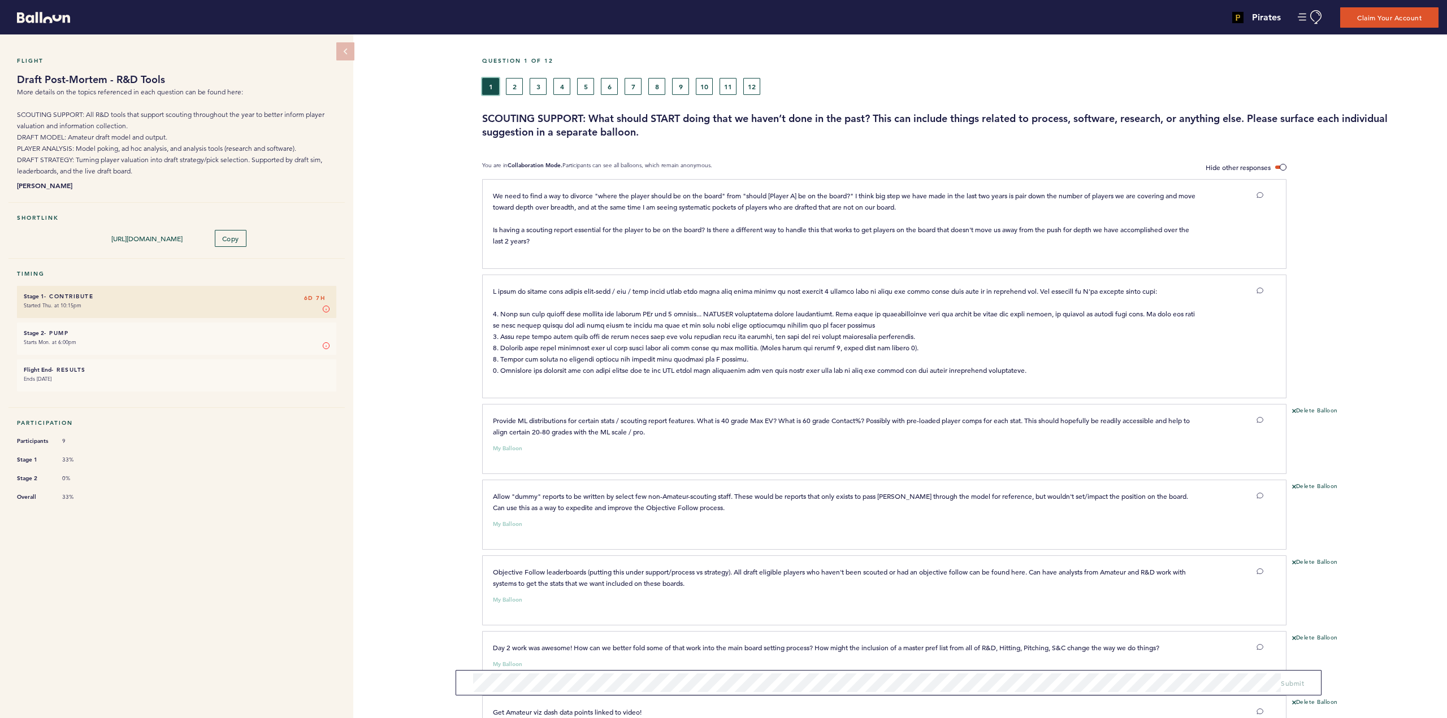
scroll to position [94, 0]
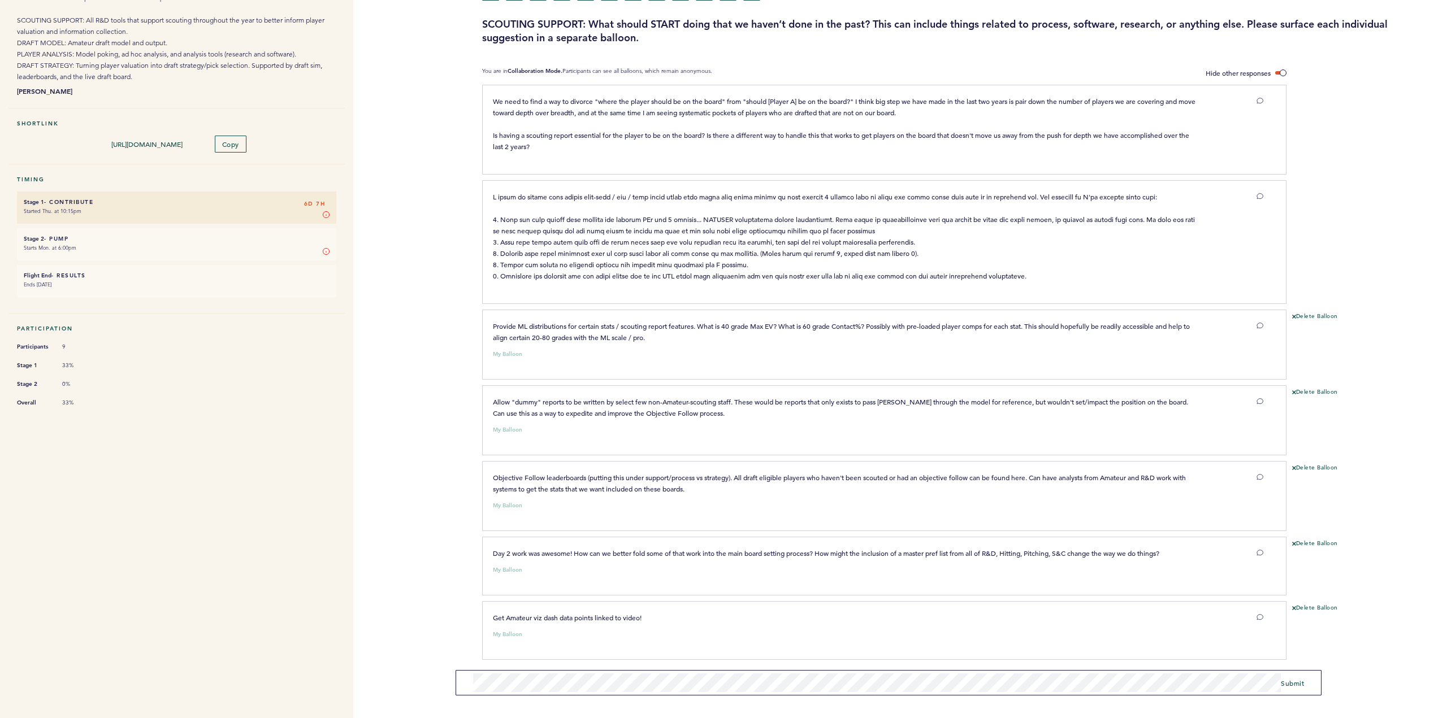
click at [466, 667] on div "Pirates [PERSON_NAME][EMAIL_ADDRESS][PERSON_NAME][DOMAIN_NAME] Team Domain: pir…" at bounding box center [723, 359] width 1447 height 718
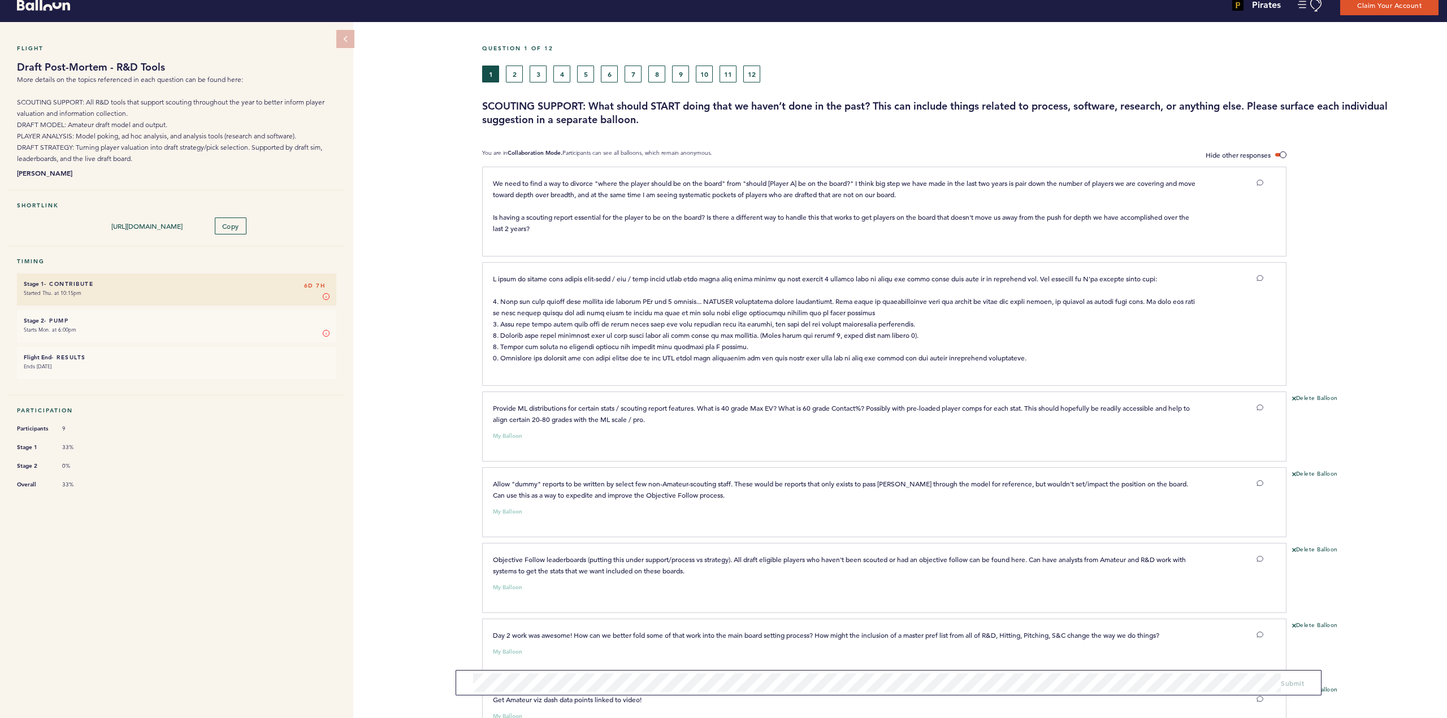
scroll to position [0, 0]
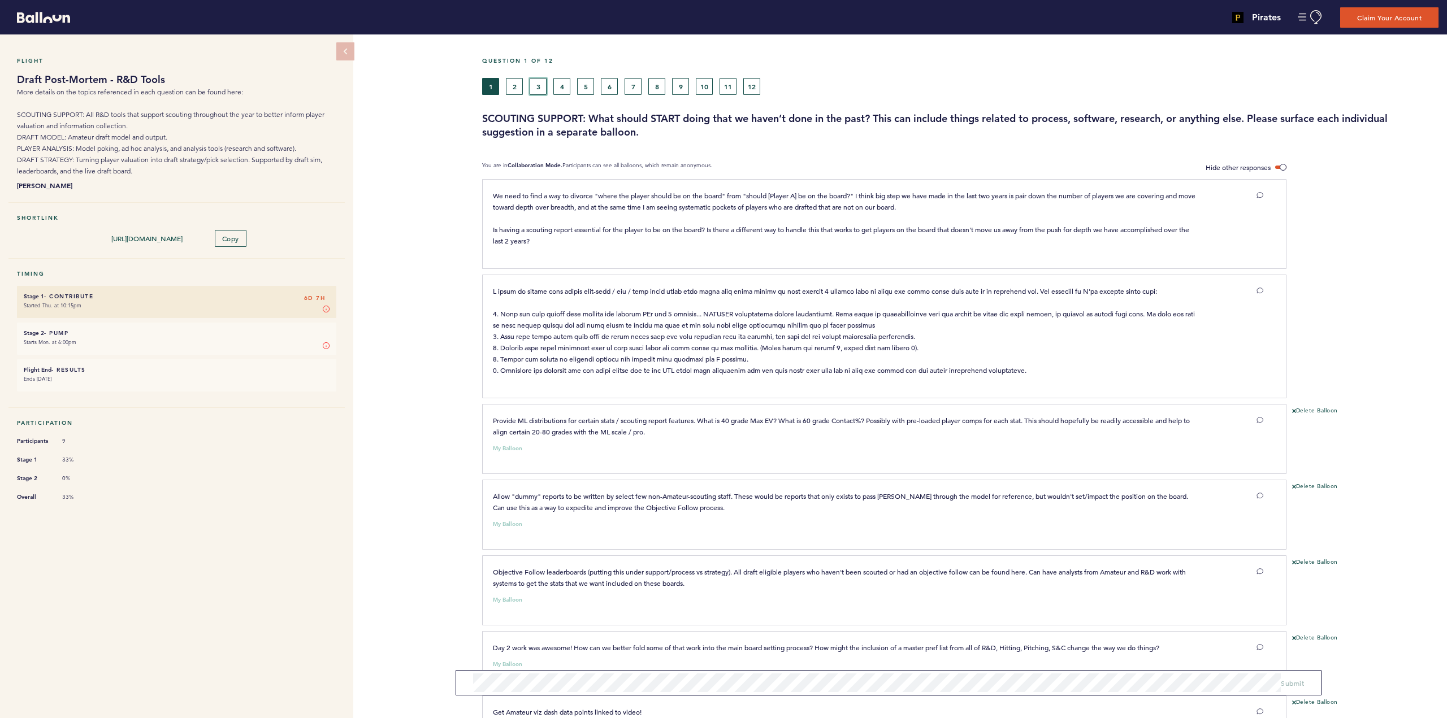
click at [540, 85] on button "3" at bounding box center [538, 86] width 17 height 17
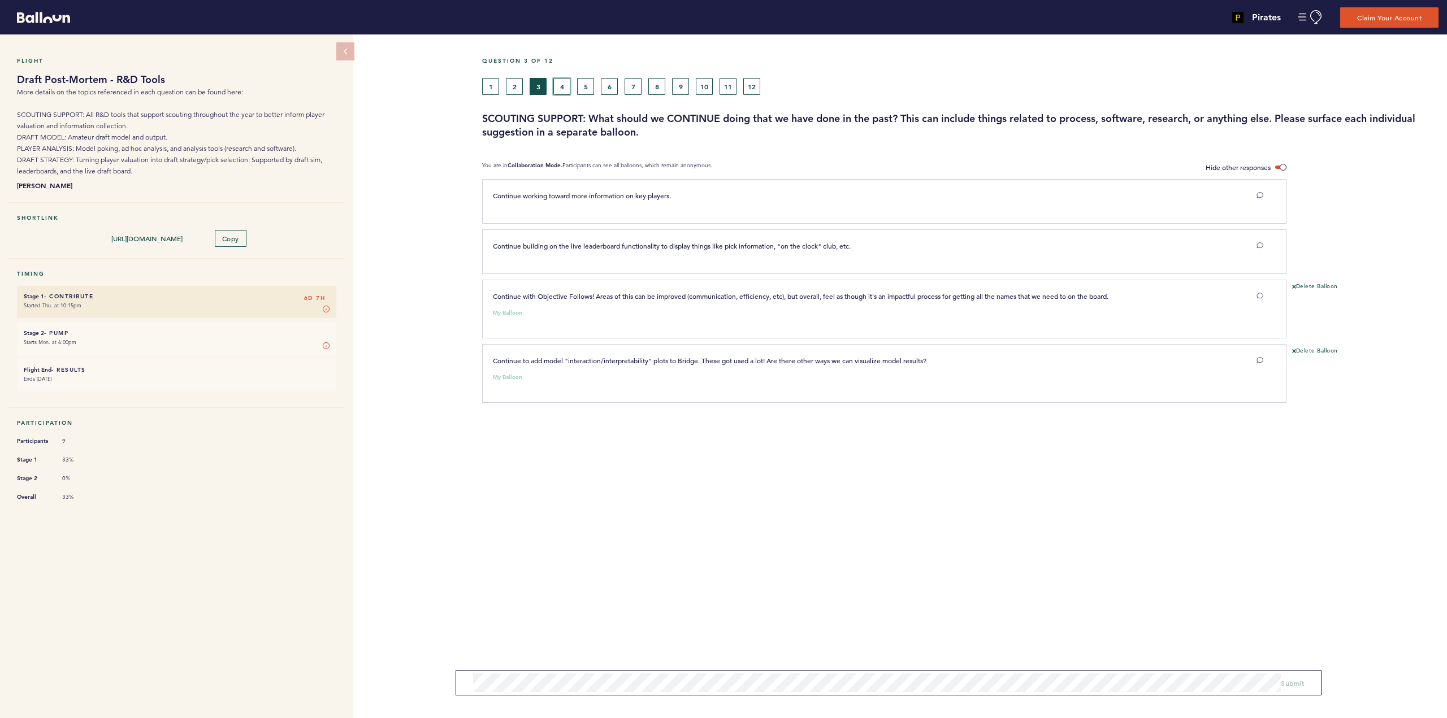
click at [557, 84] on button "4" at bounding box center [561, 86] width 17 height 17
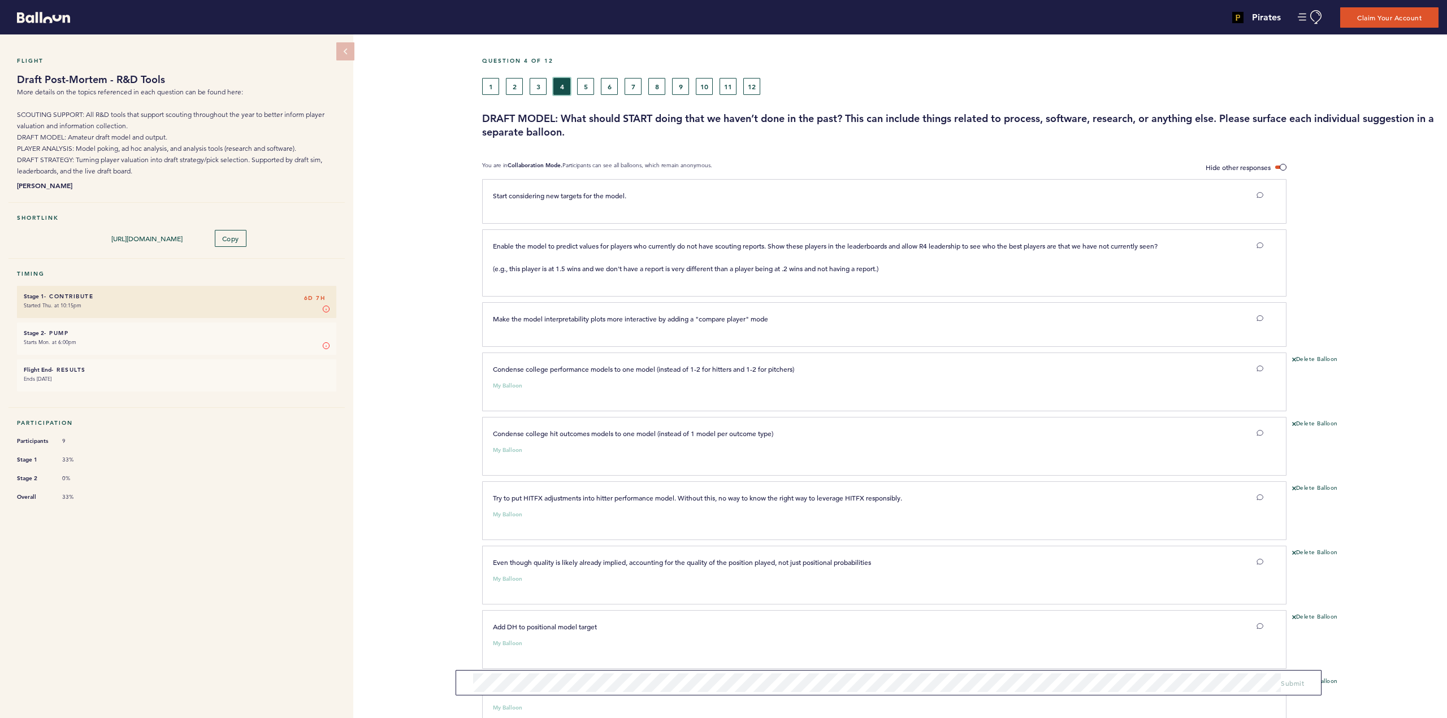
scroll to position [428, 0]
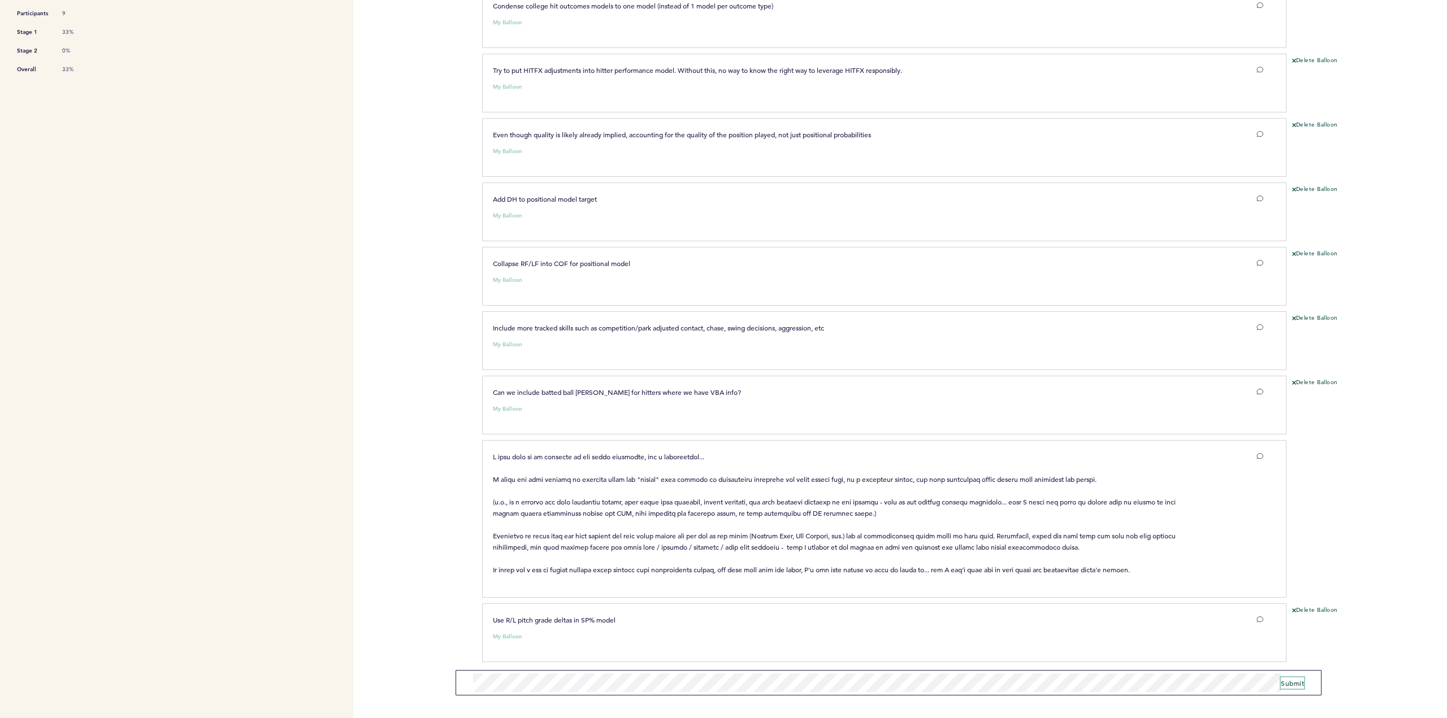
click at [1300, 682] on span "Submit" at bounding box center [1292, 683] width 23 height 9
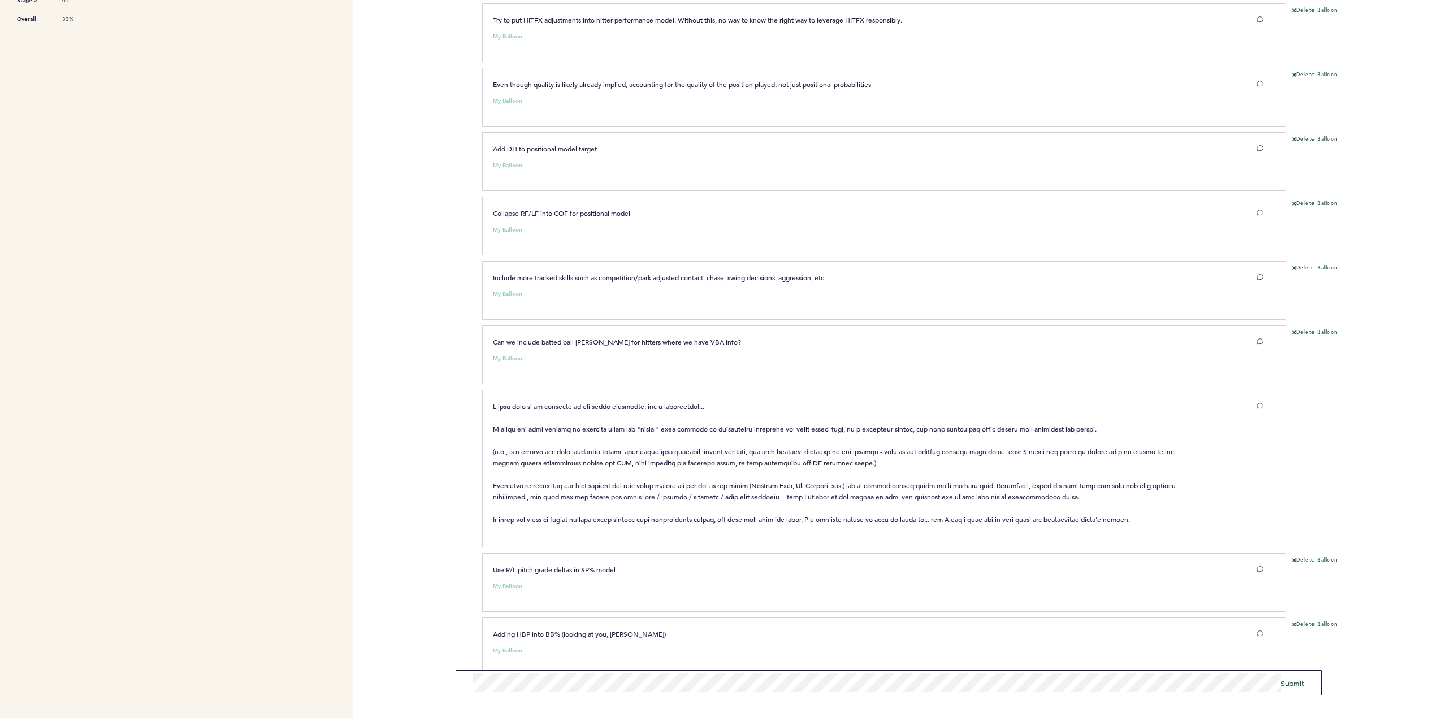
scroll to position [492, 0]
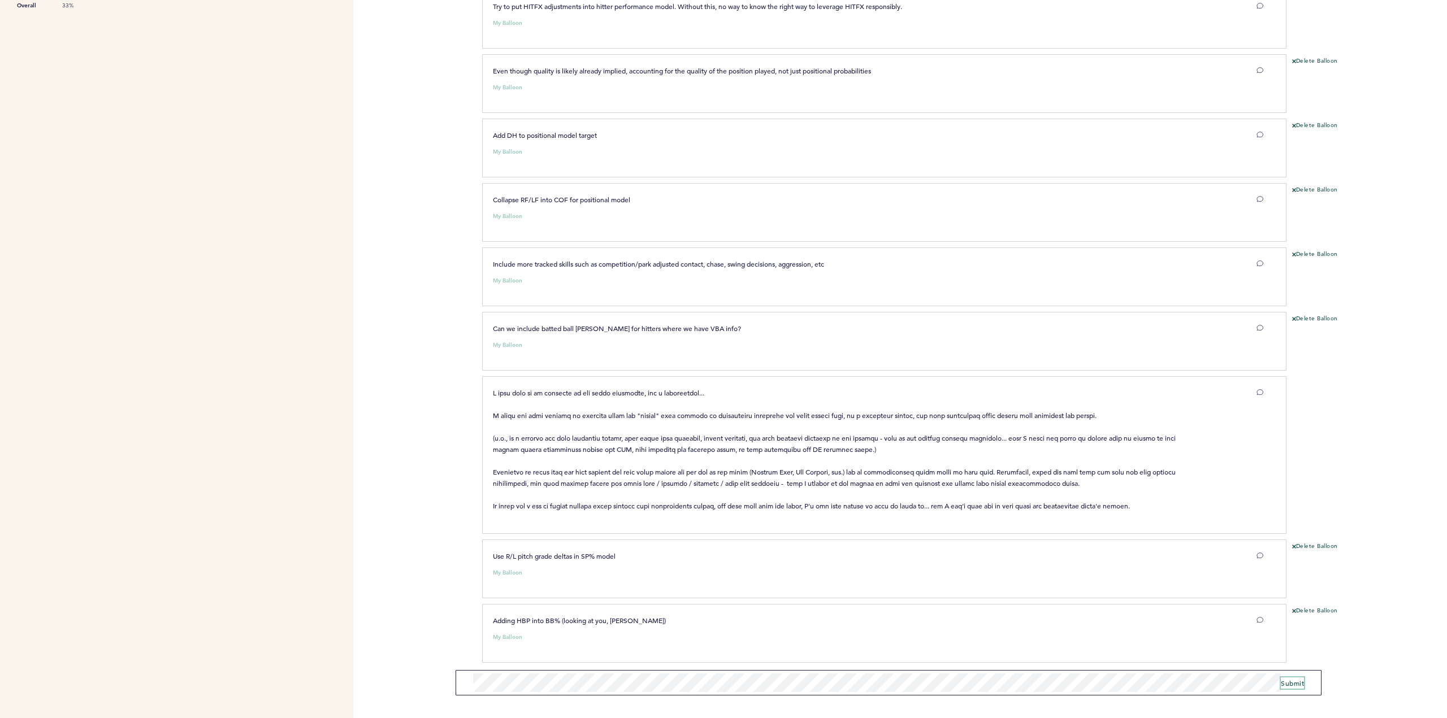
click at [1297, 683] on span "Submit" at bounding box center [1292, 683] width 23 height 9
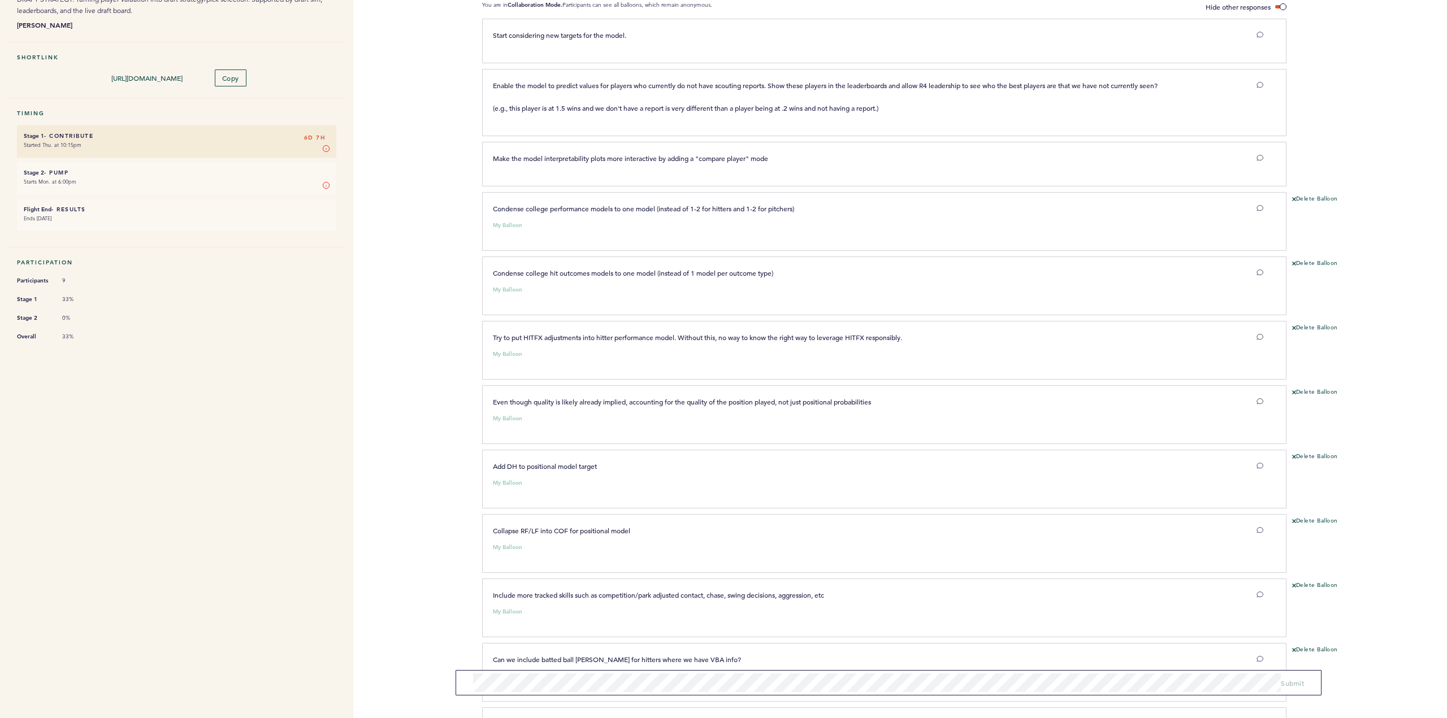
scroll to position [0, 0]
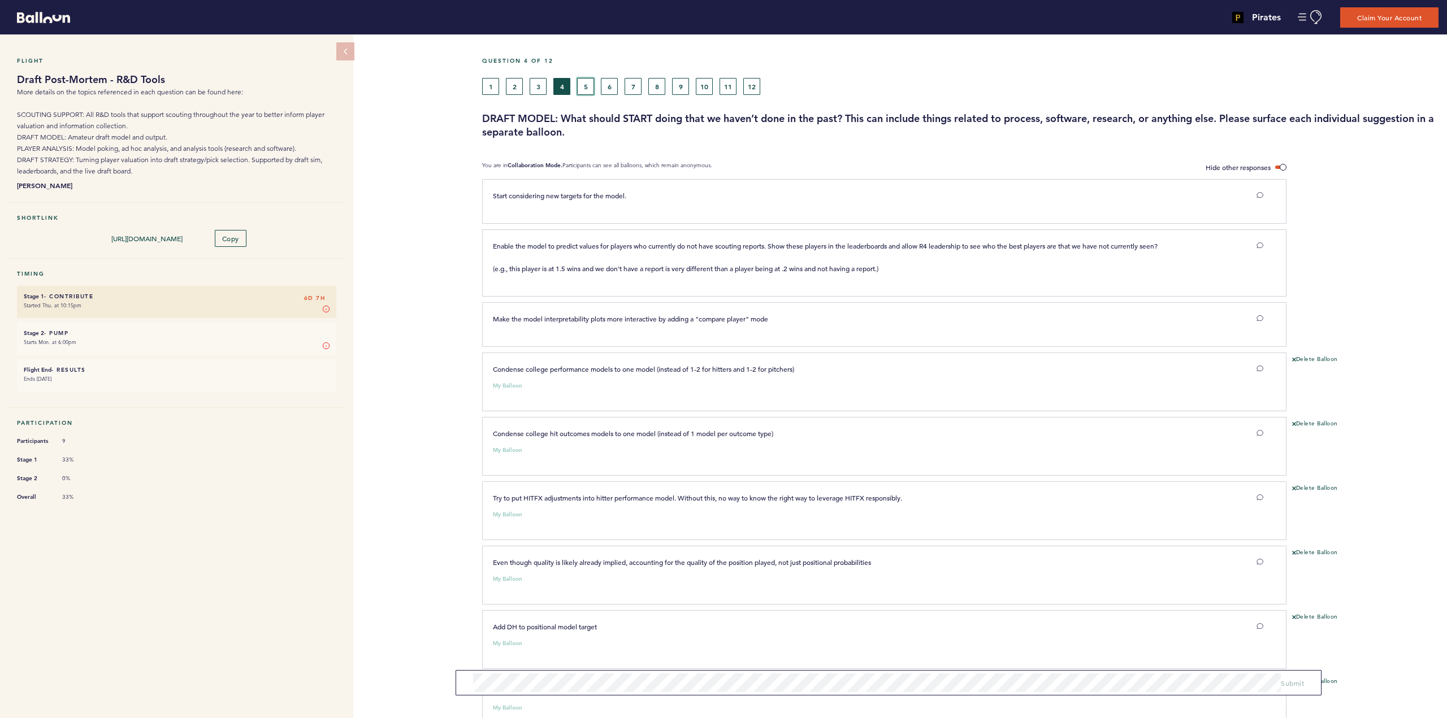
click at [584, 87] on button "5" at bounding box center [585, 86] width 17 height 17
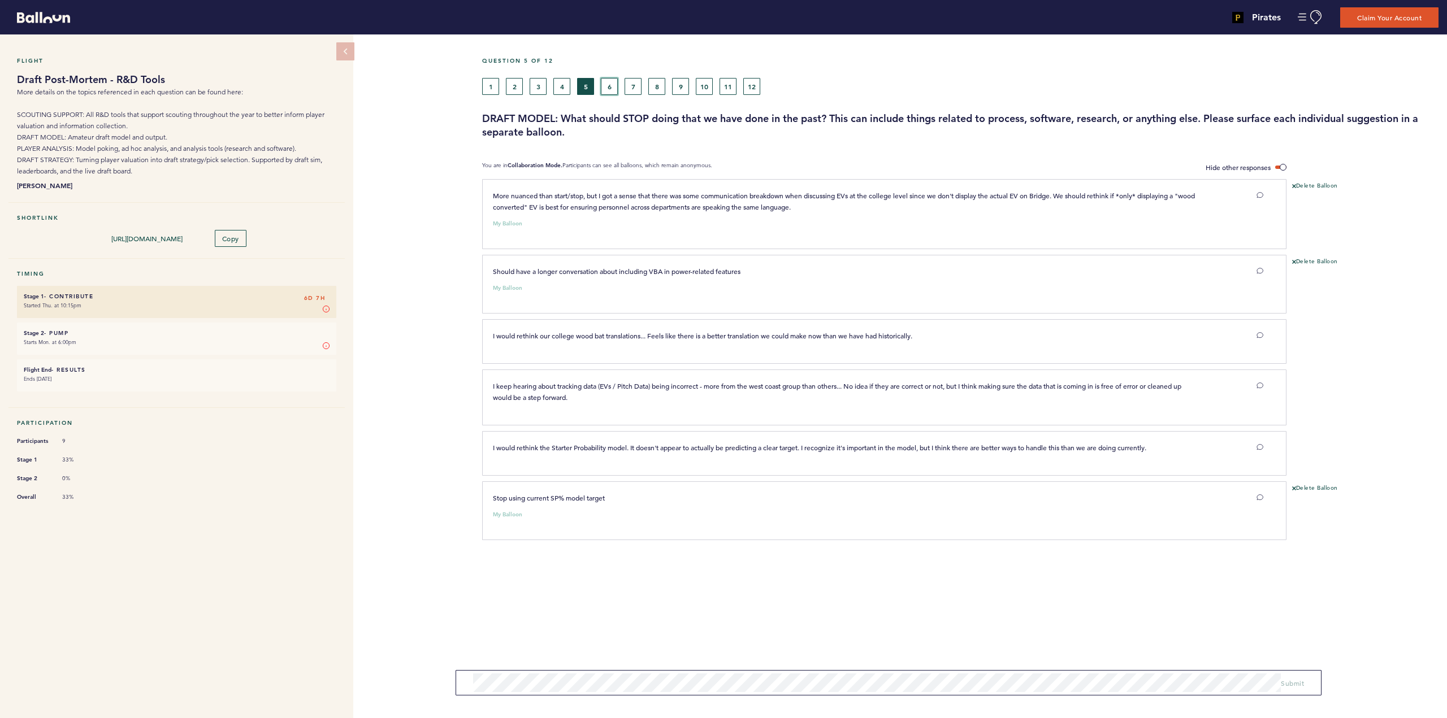
click at [607, 81] on button "6" at bounding box center [609, 86] width 17 height 17
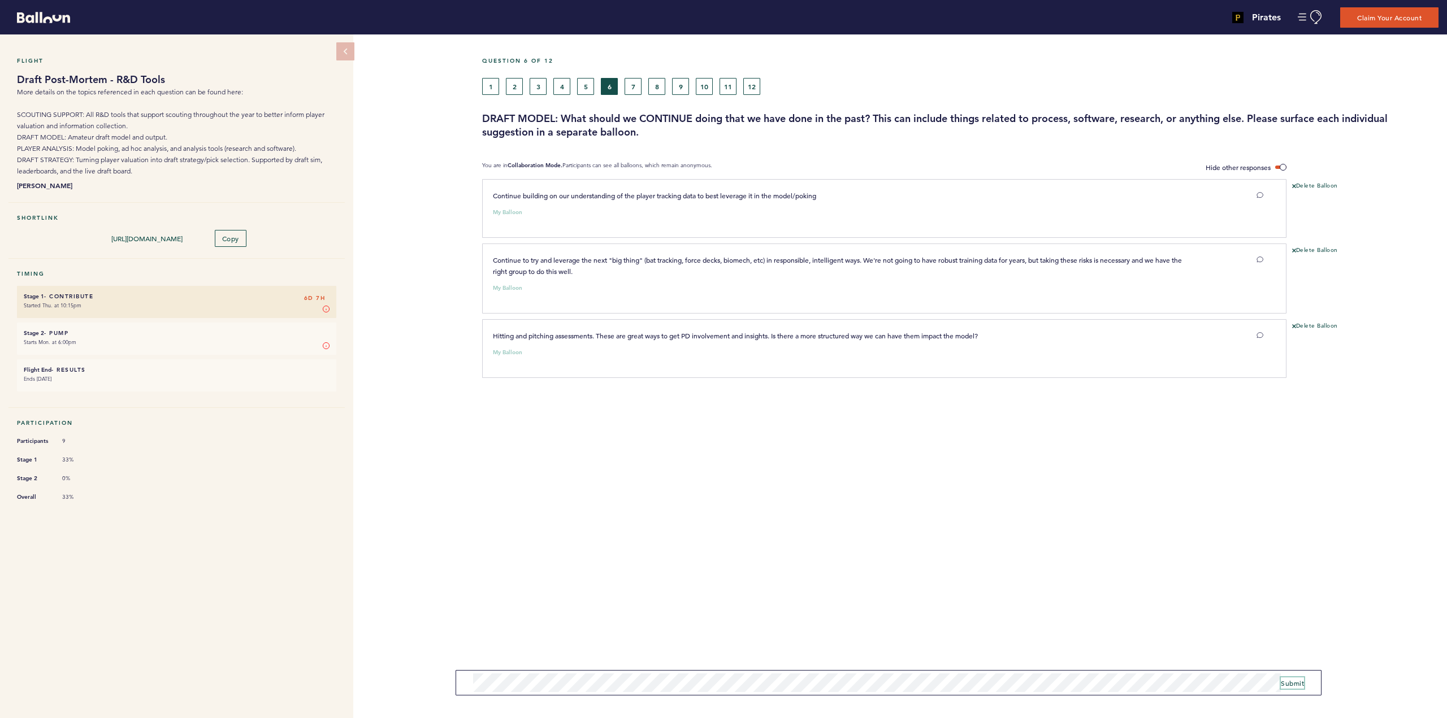
click at [1293, 681] on span "Submit" at bounding box center [1292, 683] width 23 height 9
click at [560, 83] on button "4" at bounding box center [561, 86] width 17 height 17
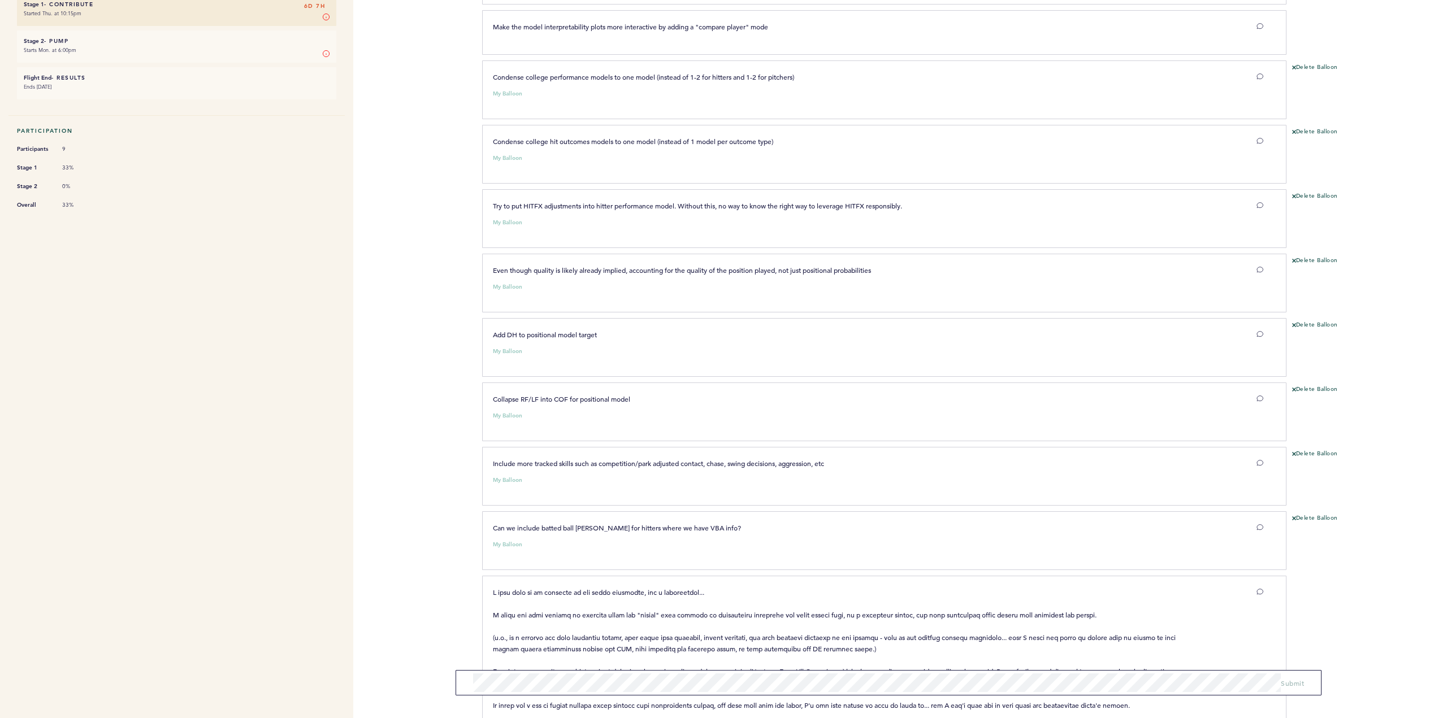
scroll to position [396, 0]
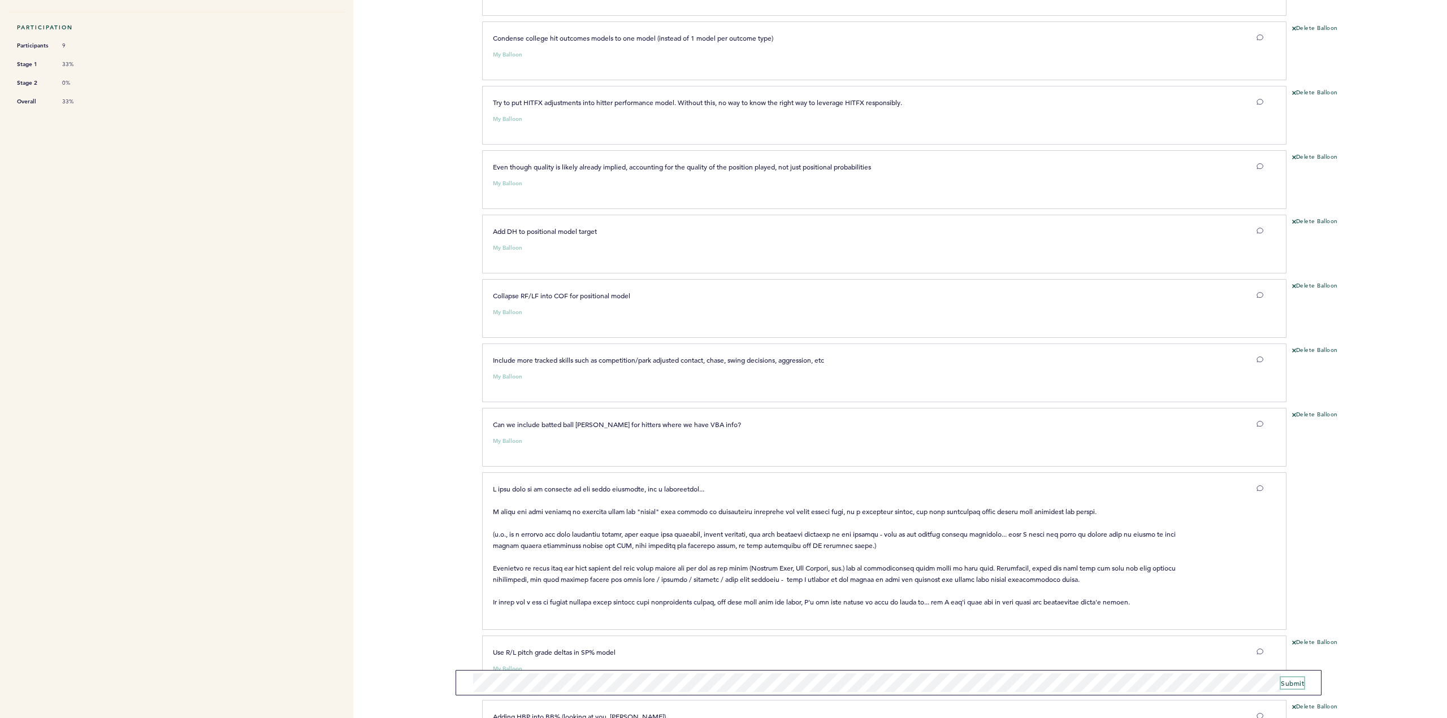
click at [1296, 681] on span "Submit" at bounding box center [1292, 683] width 23 height 9
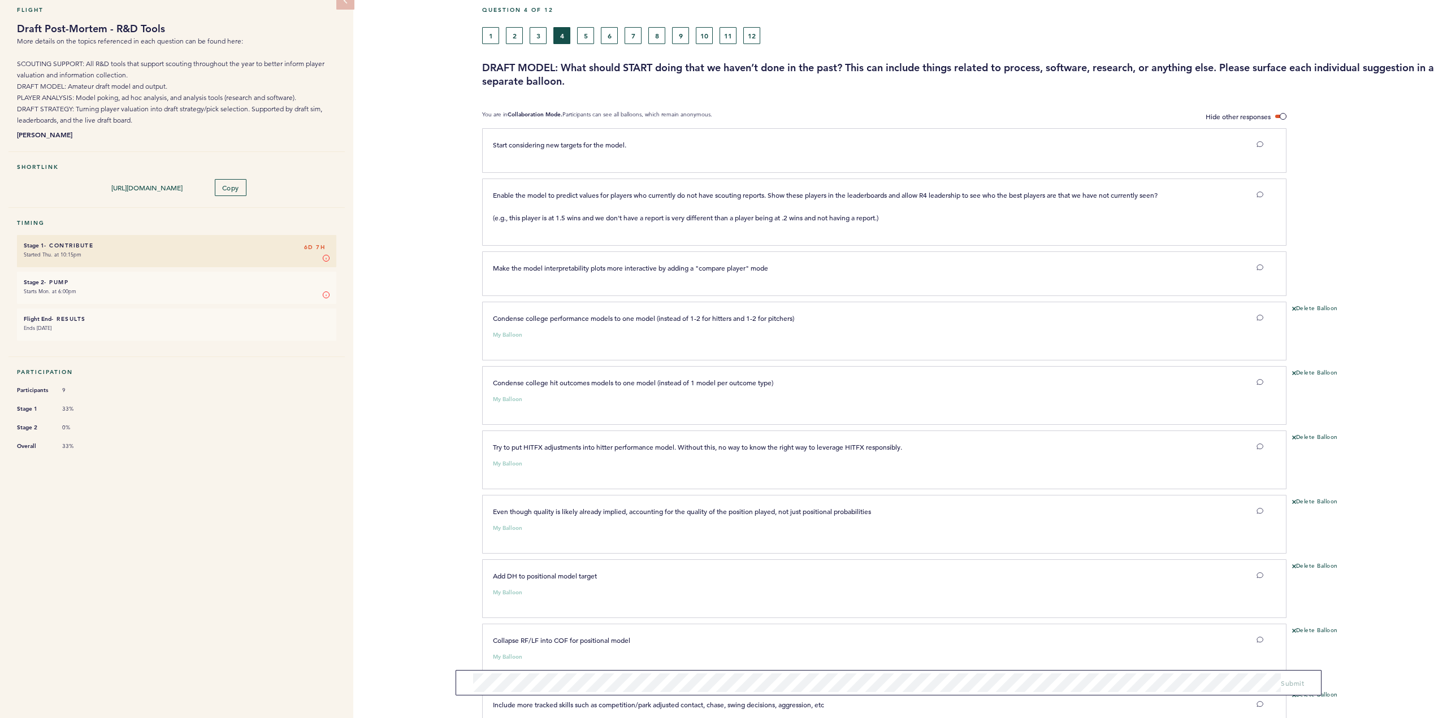
scroll to position [0, 0]
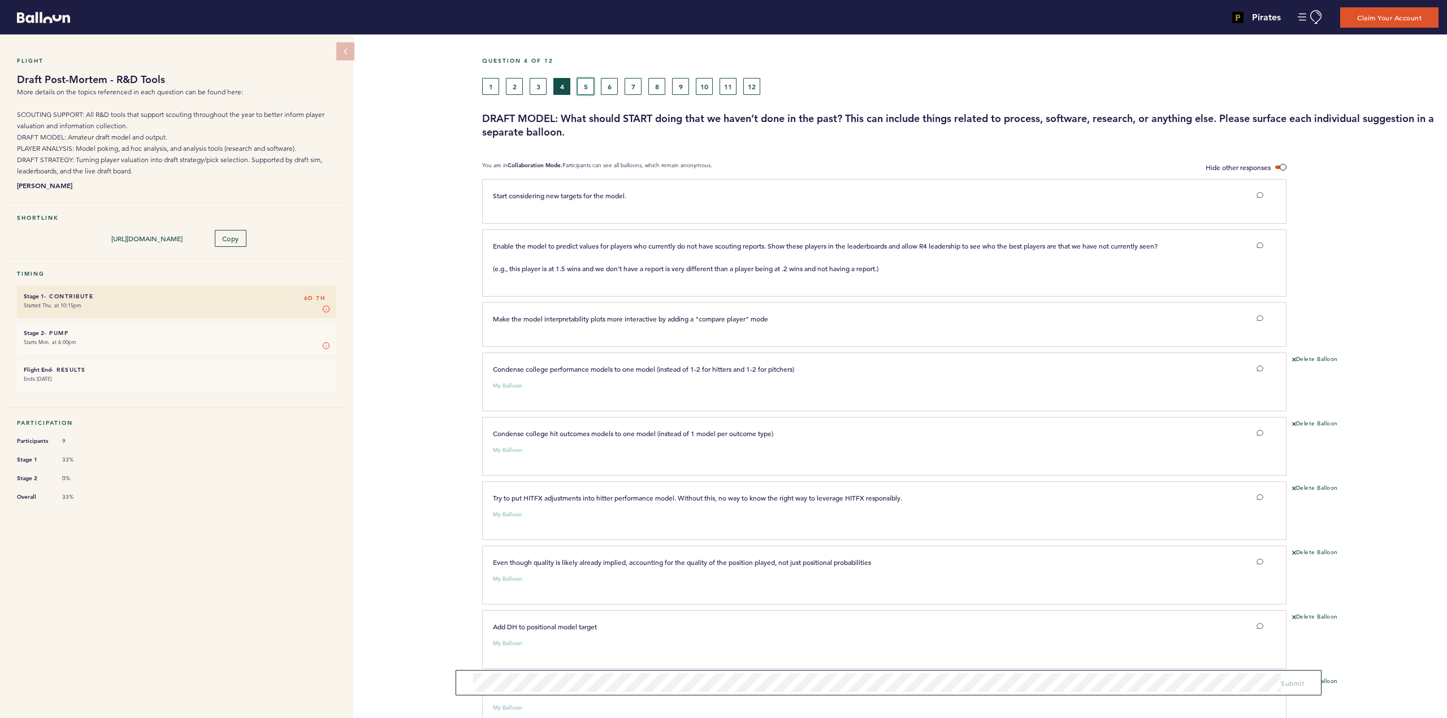
click at [589, 85] on button "5" at bounding box center [585, 86] width 17 height 17
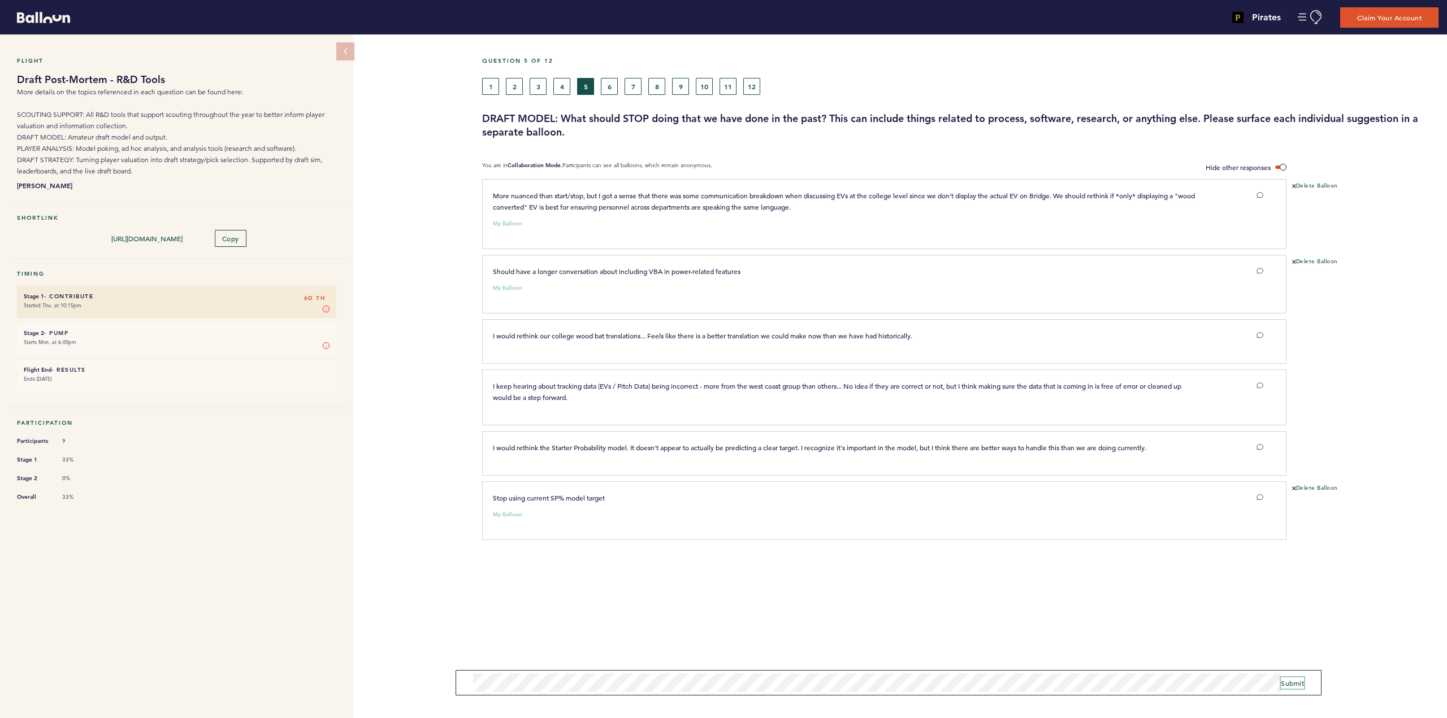
click at [1296, 681] on span "Submit" at bounding box center [1292, 683] width 23 height 9
click at [566, 83] on button "4" at bounding box center [561, 86] width 17 height 17
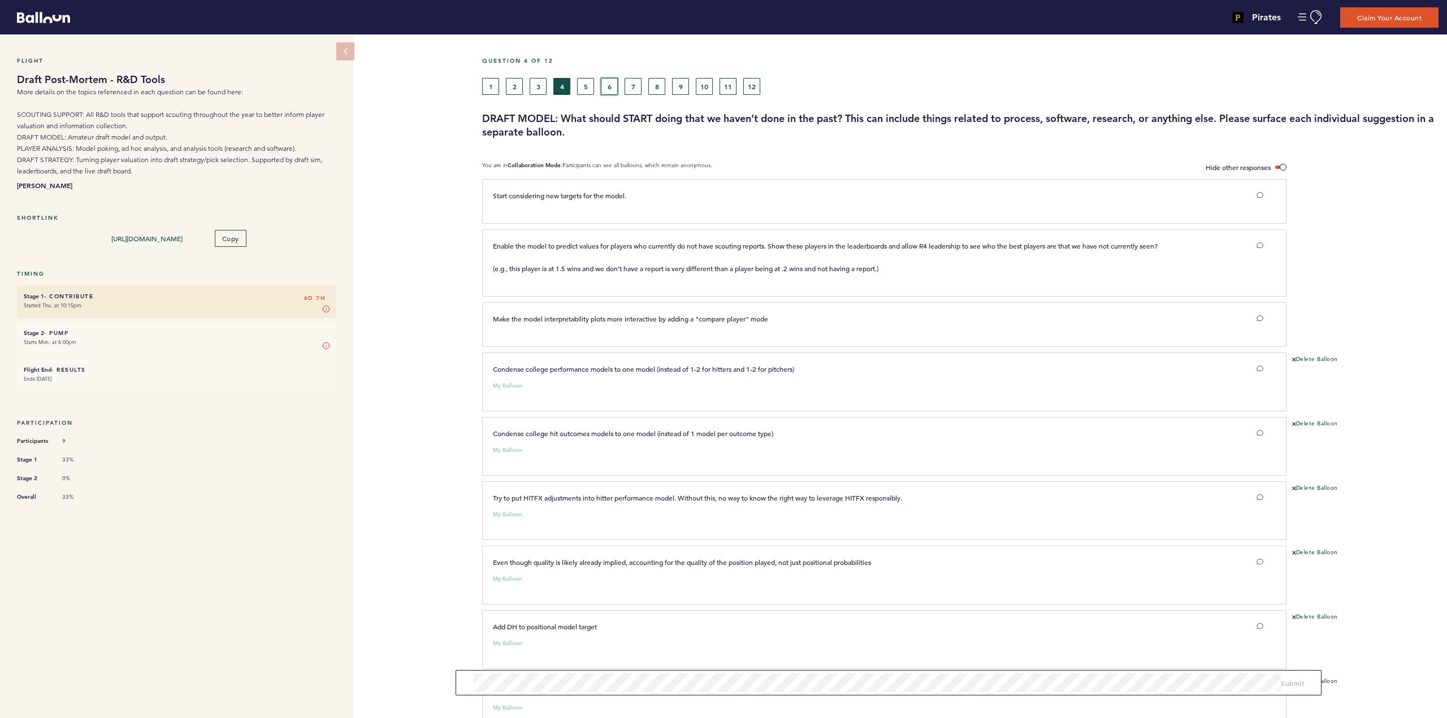
click at [615, 85] on button "6" at bounding box center [609, 86] width 17 height 17
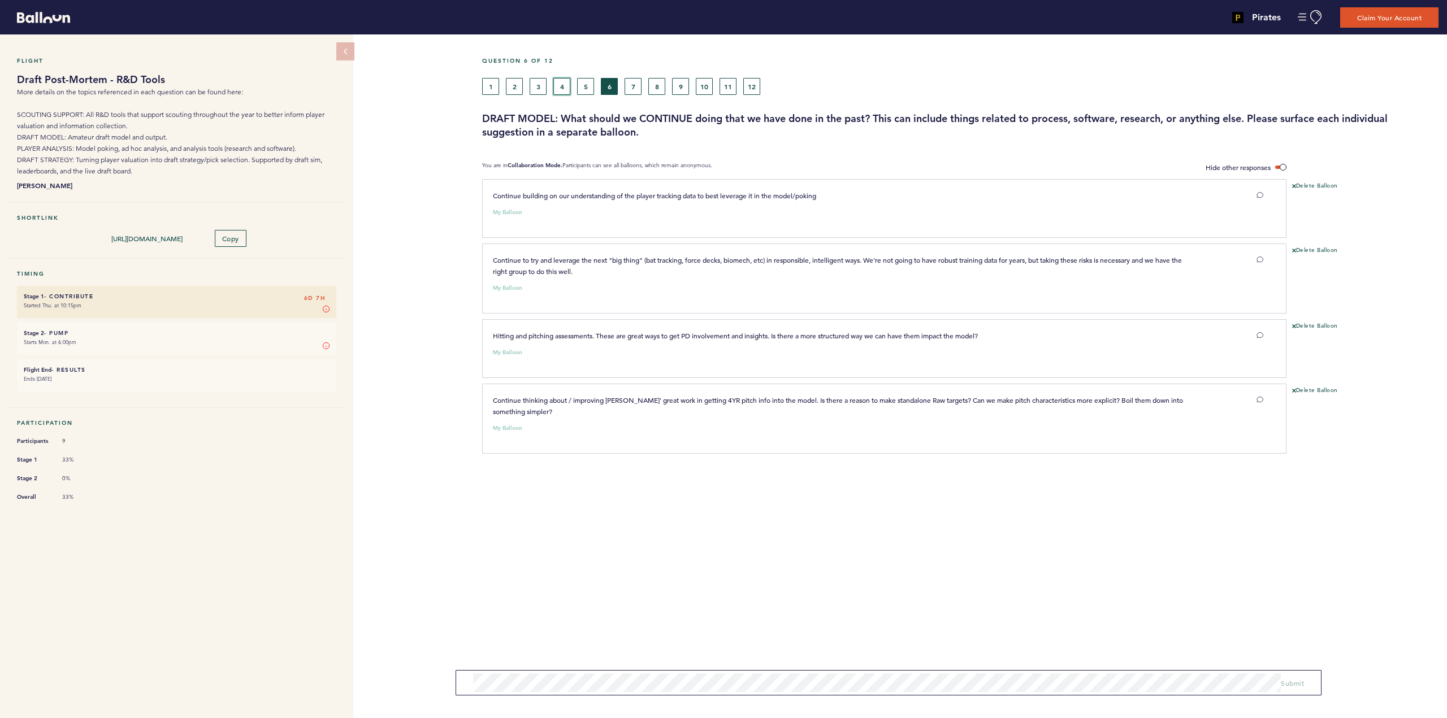
click at [563, 82] on button "4" at bounding box center [561, 86] width 17 height 17
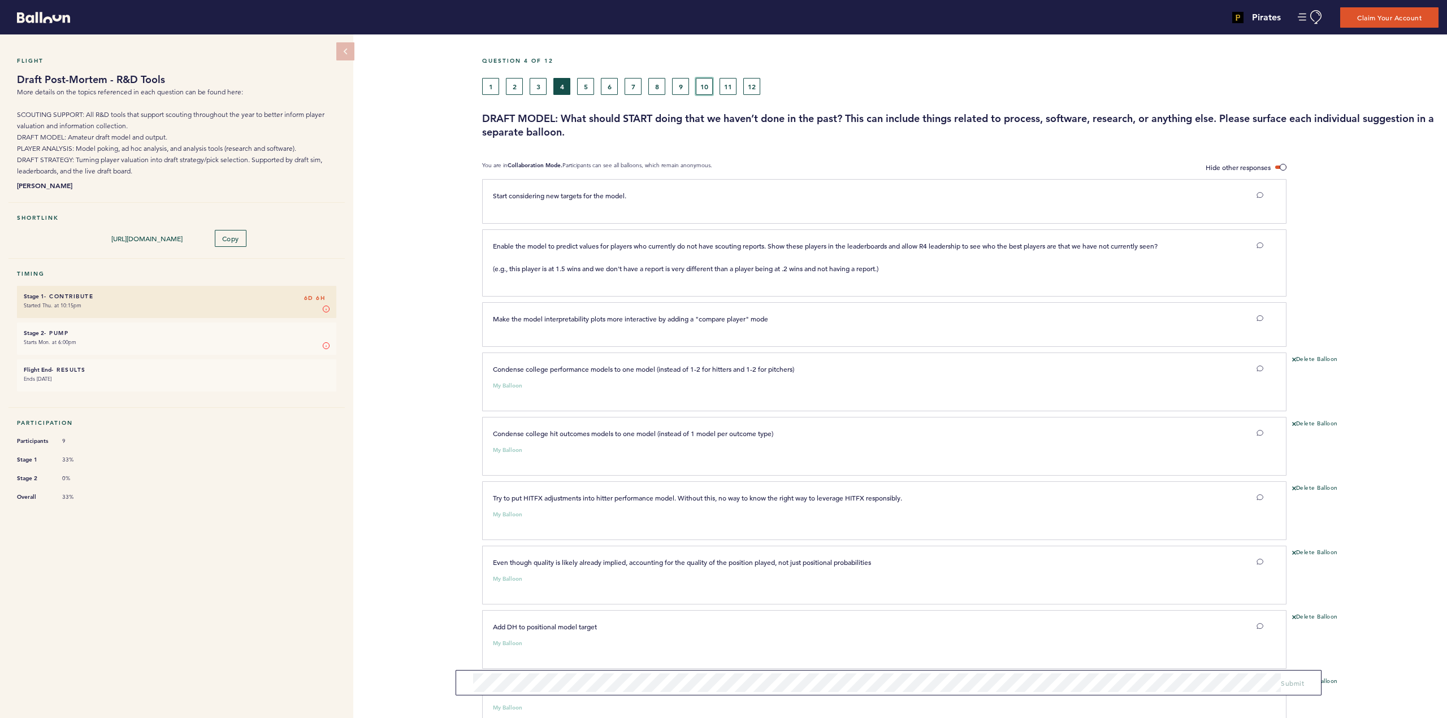
click at [702, 85] on button "10" at bounding box center [704, 86] width 17 height 17
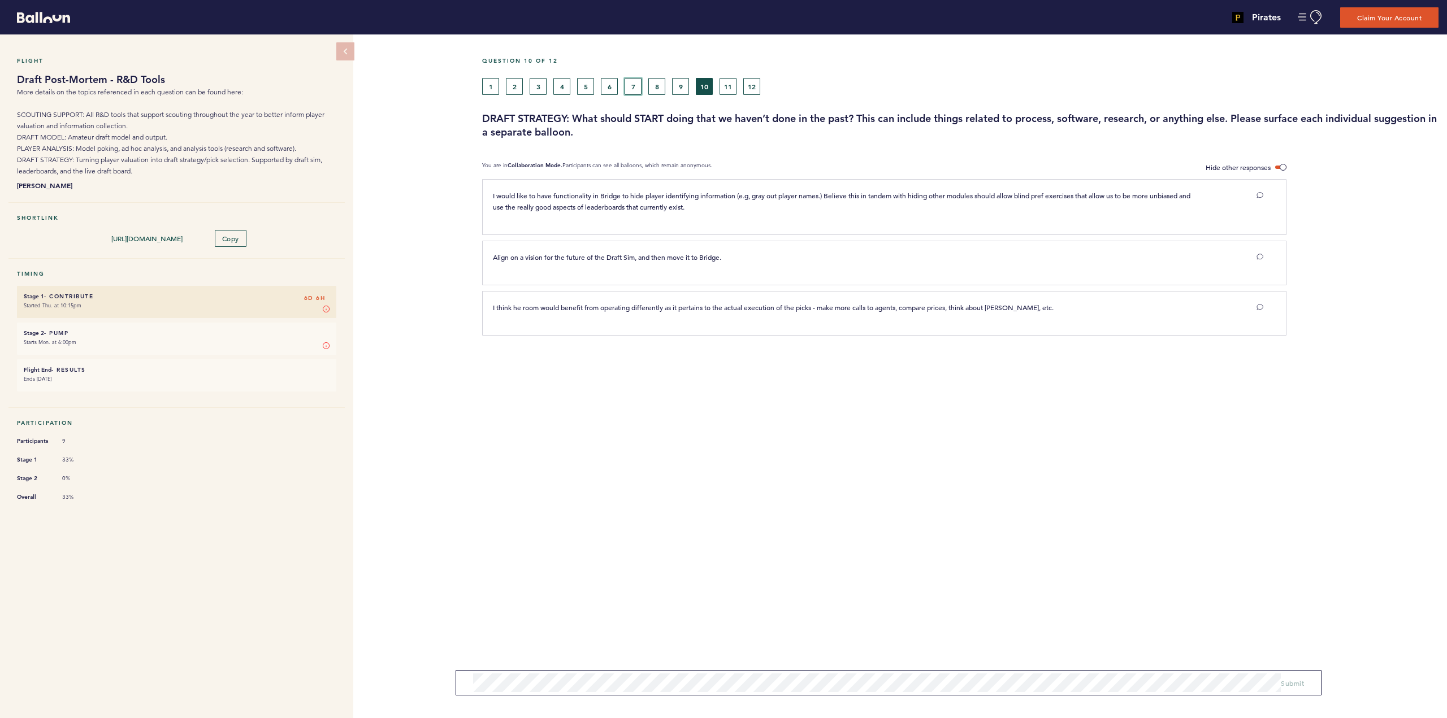
click at [632, 89] on button "7" at bounding box center [632, 86] width 17 height 17
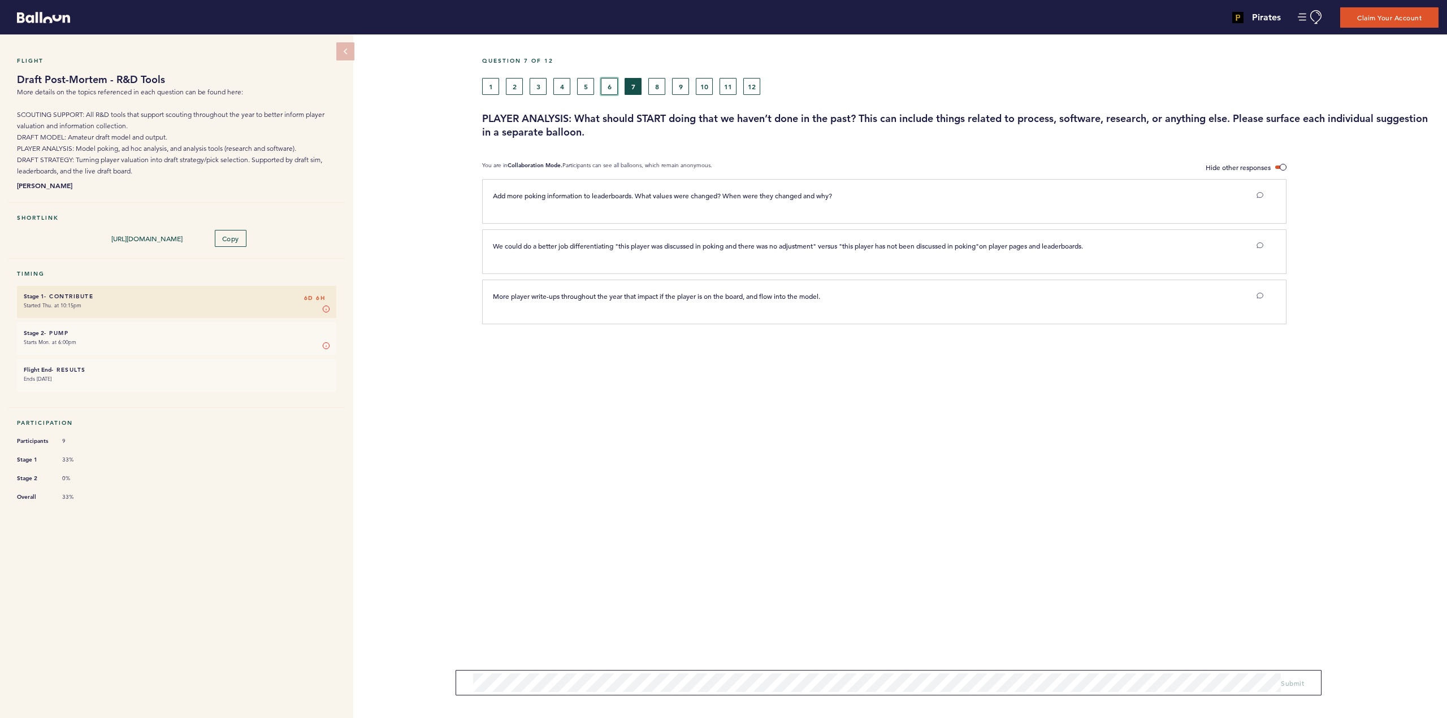
click at [610, 87] on button "6" at bounding box center [609, 86] width 17 height 17
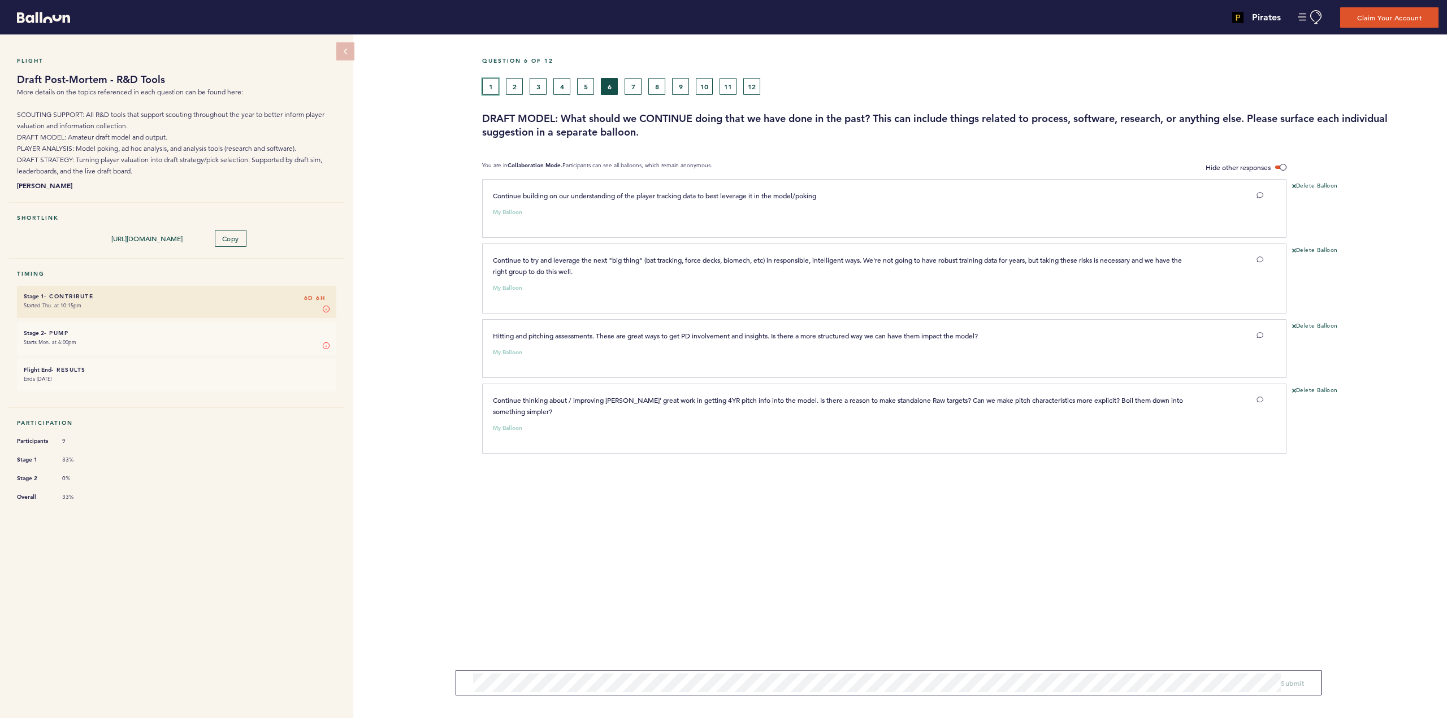
click at [496, 86] on button "1" at bounding box center [490, 86] width 17 height 17
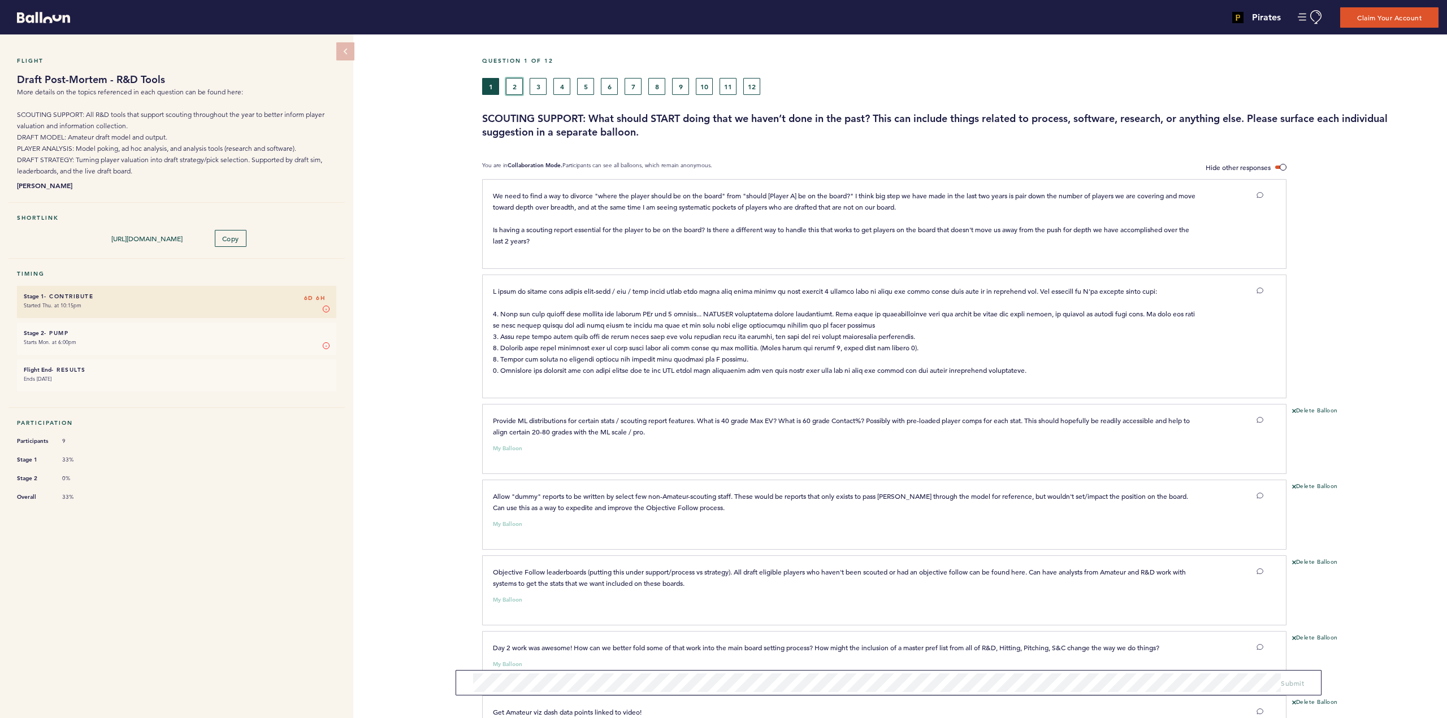
click at [519, 89] on button "2" at bounding box center [514, 86] width 17 height 17
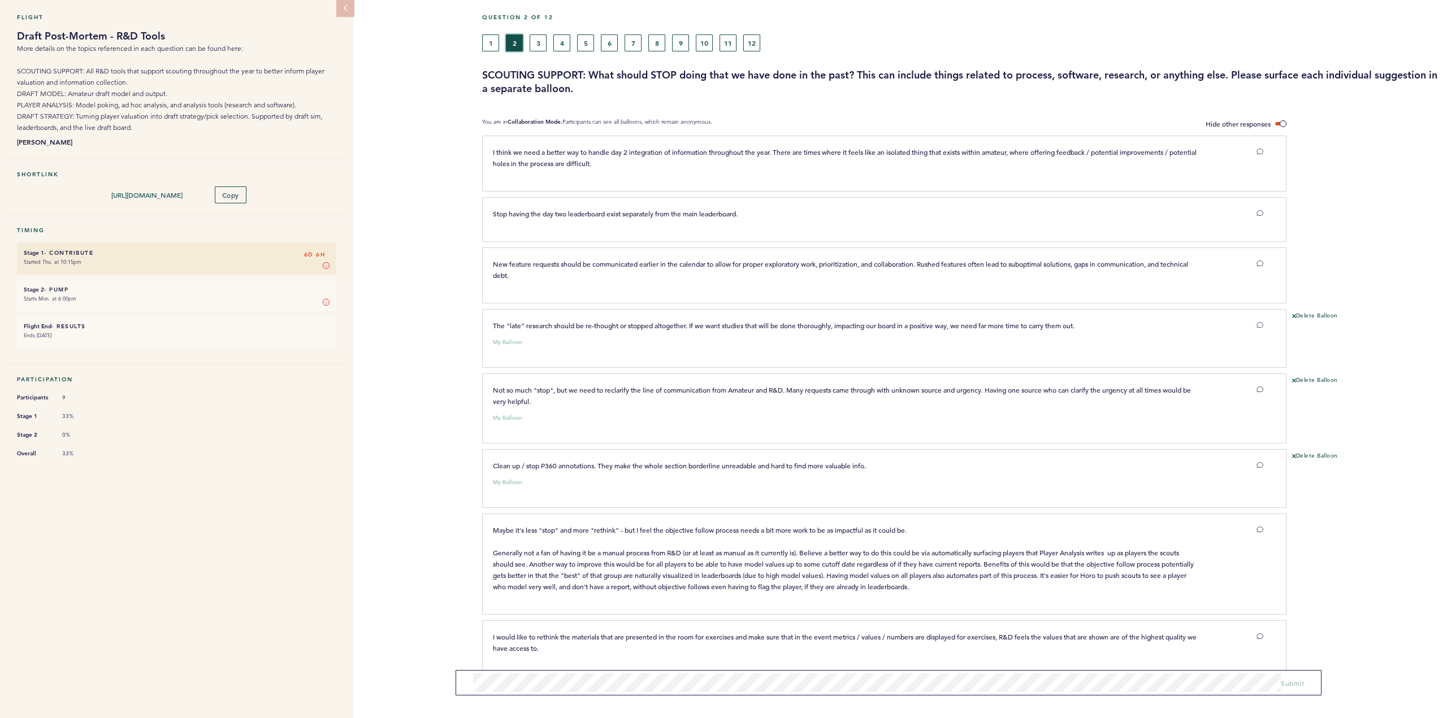
scroll to position [59, 0]
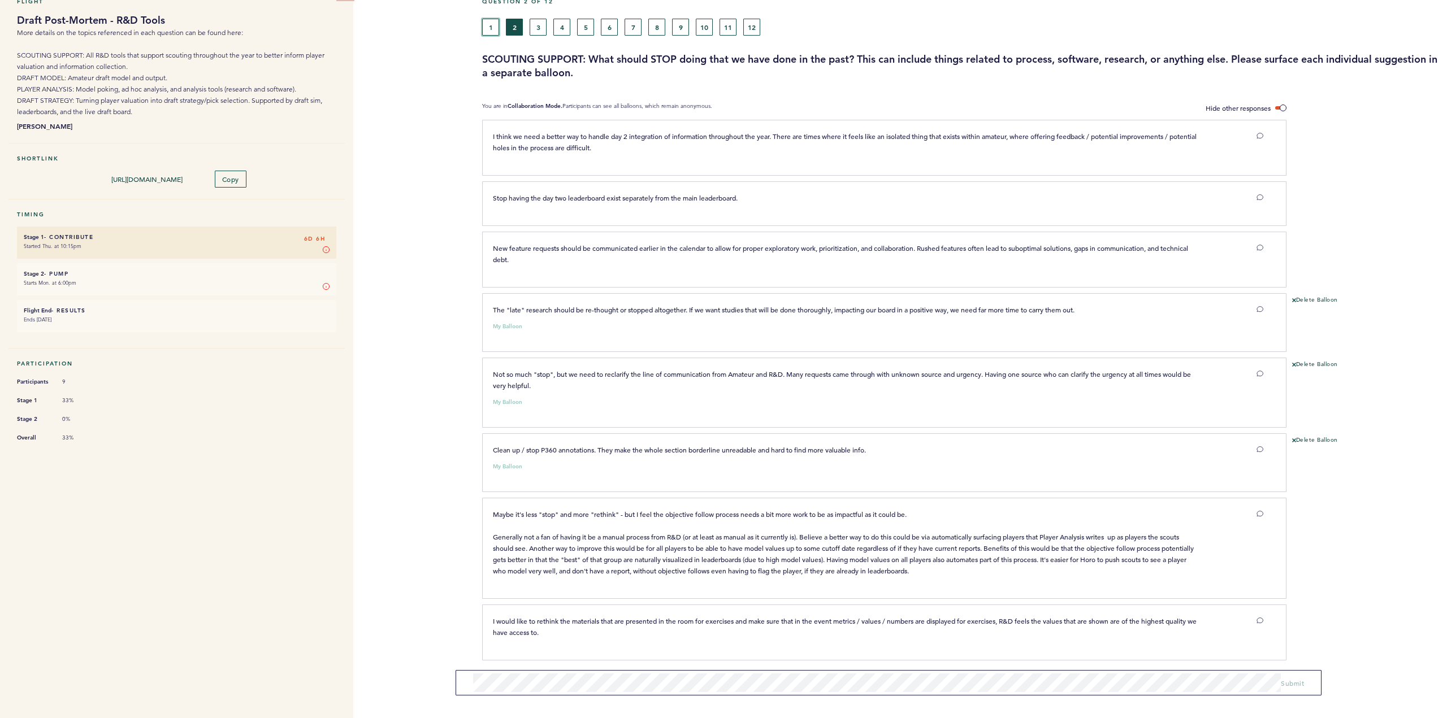
drag, startPoint x: 495, startPoint y: 28, endPoint x: 475, endPoint y: 44, distance: 25.4
click at [495, 28] on button "1" at bounding box center [490, 27] width 17 height 17
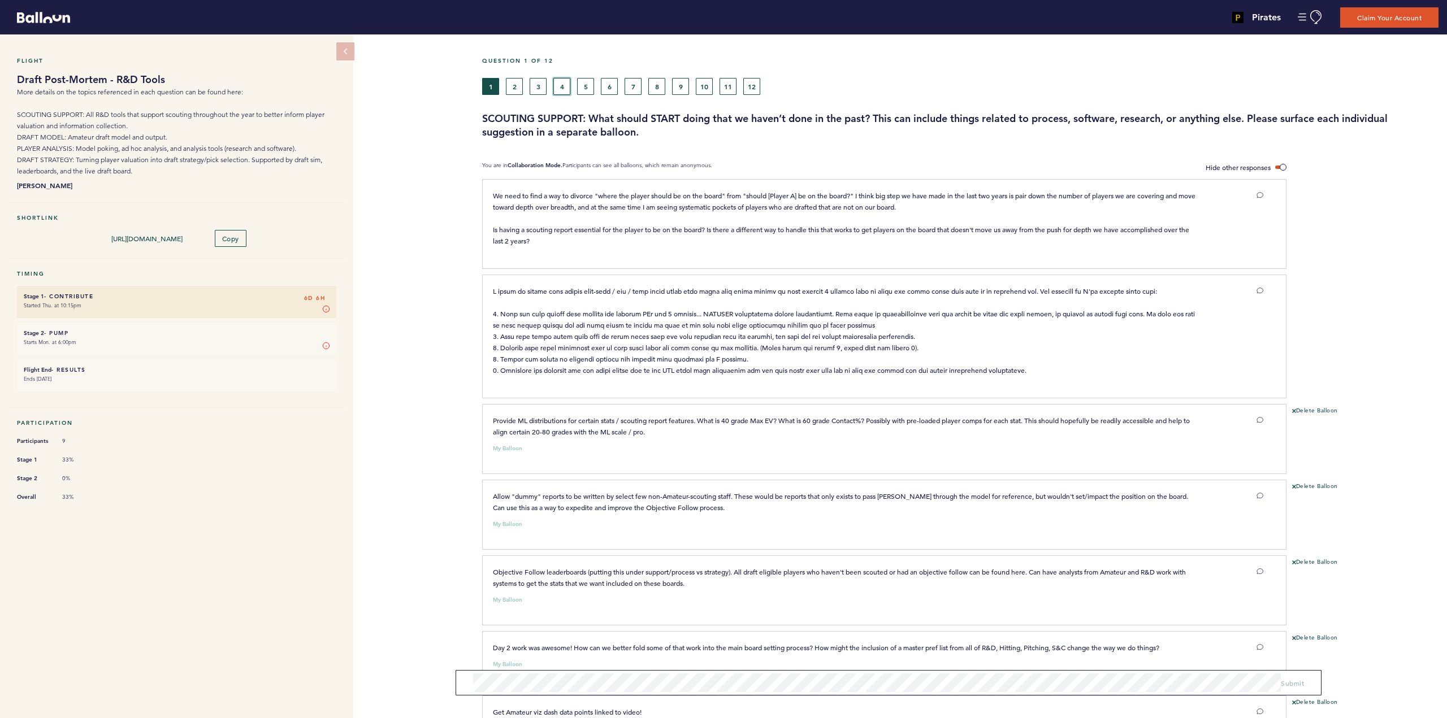
click at [559, 84] on button "4" at bounding box center [561, 86] width 17 height 17
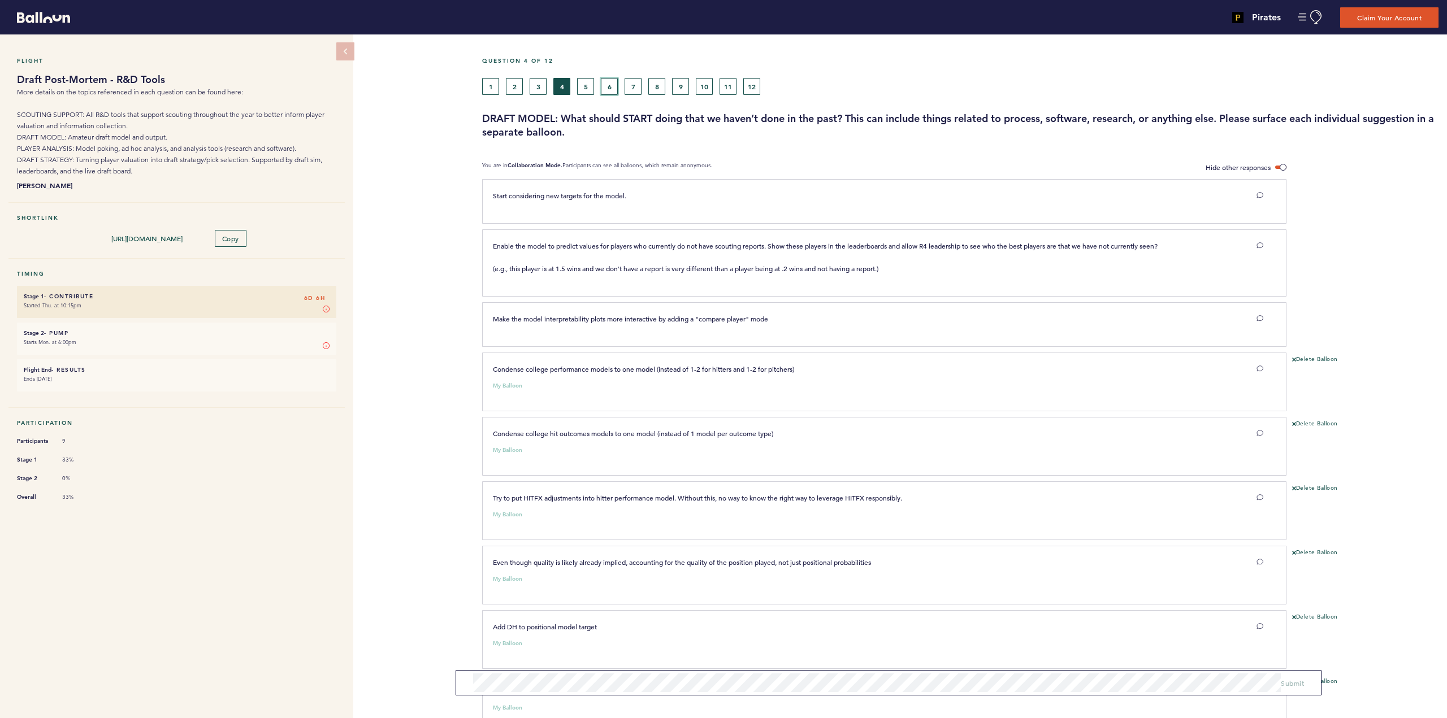
click at [610, 86] on button "6" at bounding box center [609, 86] width 17 height 17
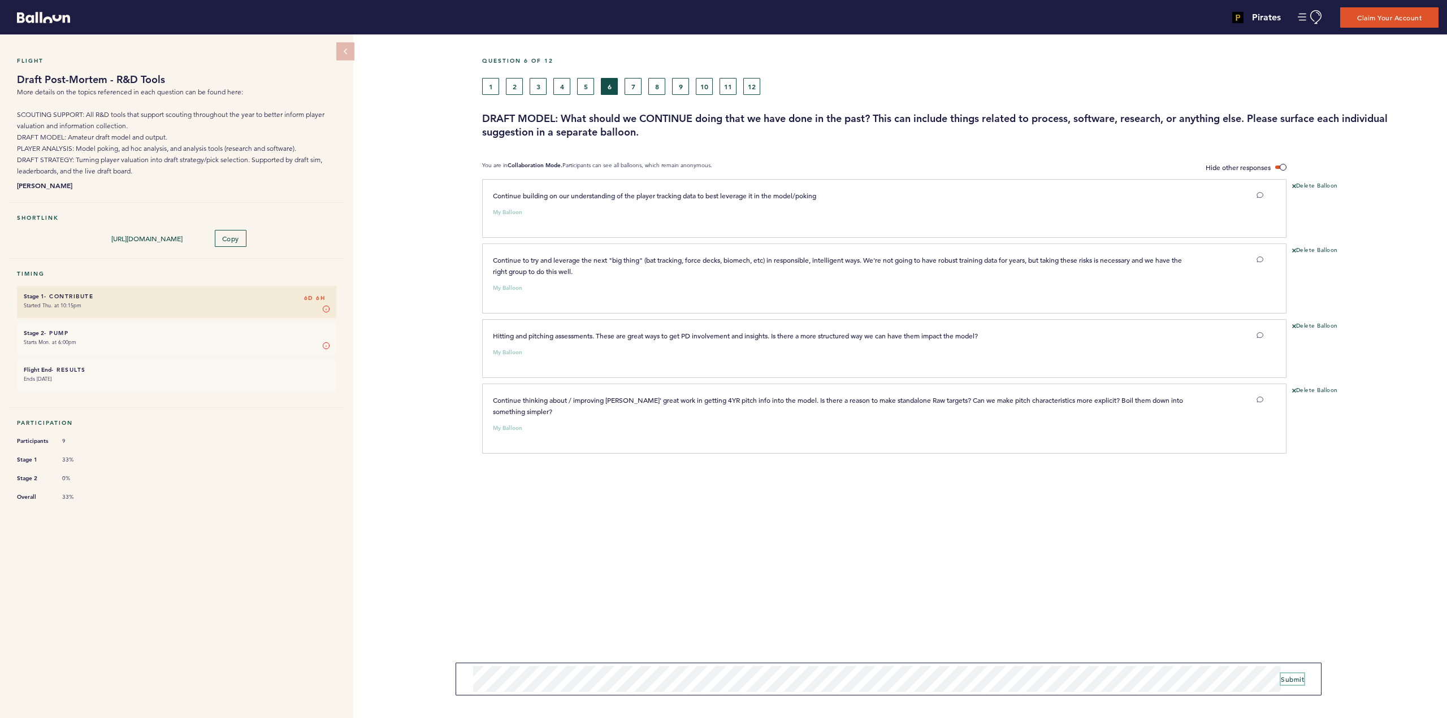
click at [1289, 678] on span "Submit" at bounding box center [1292, 679] width 23 height 9
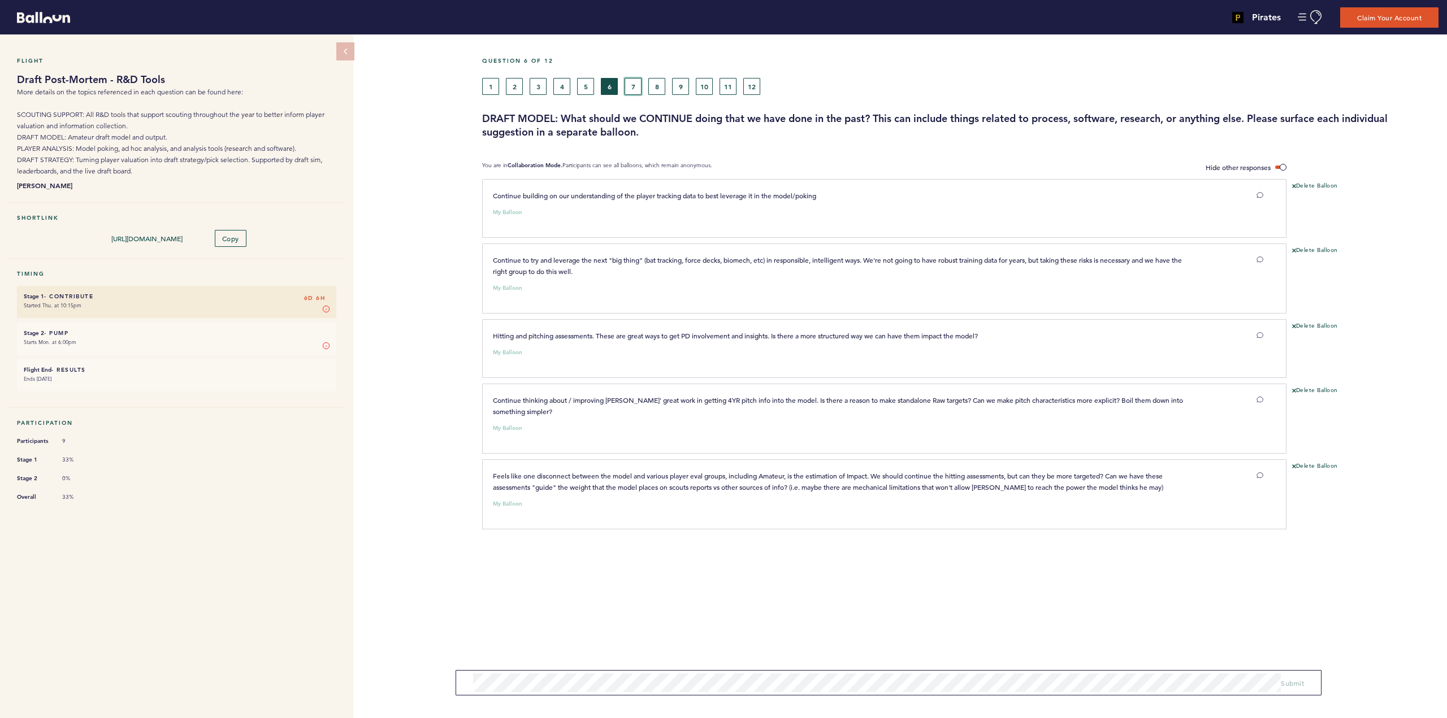
click at [633, 87] on button "7" at bounding box center [632, 86] width 17 height 17
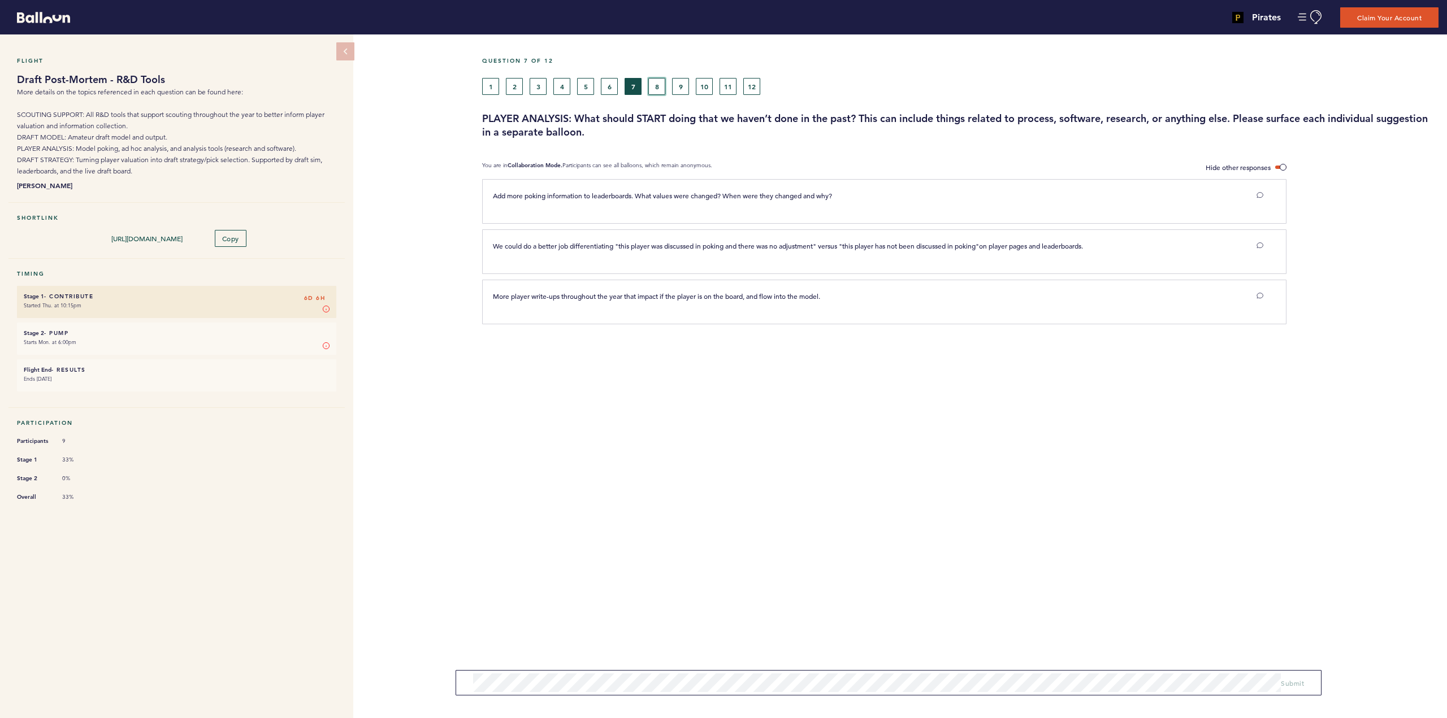
click at [654, 86] on button "8" at bounding box center [656, 86] width 17 height 17
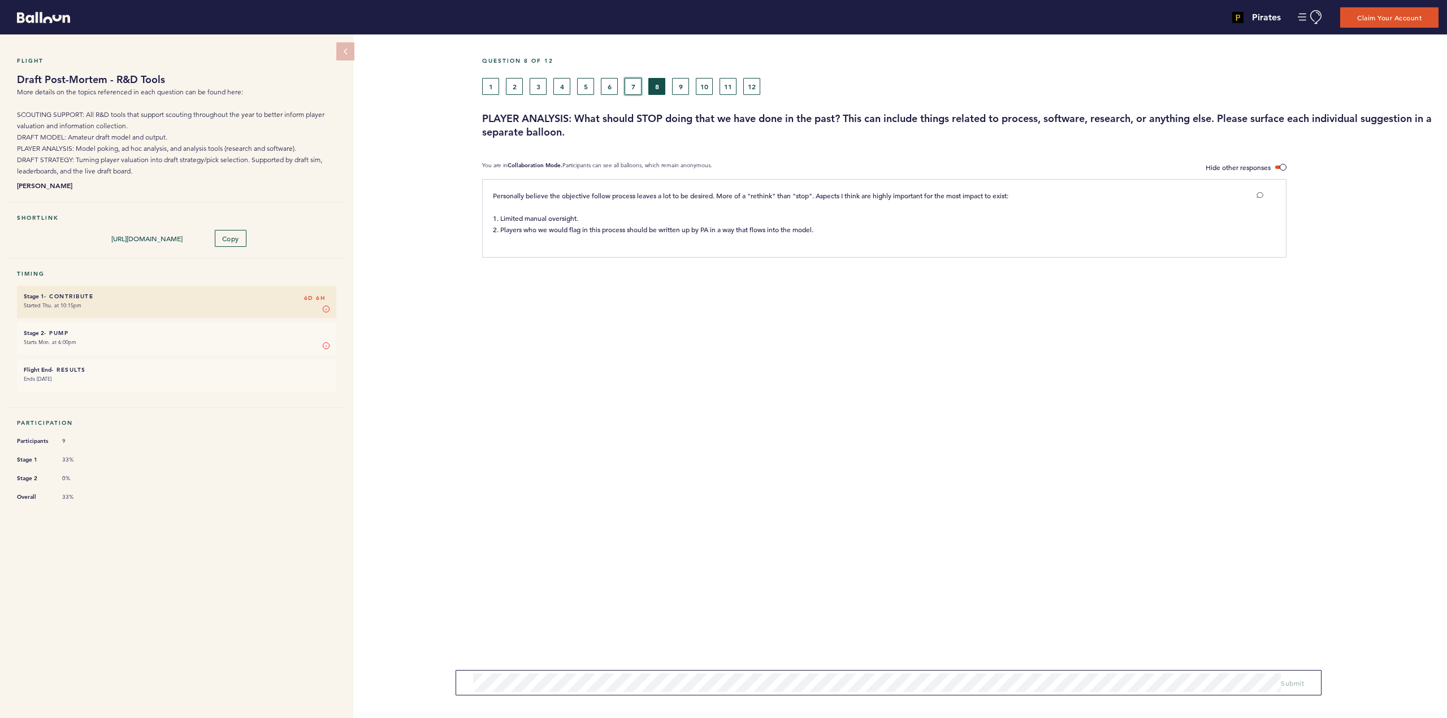
click at [633, 86] on button "7" at bounding box center [632, 86] width 17 height 17
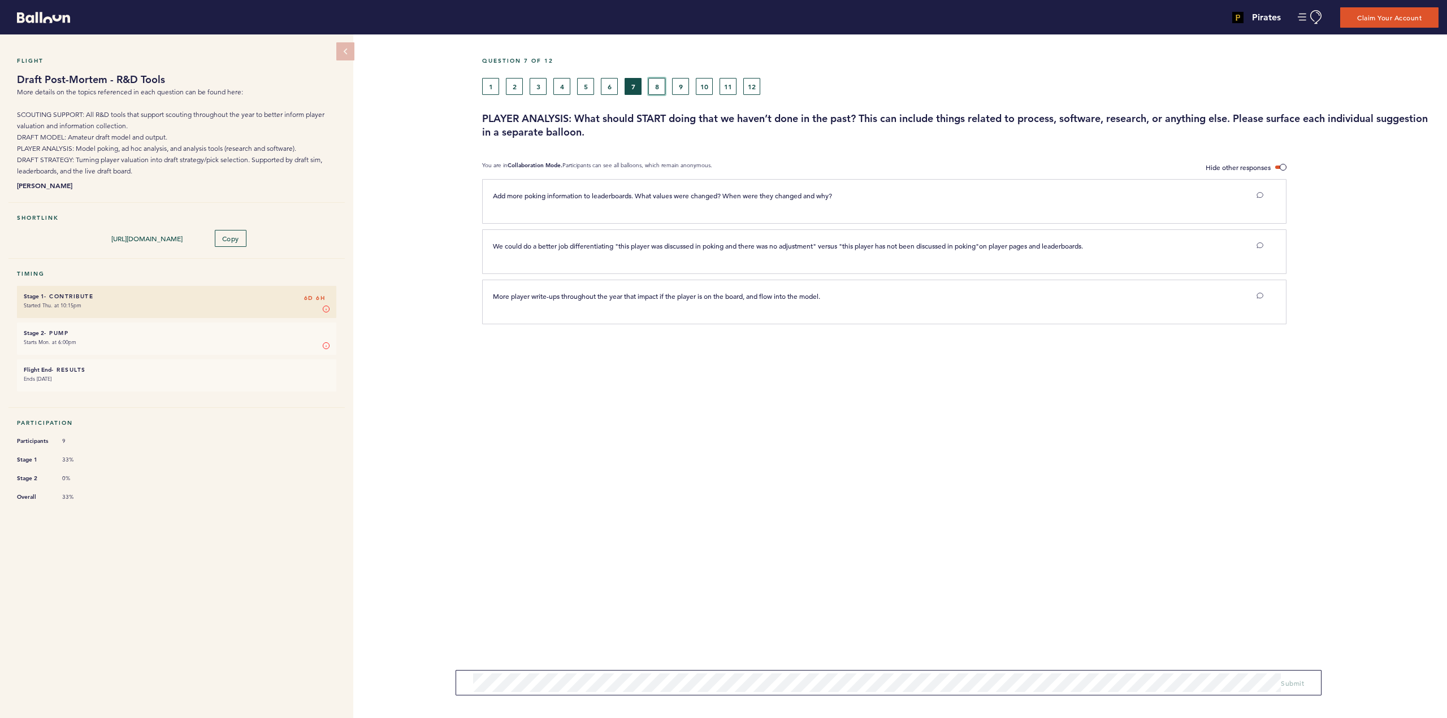
click at [659, 86] on button "8" at bounding box center [656, 86] width 17 height 17
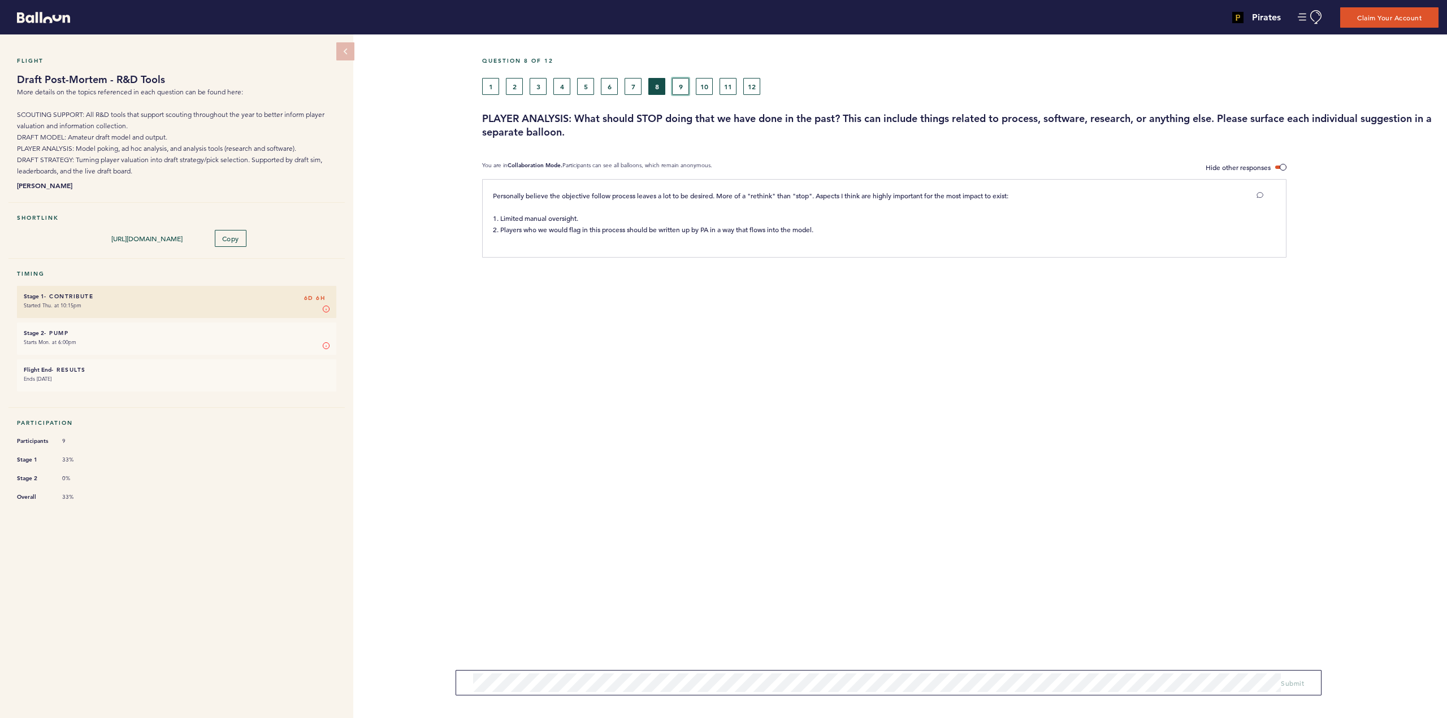
click at [679, 87] on button "9" at bounding box center [680, 86] width 17 height 17
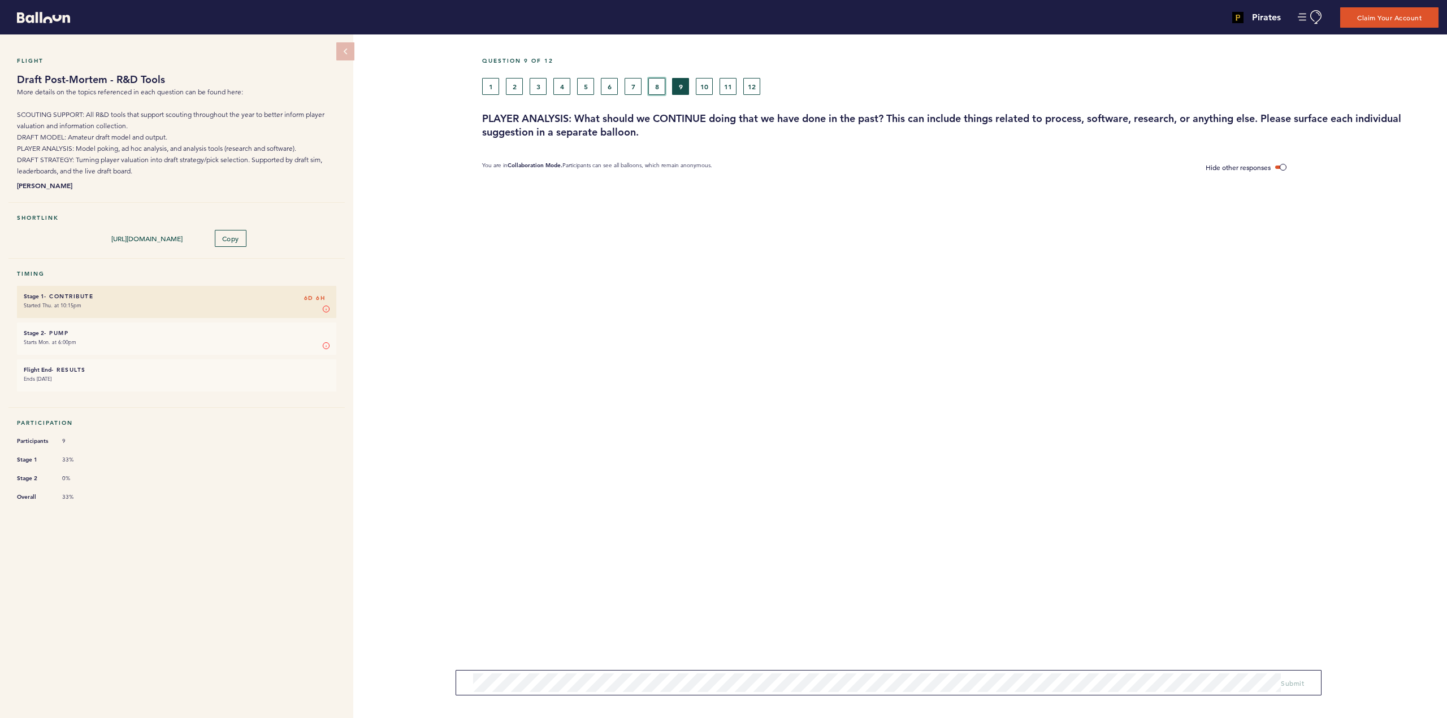
click at [658, 85] on button "8" at bounding box center [656, 86] width 17 height 17
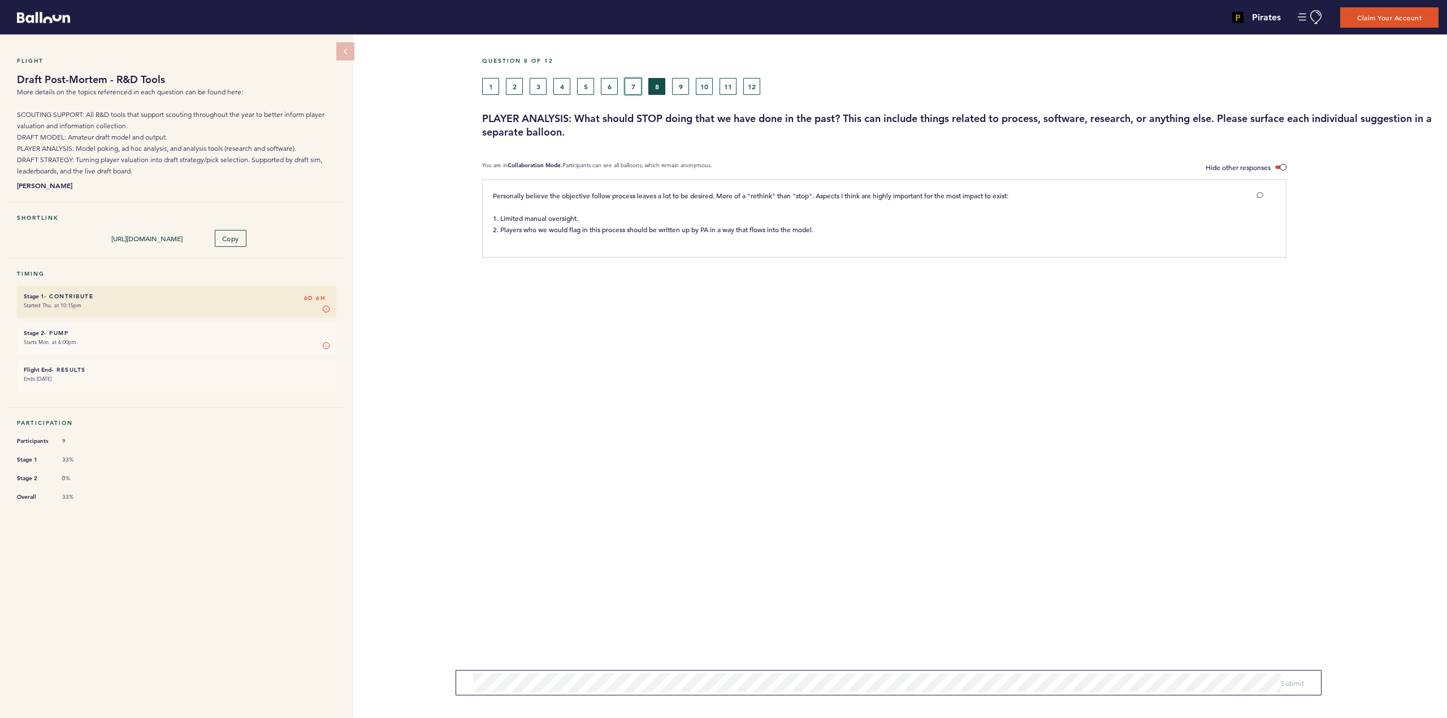
click at [633, 89] on button "7" at bounding box center [632, 86] width 17 height 17
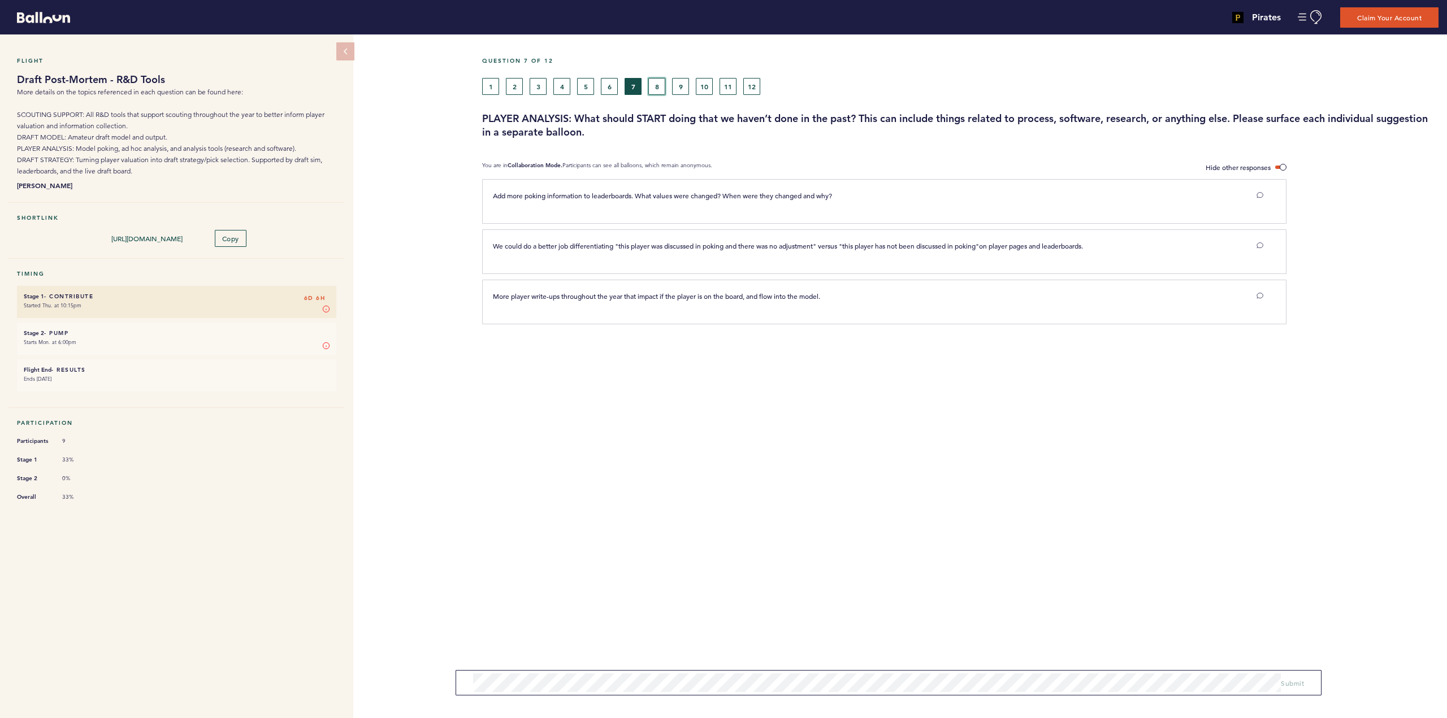
click at [662, 83] on button "8" at bounding box center [656, 86] width 17 height 17
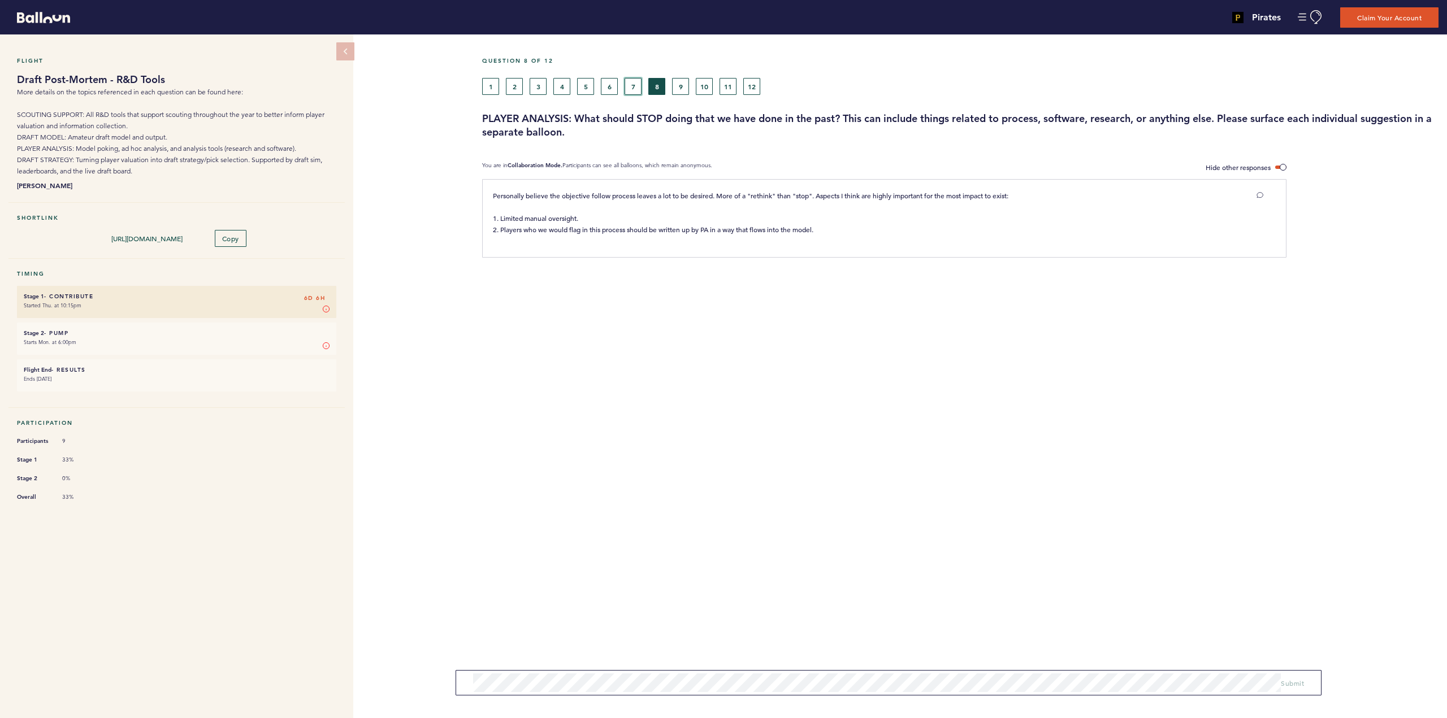
click at [630, 85] on button "7" at bounding box center [632, 86] width 17 height 17
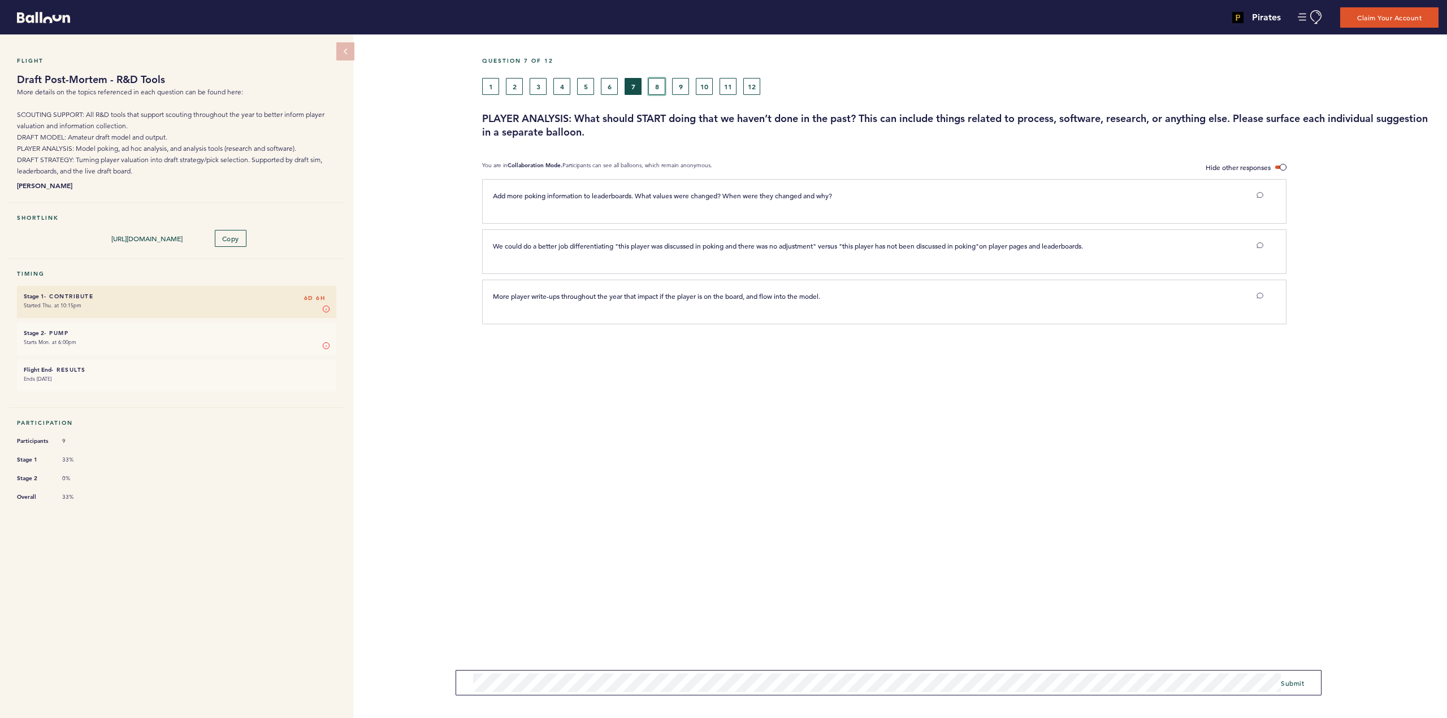
click at [659, 90] on button "8" at bounding box center [656, 86] width 17 height 17
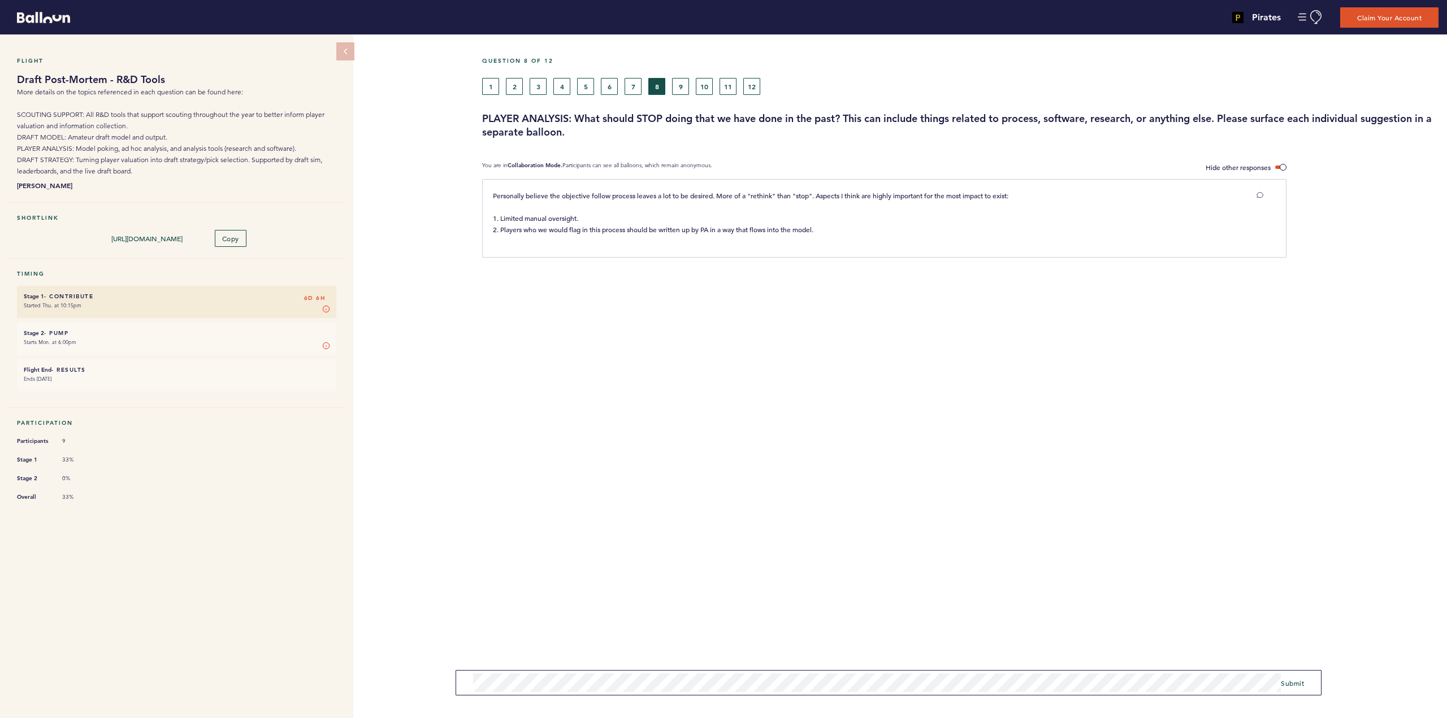
click at [459, 681] on form "Submit" at bounding box center [889, 682] width 866 height 25
click at [1298, 681] on span "Submit" at bounding box center [1292, 679] width 23 height 9
click at [631, 85] on button "7" at bounding box center [632, 86] width 17 height 17
